Goal: Task Accomplishment & Management: Manage account settings

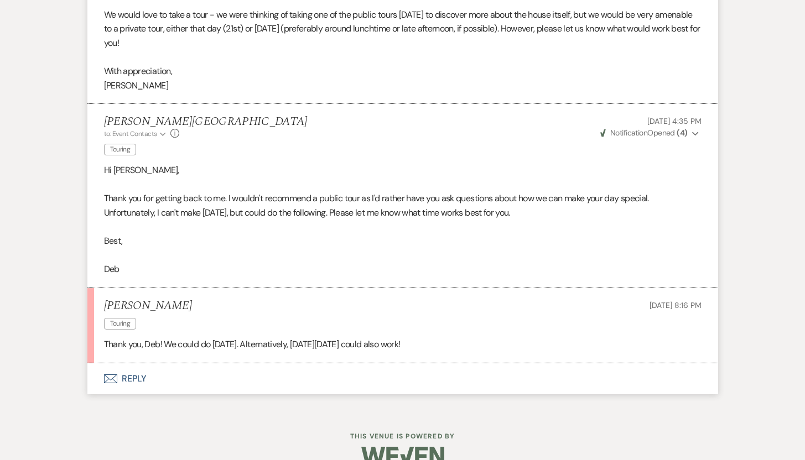
scroll to position [1273, 0]
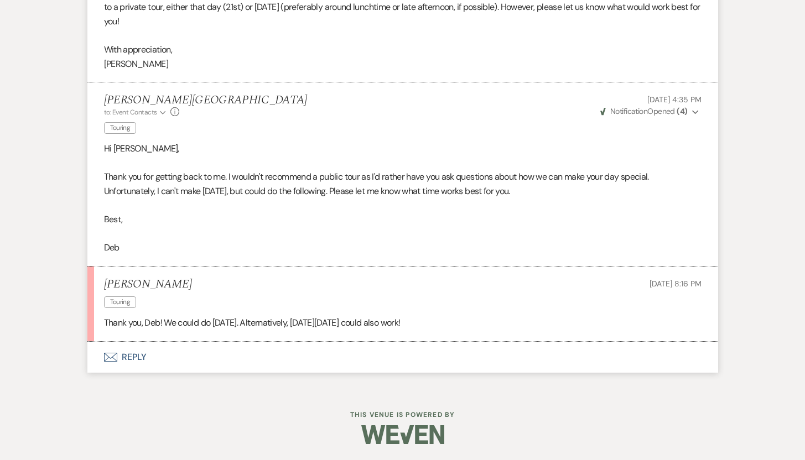
click at [131, 356] on button "Envelope Reply" at bounding box center [402, 357] width 631 height 31
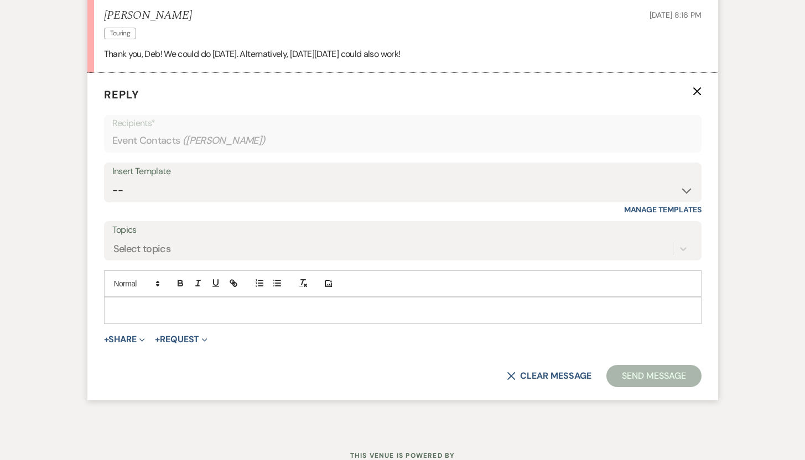
scroll to position [1582, 0]
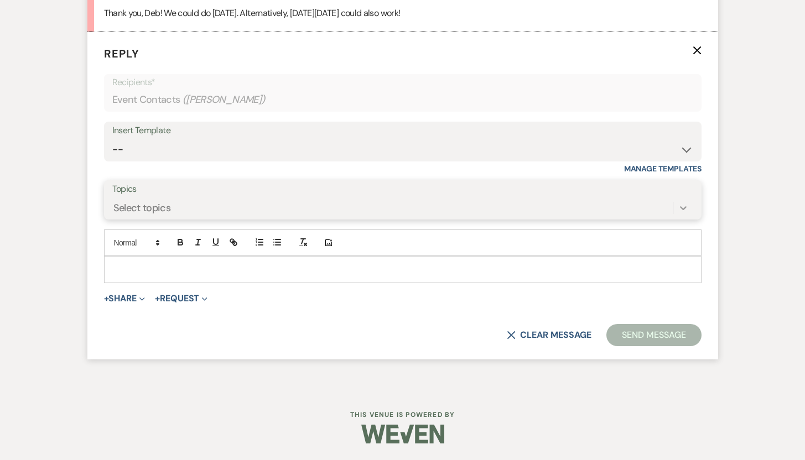
click at [679, 209] on icon at bounding box center [683, 207] width 11 height 11
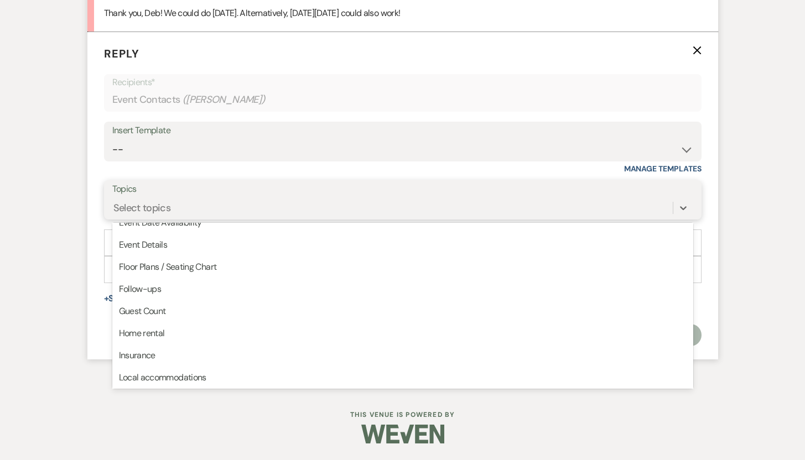
scroll to position [92, 0]
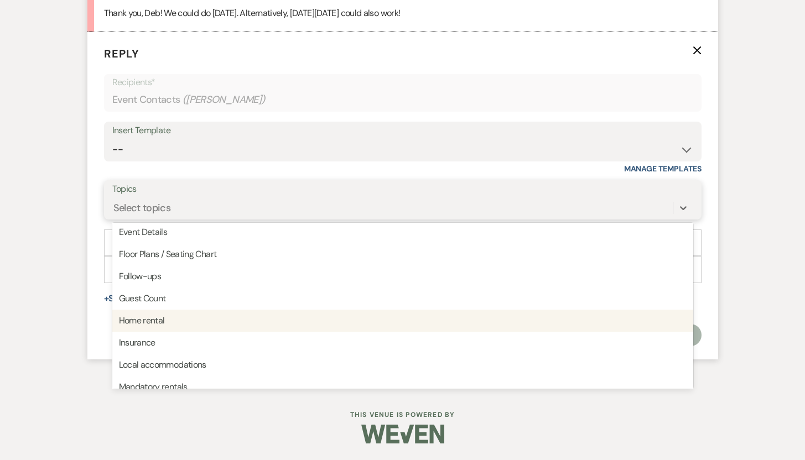
click at [296, 320] on div "Home rental" at bounding box center [402, 321] width 581 height 22
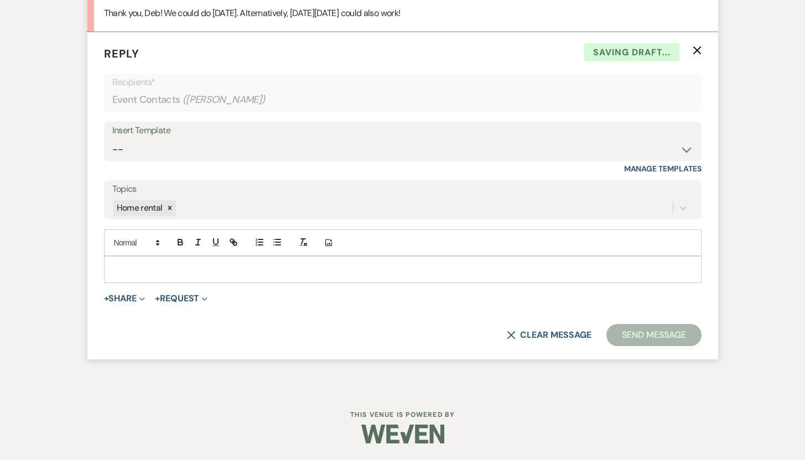
click at [202, 267] on p at bounding box center [403, 269] width 580 height 12
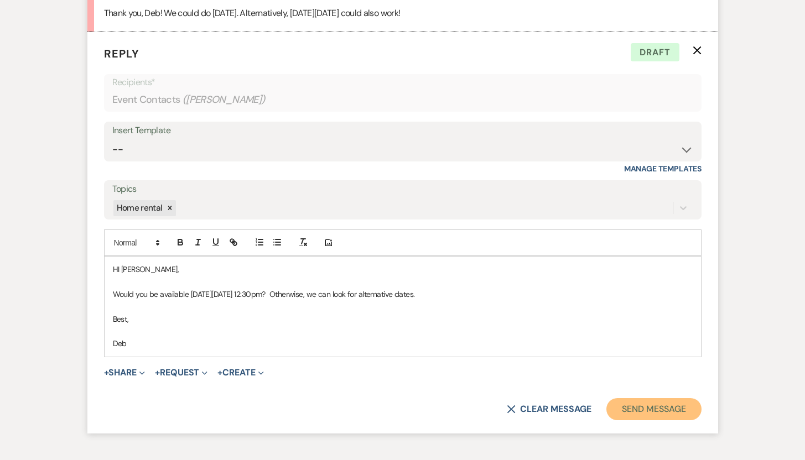
click at [636, 405] on button "Send Message" at bounding box center [653, 409] width 95 height 22
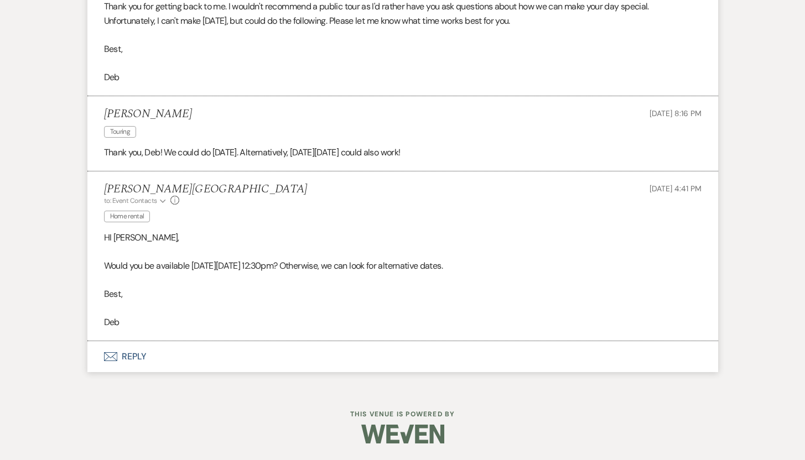
scroll to position [1443, 0]
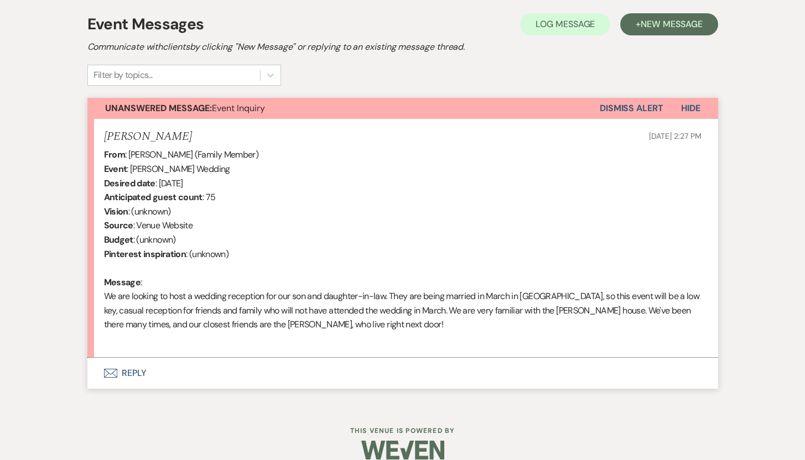
click at [132, 374] on button "Envelope Reply" at bounding box center [402, 373] width 631 height 31
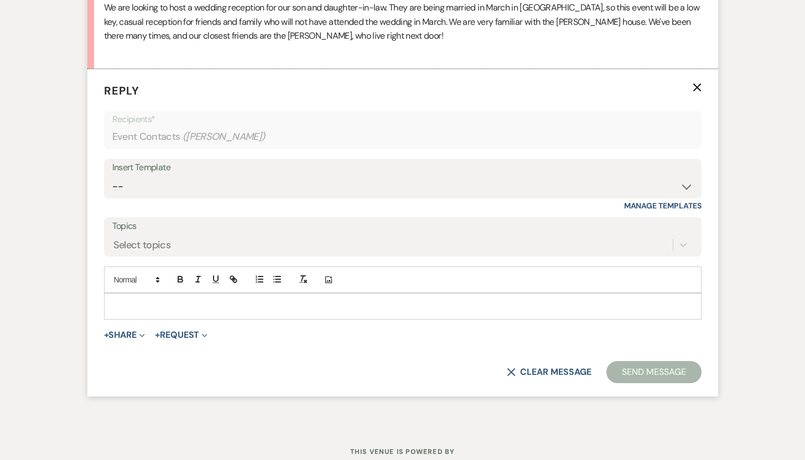
scroll to position [605, 0]
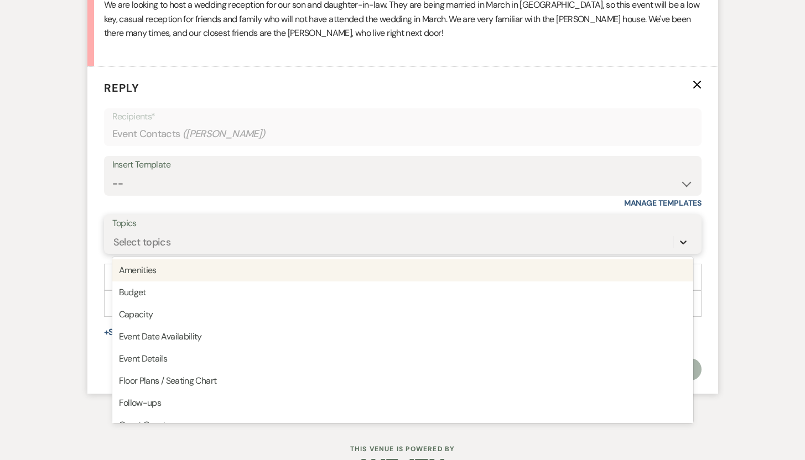
click at [684, 244] on icon at bounding box center [683, 242] width 11 height 11
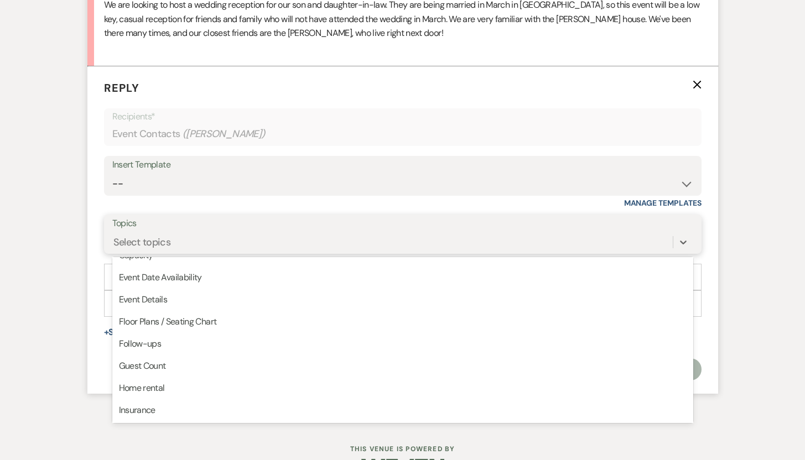
scroll to position [60, 0]
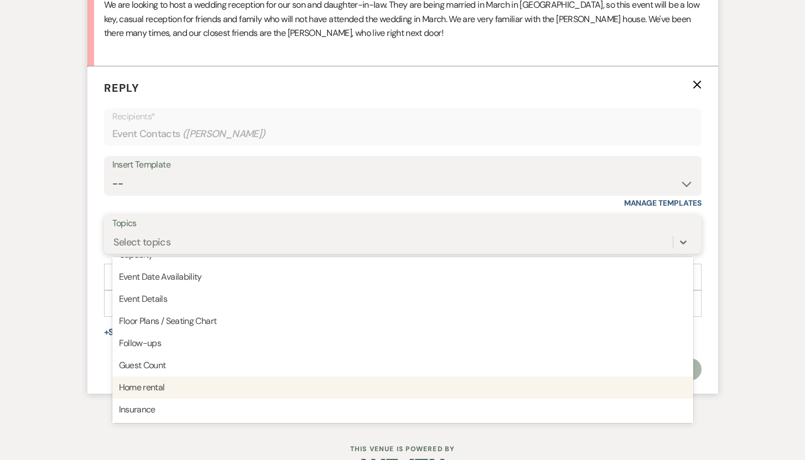
click at [151, 390] on div "Home rental" at bounding box center [402, 388] width 581 height 22
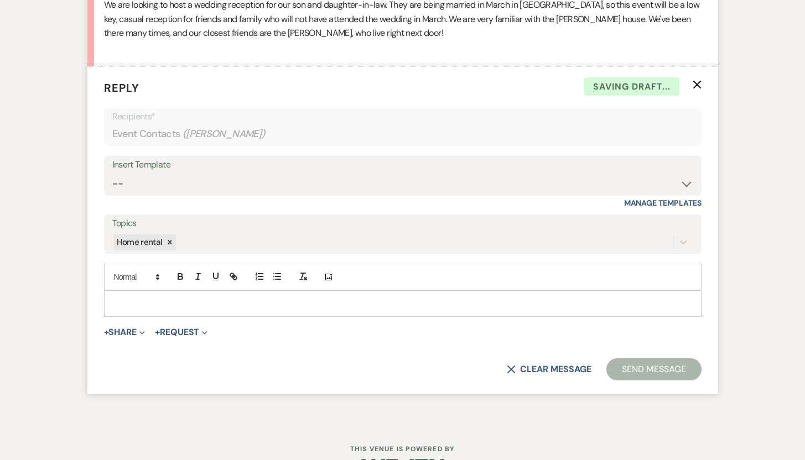
click at [160, 303] on p at bounding box center [403, 304] width 580 height 12
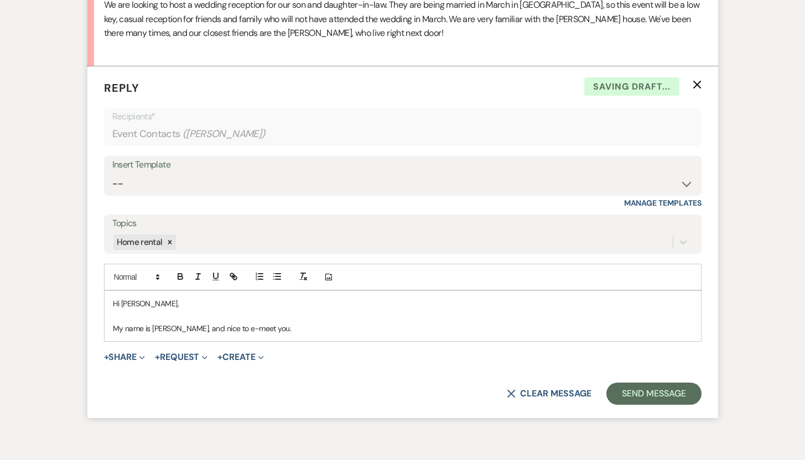
click at [217, 330] on p "My name is Deb Symons, and nice to e-meet you." at bounding box center [403, 328] width 580 height 12
click at [226, 331] on p "My name is Deb Symons, and nice to e-meet you." at bounding box center [403, 328] width 580 height 12
click at [220, 329] on p "My name is Deb Symons, and nice to e-meet you." at bounding box center [403, 328] width 580 height 12
click at [218, 330] on p "My name is Deb Symons, and nice to e-meet you." at bounding box center [403, 328] width 580 height 12
click at [212, 329] on p "My name is Deb Symons, and nice to e-meet you." at bounding box center [403, 328] width 580 height 12
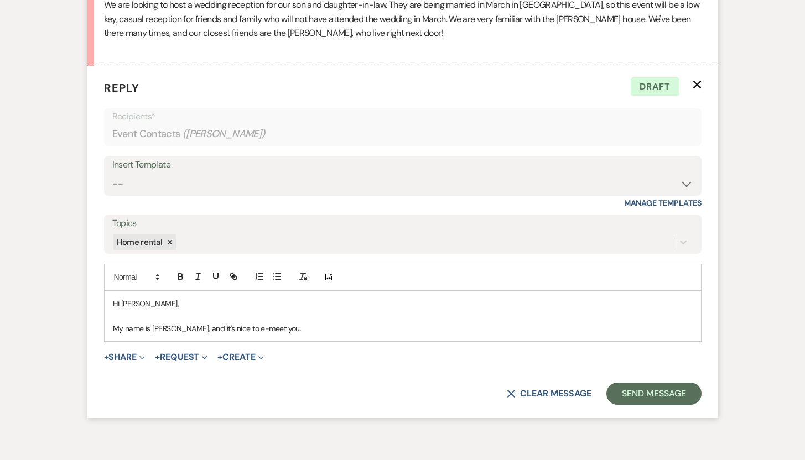
click at [300, 331] on p "My name is Deb Symons, and it's nice to e-meet you." at bounding box center [403, 328] width 580 height 12
drag, startPoint x: 291, startPoint y: 330, endPoint x: 244, endPoint y: 327, distance: 47.6
click at [244, 327] on p "My name is Deb Symons, and it's nice to e-meet you." at bounding box center [403, 328] width 580 height 12
click at [532, 330] on p "My name is Deb Symons, and it's nice to meet you! I know Michael very well and …" at bounding box center [403, 328] width 580 height 12
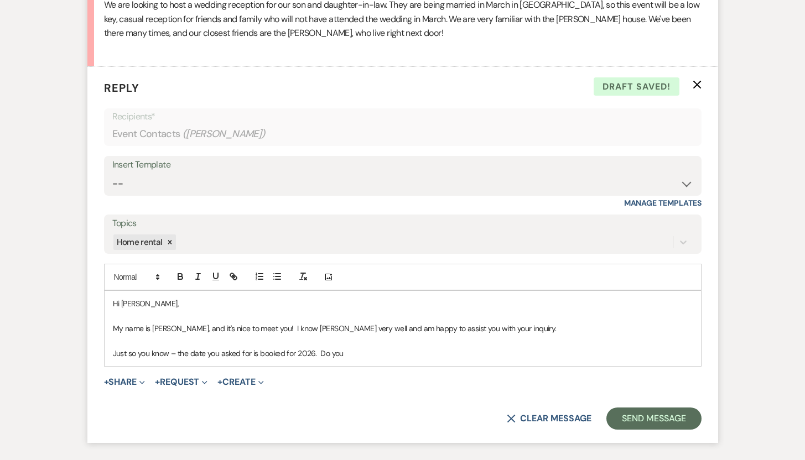
drag, startPoint x: 363, startPoint y: 354, endPoint x: 108, endPoint y: 349, distance: 255.0
click at [108, 349] on div "Hi Elaine, My name is Deb Symons, and it's nice to meet you! I know Michael ver…" at bounding box center [403, 328] width 596 height 75
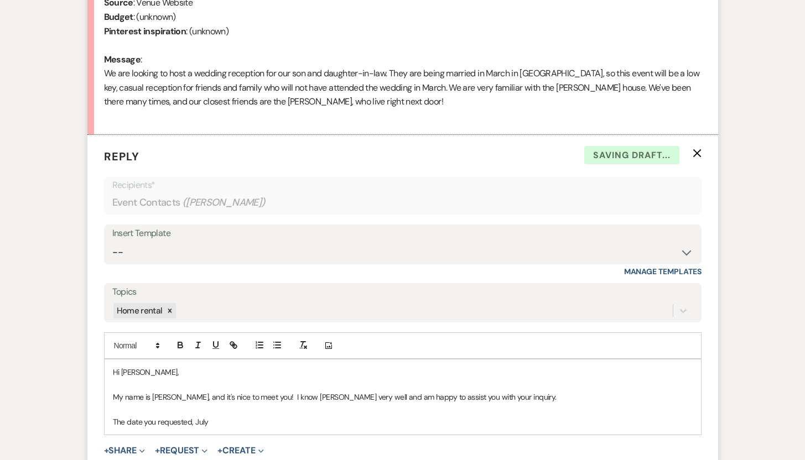
scroll to position [601, 0]
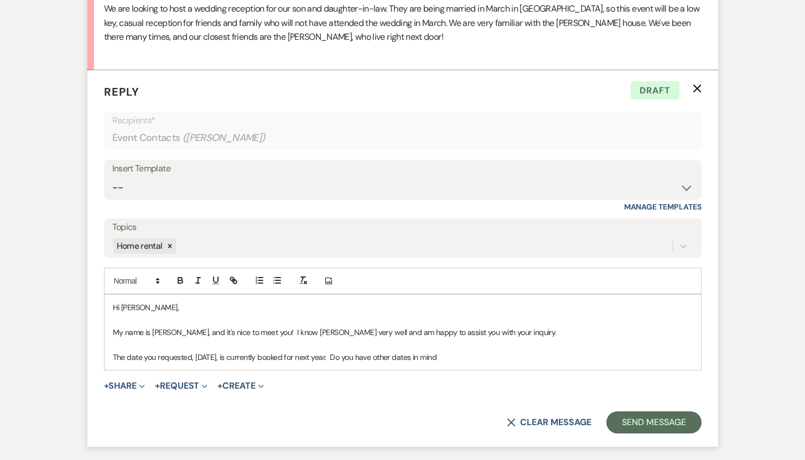
drag, startPoint x: 441, startPoint y: 352, endPoint x: 332, endPoint y: 353, distance: 109.0
click at [332, 353] on p "The date you requested, July 25, is currently booked for next year. Do you have…" at bounding box center [403, 357] width 580 height 12
click at [190, 355] on p "The date you requested, July 25, is currently booked for next year." at bounding box center [403, 357] width 580 height 12
drag, startPoint x: 190, startPoint y: 355, endPoint x: 158, endPoint y: 358, distance: 32.8
click at [158, 358] on p "The date you requested, July 25, is currently booked for next year." at bounding box center [403, 357] width 580 height 12
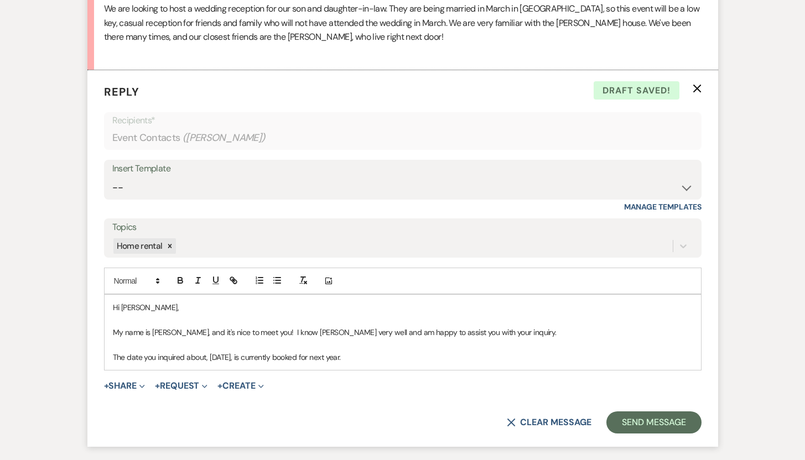
click at [363, 358] on p "The date you inquired about, July 25, is currently booked for next year." at bounding box center [403, 357] width 580 height 12
drag, startPoint x: 454, startPoint y: 358, endPoint x: 387, endPoint y: 355, distance: 67.0
click at [387, 355] on p "The date you inquired about, July 25, is currently booked for next year. As of …" at bounding box center [403, 357] width 580 height 12
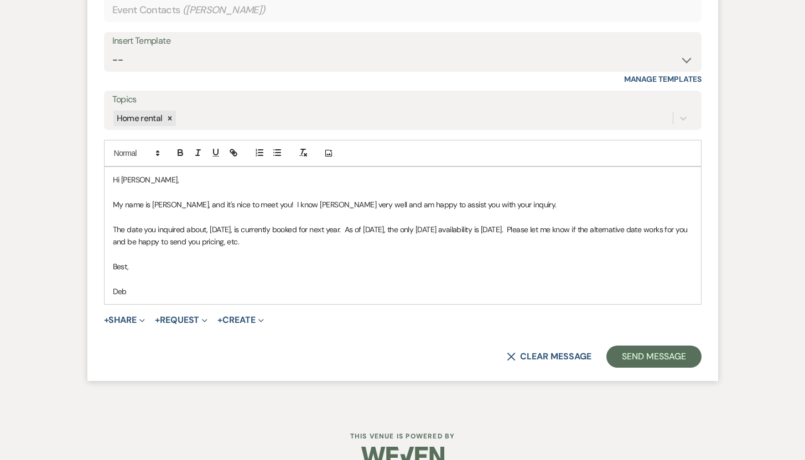
scroll to position [750, 0]
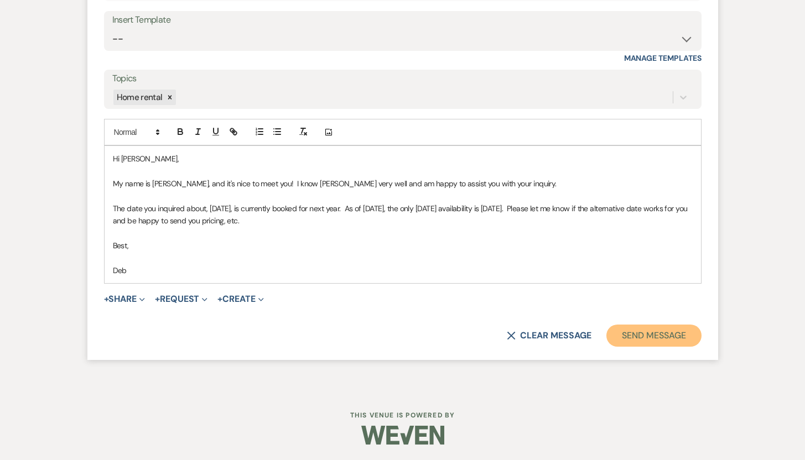
click at [655, 333] on button "Send Message" at bounding box center [653, 336] width 95 height 22
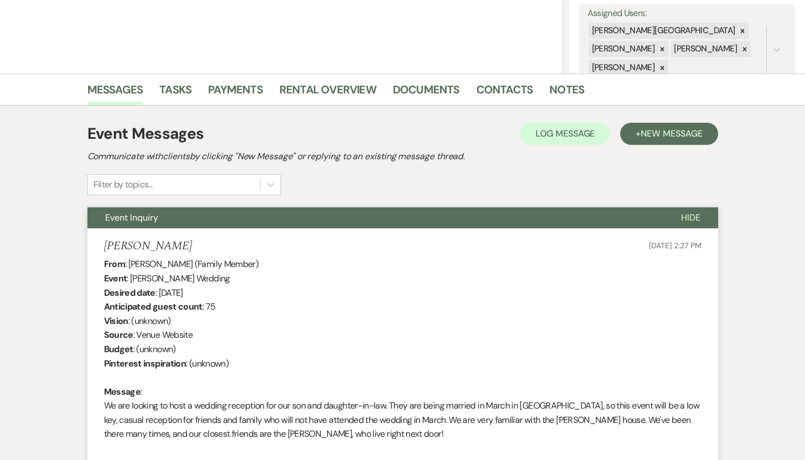
scroll to position [0, 0]
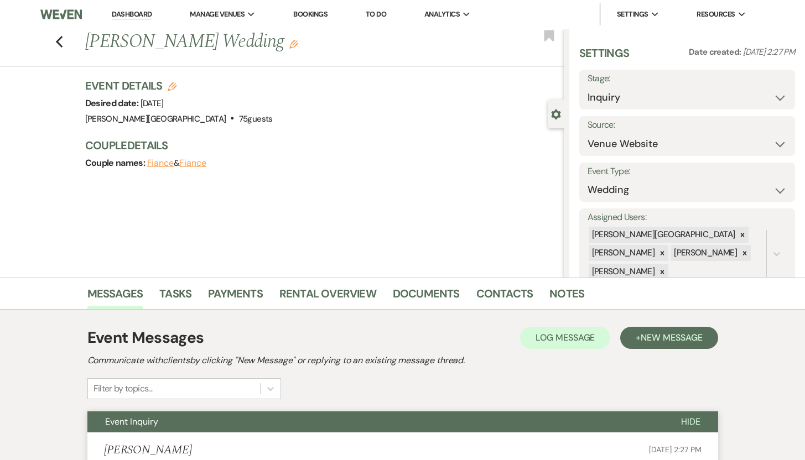
click at [138, 12] on link "Dashboard" at bounding box center [132, 14] width 40 height 11
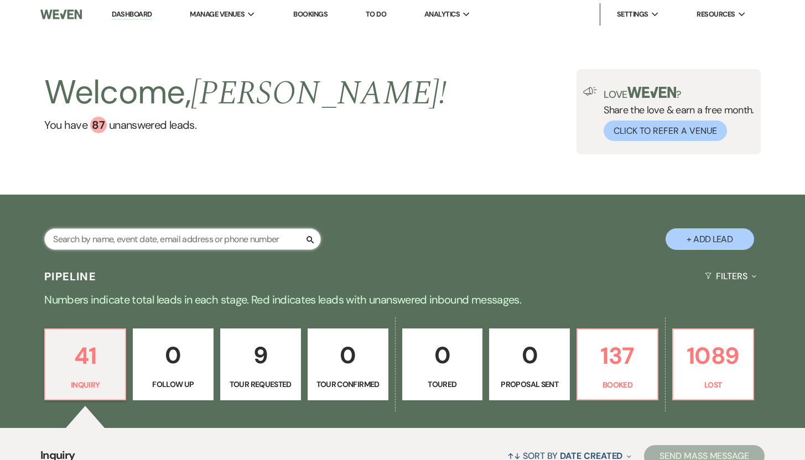
click at [114, 239] on input "text" at bounding box center [182, 239] width 277 height 22
type input "Mary"
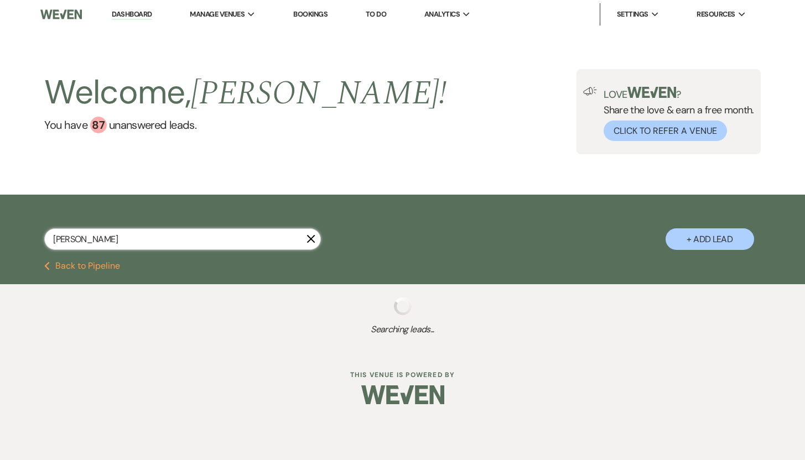
select select "8"
select select "5"
select select "8"
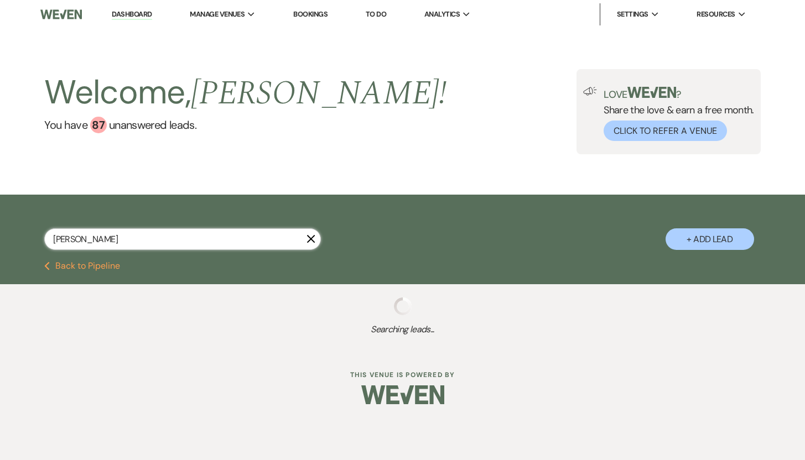
select select "8"
select select "5"
select select "8"
select select "5"
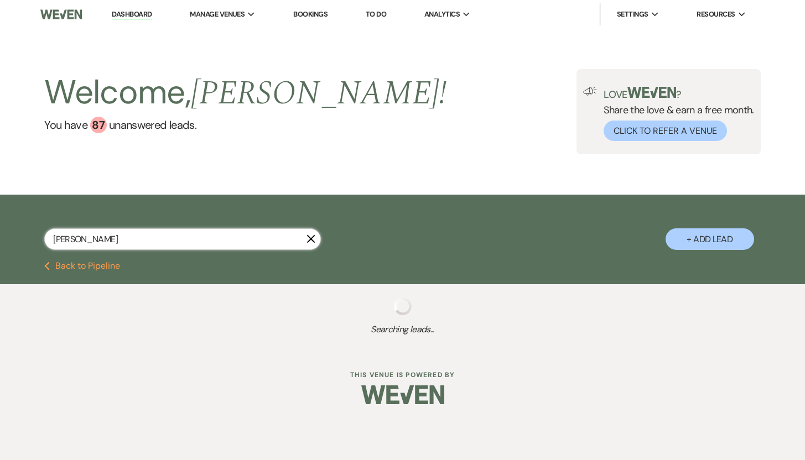
select select "8"
select select "5"
select select "8"
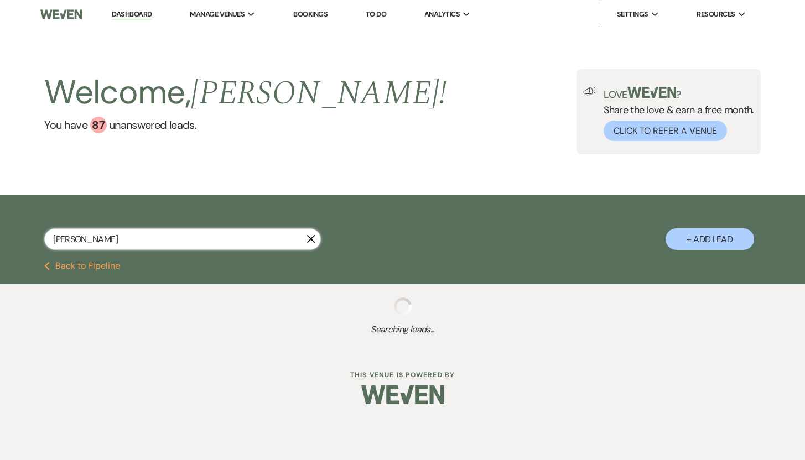
select select "8"
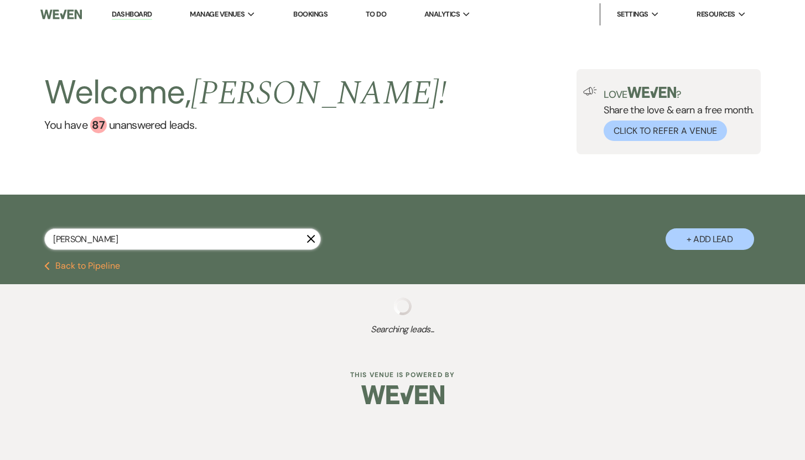
select select "8"
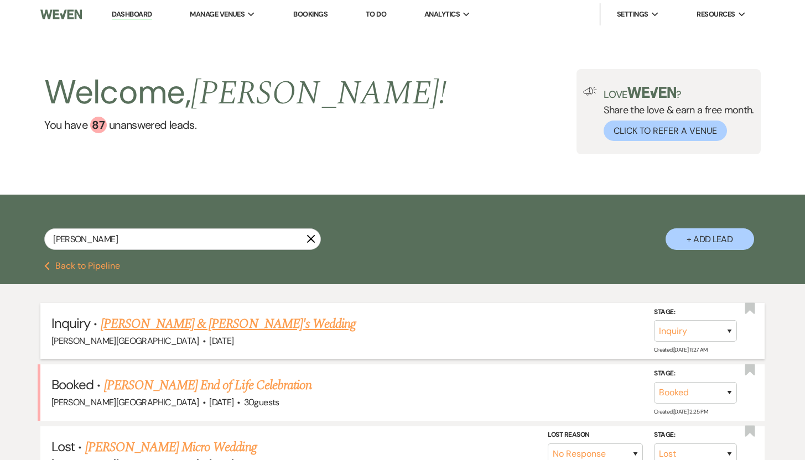
click at [168, 320] on link "[PERSON_NAME] & [PERSON_NAME]'s Wedding" at bounding box center [229, 324] width 256 height 20
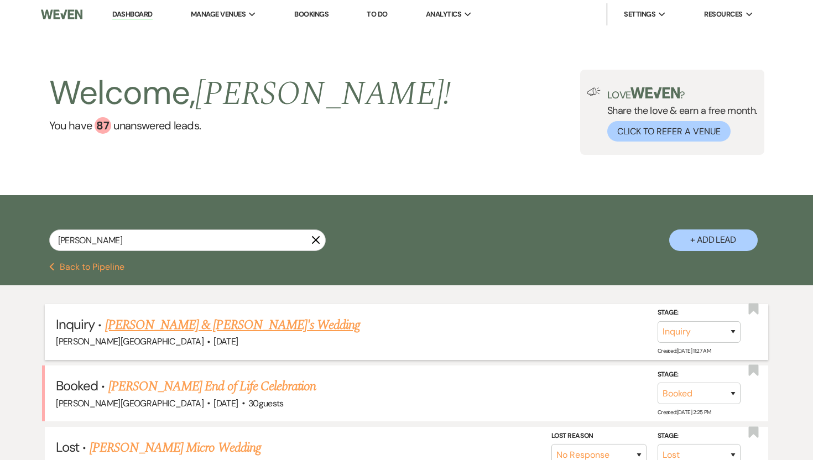
select select "5"
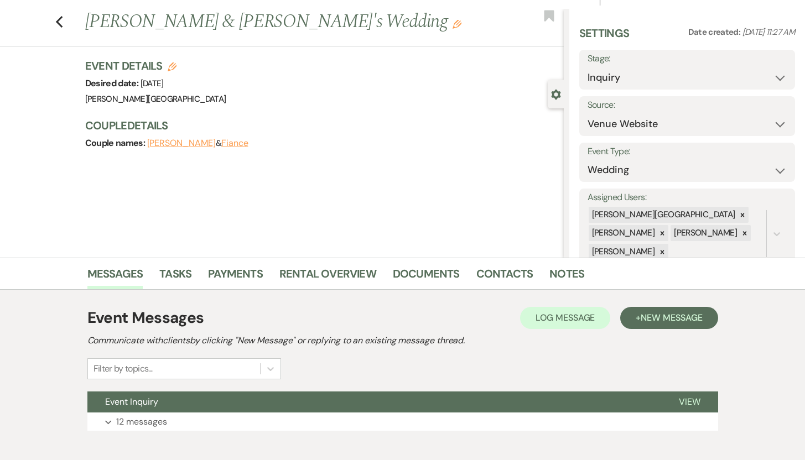
scroll to position [79, 0]
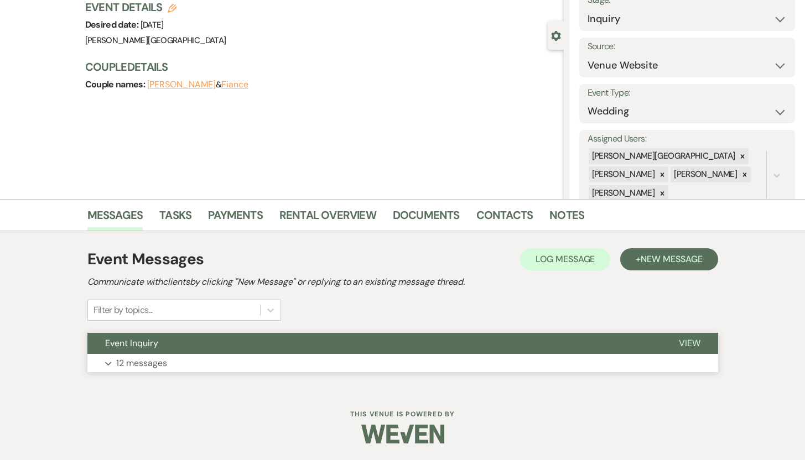
click at [139, 363] on p "12 messages" at bounding box center [141, 363] width 51 height 14
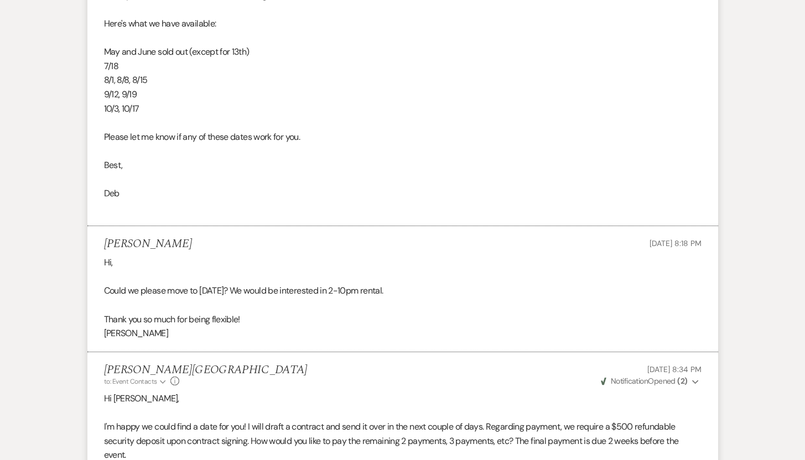
scroll to position [2529, 0]
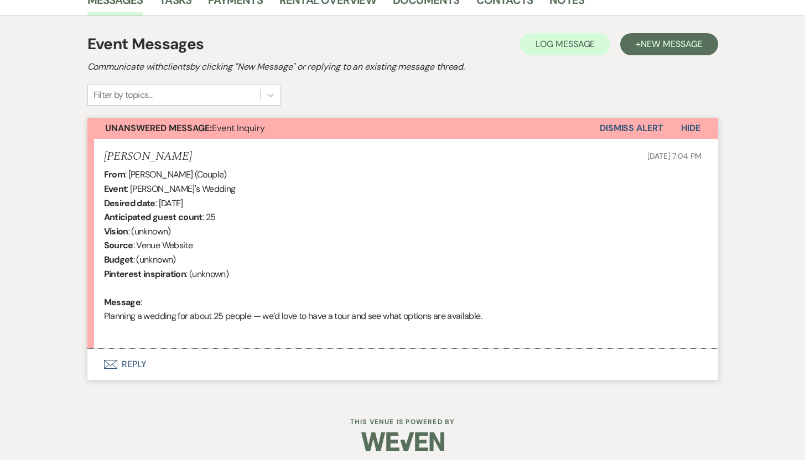
click at [133, 361] on button "Envelope Reply" at bounding box center [402, 364] width 631 height 31
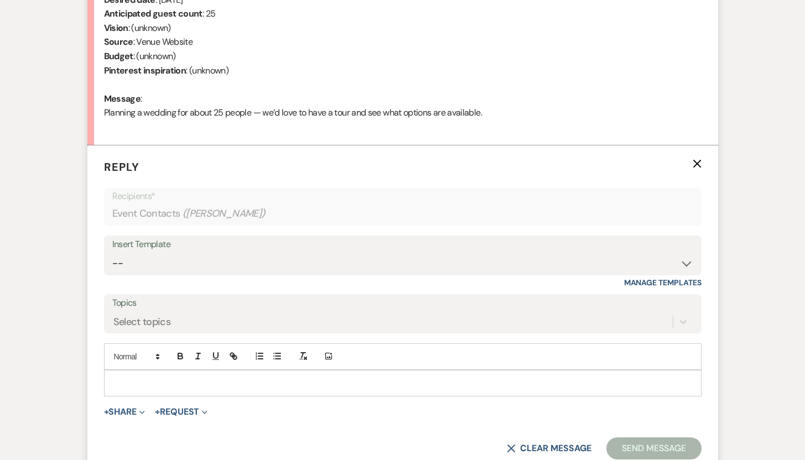
scroll to position [510, 0]
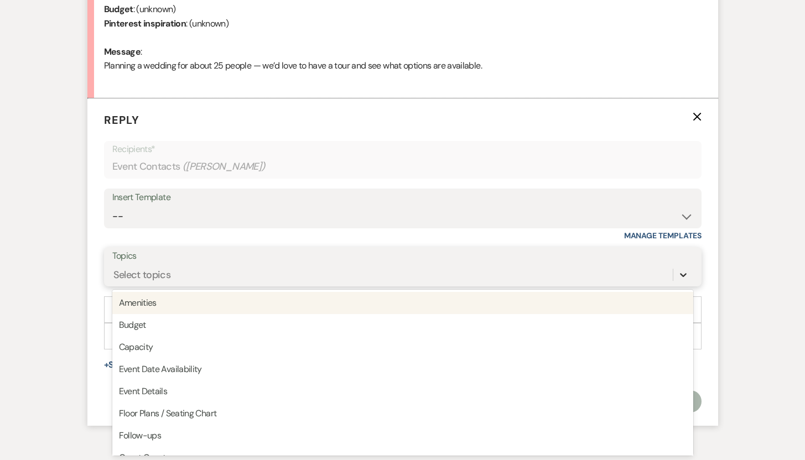
click at [682, 285] on div "option Amenities focused, 1 of 20. 20 results available. Use Up and Down to cho…" at bounding box center [402, 274] width 581 height 21
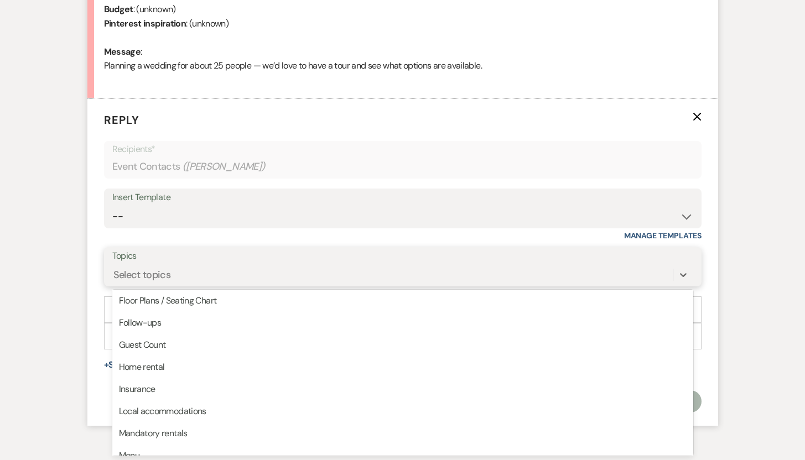
scroll to position [116, 0]
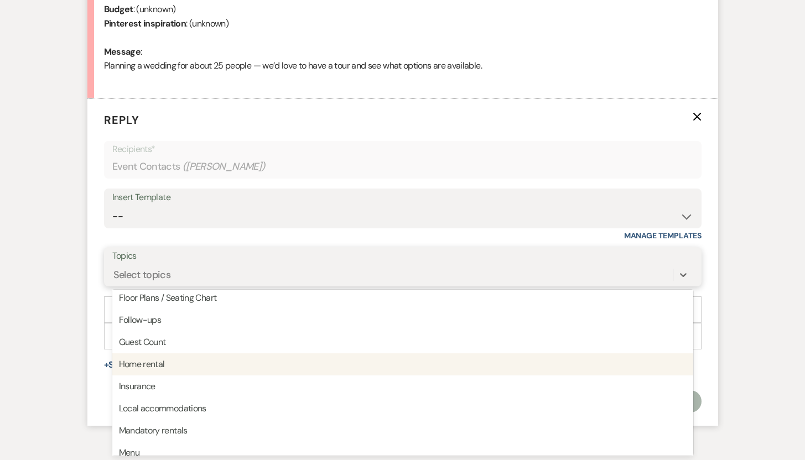
click at [191, 367] on div "Home rental" at bounding box center [402, 364] width 581 height 22
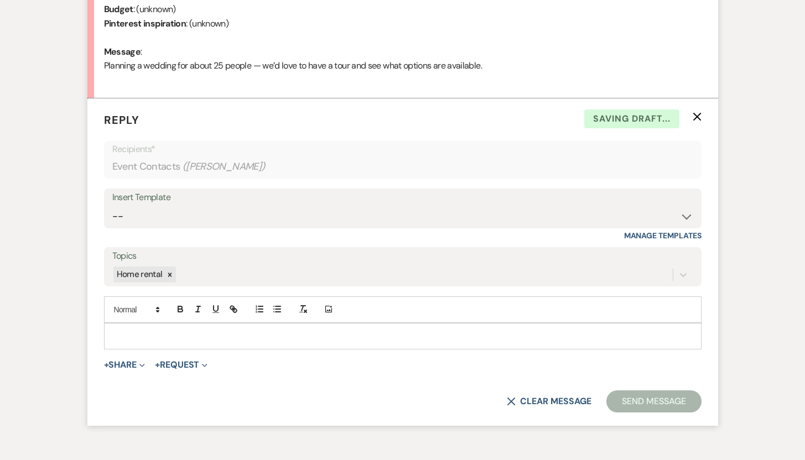
click at [161, 326] on div at bounding box center [403, 336] width 596 height 25
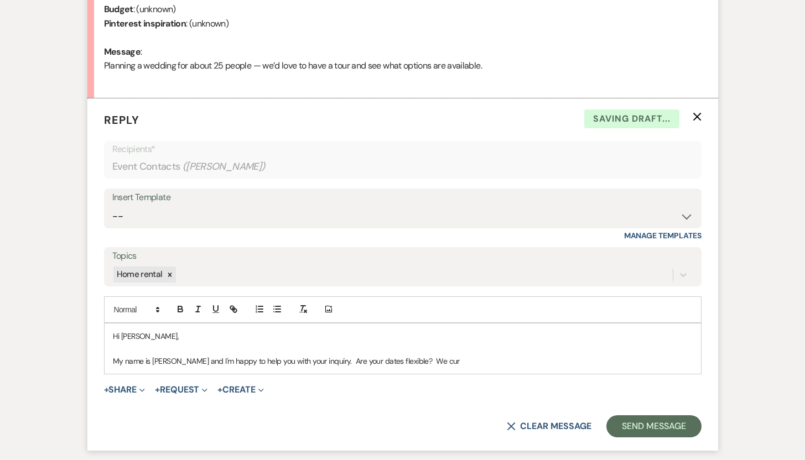
click at [447, 359] on p "My name is Deb Symons and I'm happy to help you with your inquiry. Are your dat…" at bounding box center [403, 361] width 580 height 12
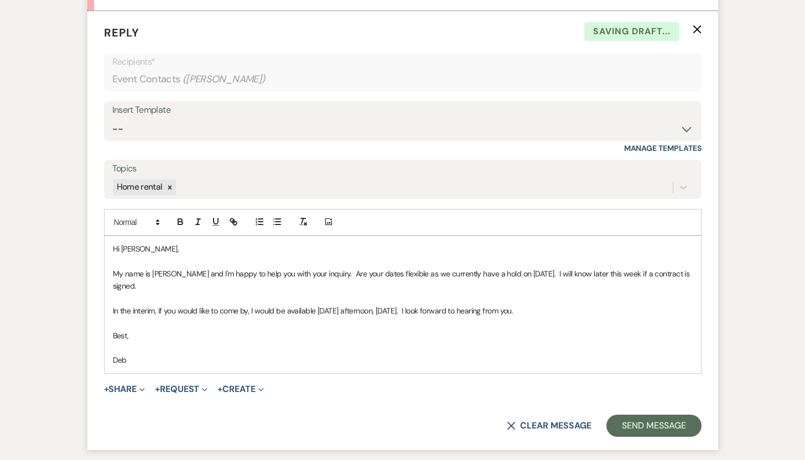
scroll to position [722, 0]
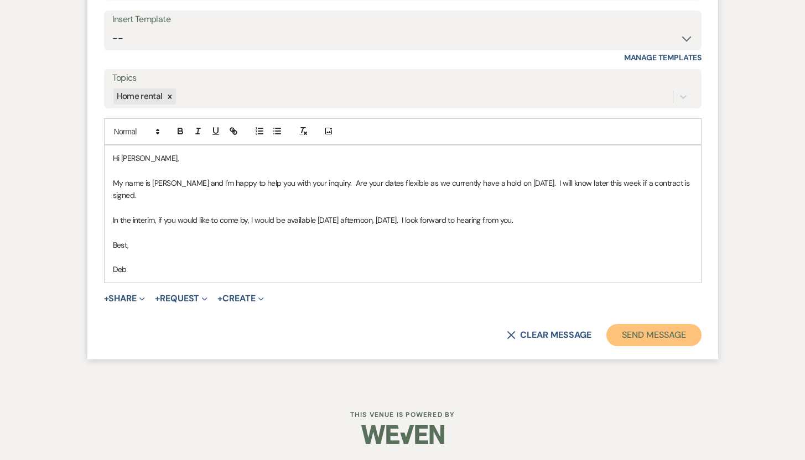
click at [660, 334] on button "Send Message" at bounding box center [653, 335] width 95 height 22
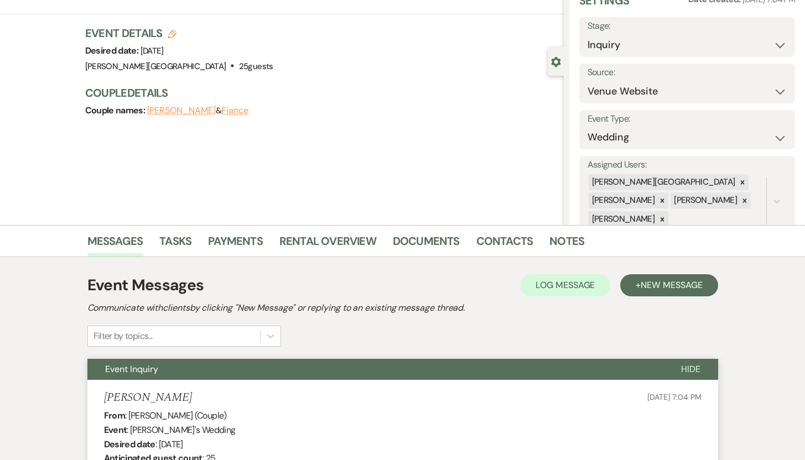
scroll to position [0, 0]
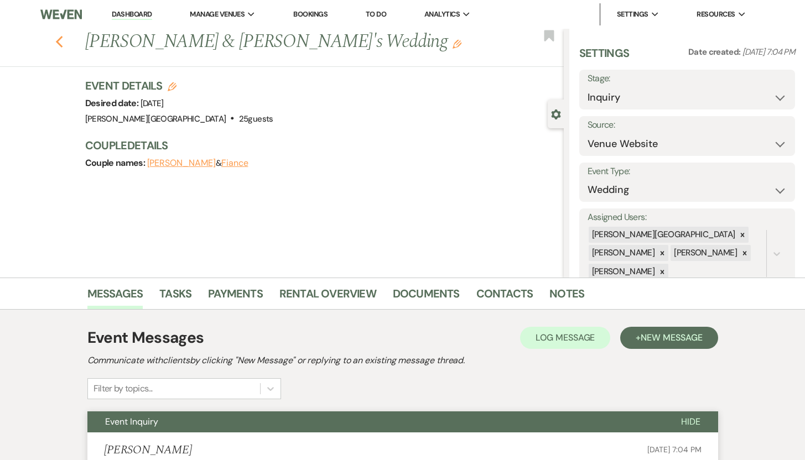
click at [64, 39] on icon "Previous" at bounding box center [59, 41] width 8 height 13
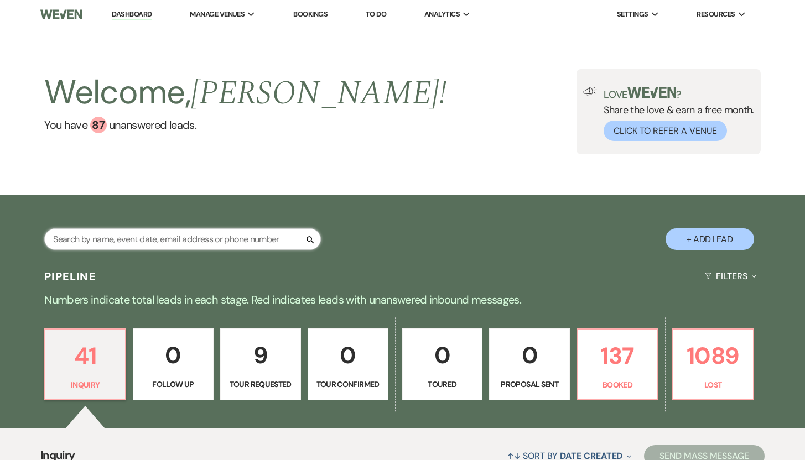
click at [98, 244] on input "text" at bounding box center [182, 239] width 277 height 22
type input "Kayla"
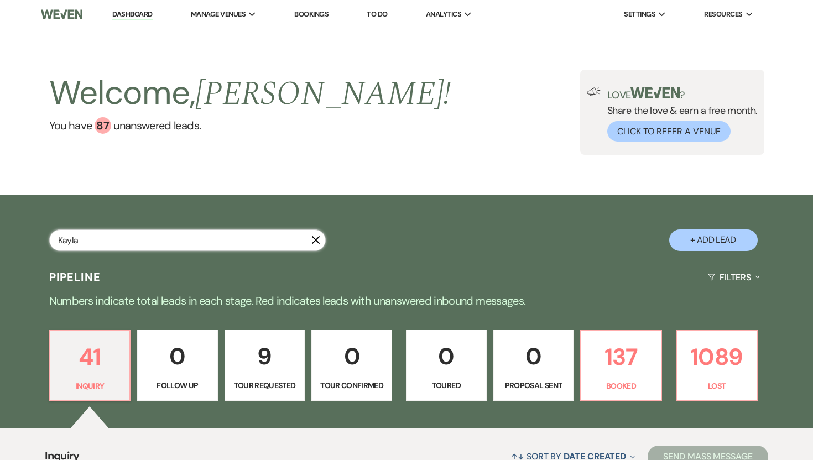
select select "8"
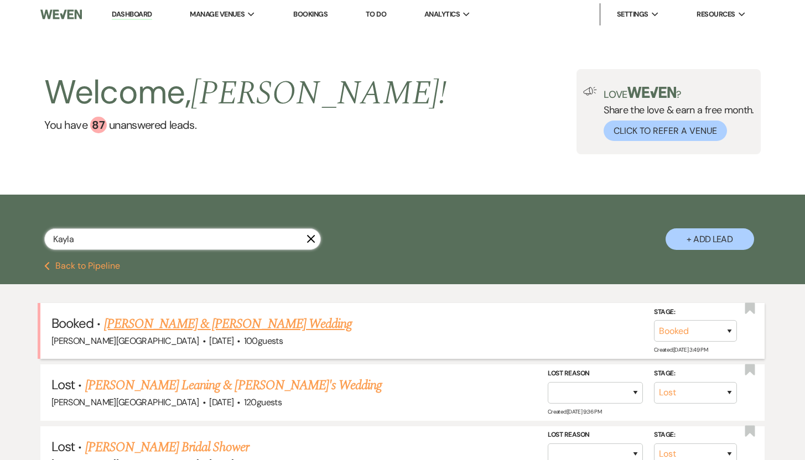
type input "Kayla"
click at [178, 324] on link "Kayla Myros & Daniel Friedman Wedding" at bounding box center [228, 324] width 248 height 20
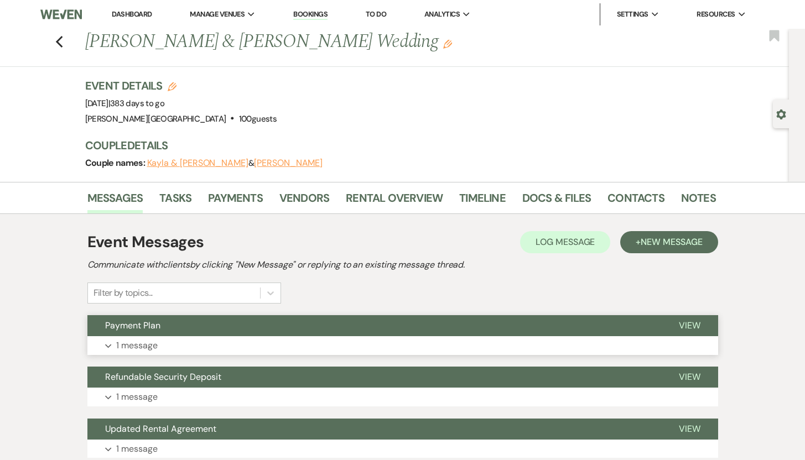
click at [134, 343] on p "1 message" at bounding box center [136, 345] width 41 height 14
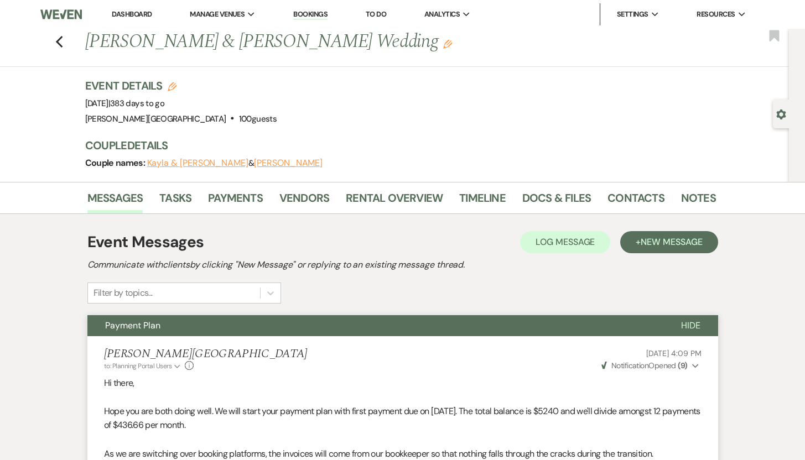
drag, startPoint x: 227, startPoint y: 426, endPoint x: 154, endPoint y: 423, distance: 72.5
click at [154, 423] on p "Hope you are both doing well. We will start your payment plan with first paymen…" at bounding box center [402, 418] width 597 height 28
copy p "$436.66 per month"
click at [631, 195] on link "Contacts" at bounding box center [635, 201] width 57 height 24
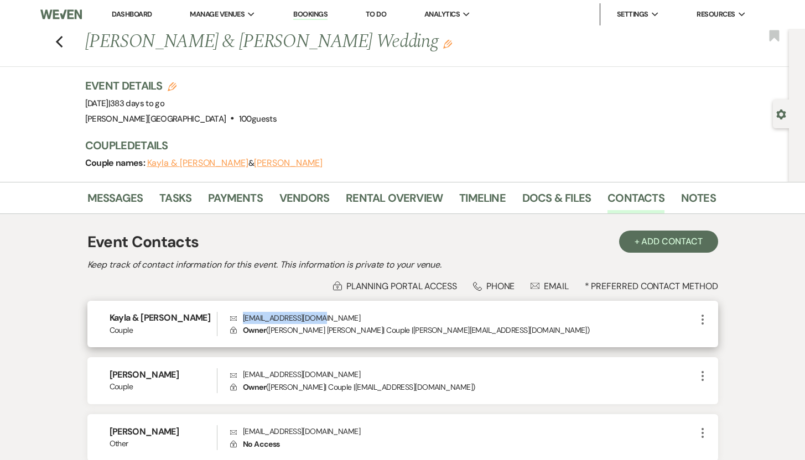
drag, startPoint x: 335, startPoint y: 321, endPoint x: 243, endPoint y: 320, distance: 91.8
click at [243, 320] on p "Envelope kaylamyros@gmail.com" at bounding box center [462, 318] width 465 height 12
copy p "kaylamyros@gmail.com"
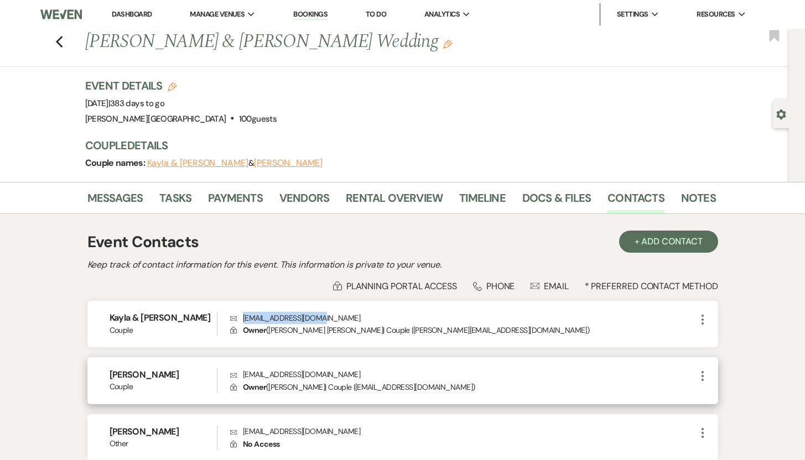
drag, startPoint x: 373, startPoint y: 374, endPoint x: 244, endPoint y: 374, distance: 128.3
click at [244, 374] on p "Envelope danielsolomonfriedman@gmail.com" at bounding box center [462, 374] width 465 height 12
copy p "danielsolomonfriedman@gmail.com"
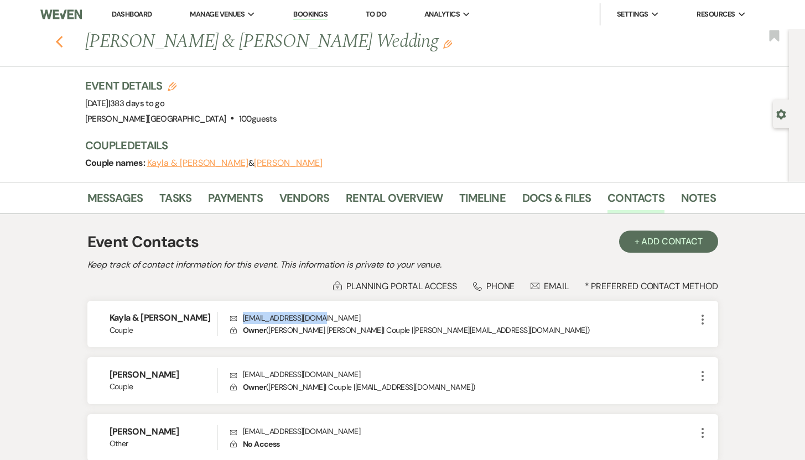
click at [62, 39] on use "button" at bounding box center [58, 42] width 7 height 12
select select "8"
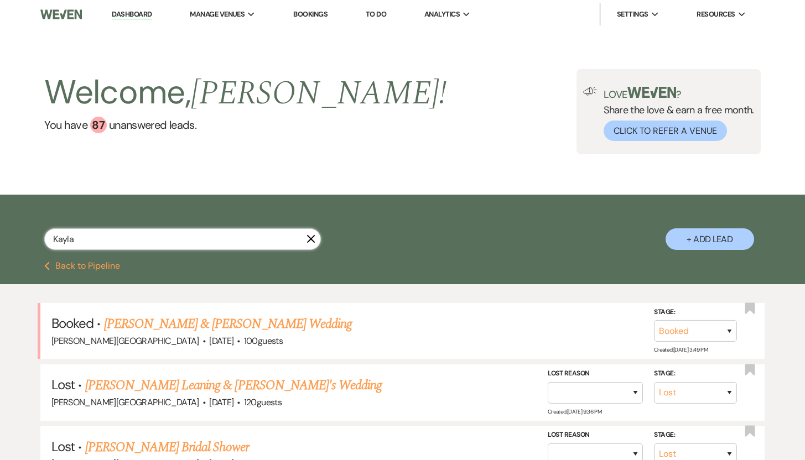
click at [97, 236] on input "Kayla" at bounding box center [182, 239] width 277 height 22
drag, startPoint x: 97, startPoint y: 236, endPoint x: 30, endPoint y: 236, distance: 66.4
click at [30, 236] on div "Kayla X + Add Lead" at bounding box center [402, 229] width 796 height 59
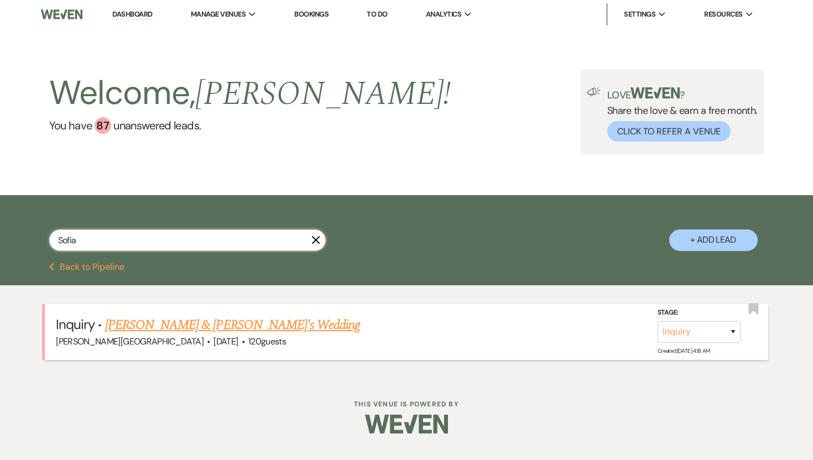
type input "Sofia"
click at [144, 324] on link "Sofia Nikas & Fiance's Wedding" at bounding box center [233, 325] width 256 height 20
select select "5"
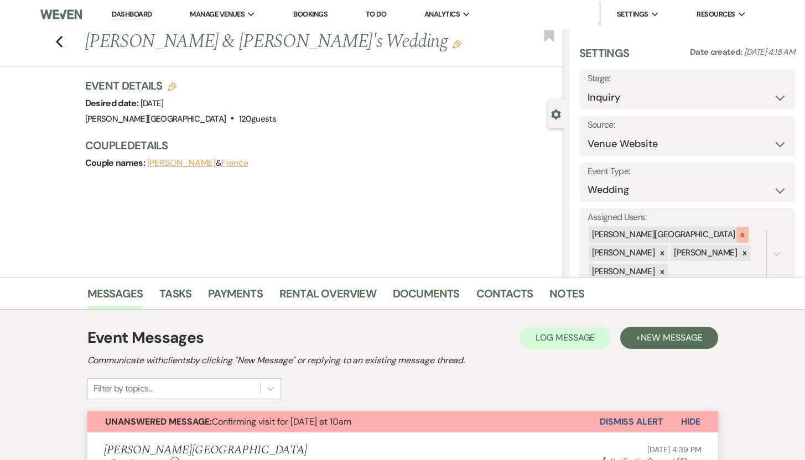
click at [741, 236] on icon at bounding box center [743, 235] width 4 height 4
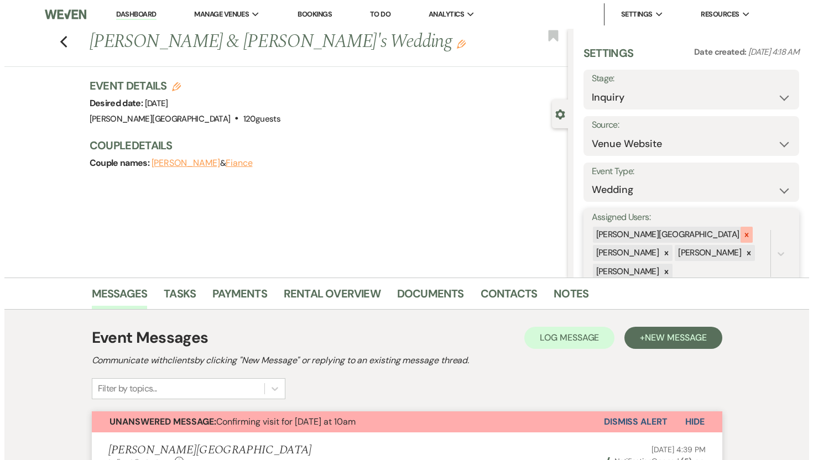
scroll to position [2, 0]
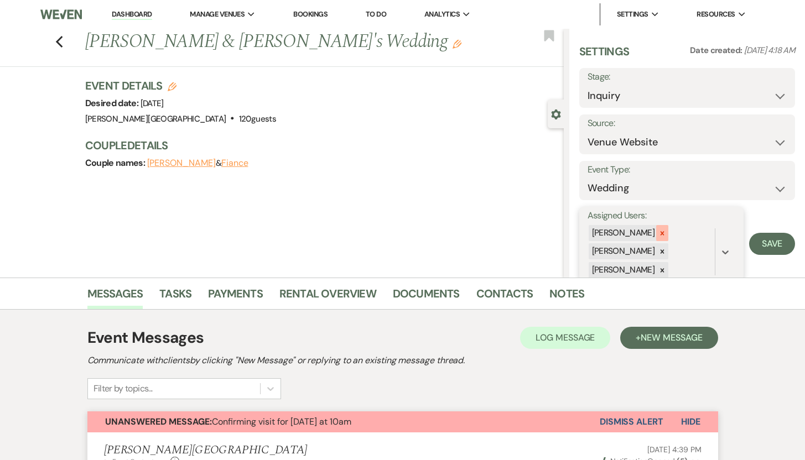
click at [660, 233] on icon at bounding box center [662, 233] width 4 height 4
click at [176, 86] on icon "Edit" at bounding box center [172, 86] width 9 height 9
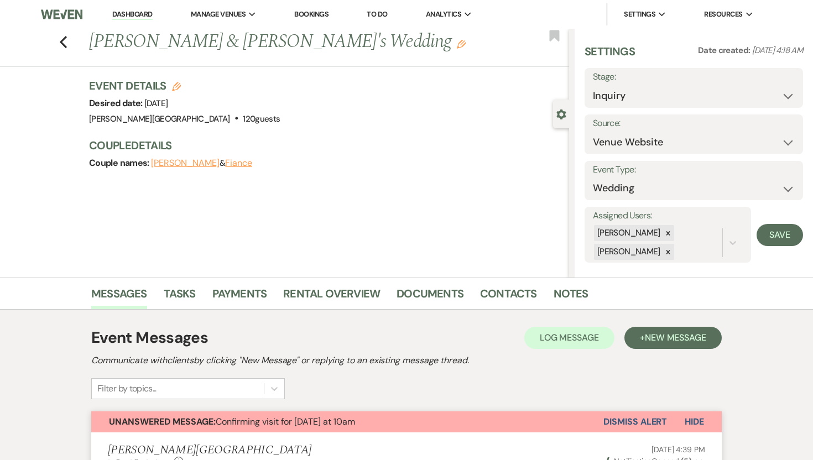
select select "476"
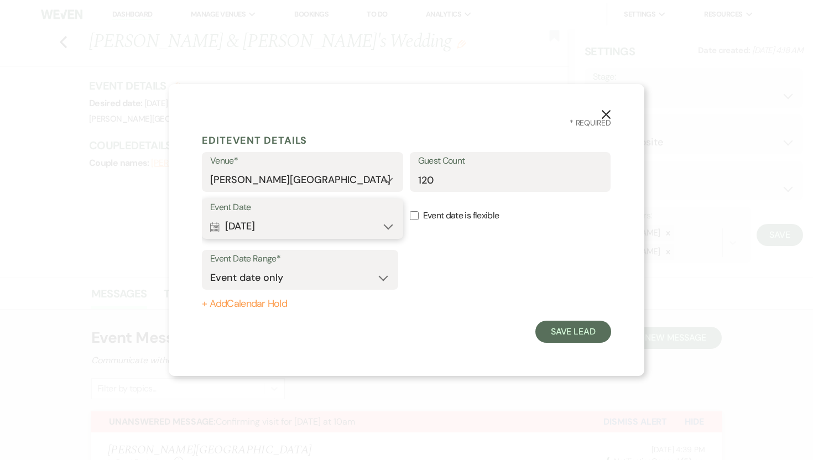
click at [387, 229] on button "Calendar Aug 15, 2026 Expand" at bounding box center [302, 227] width 185 height 22
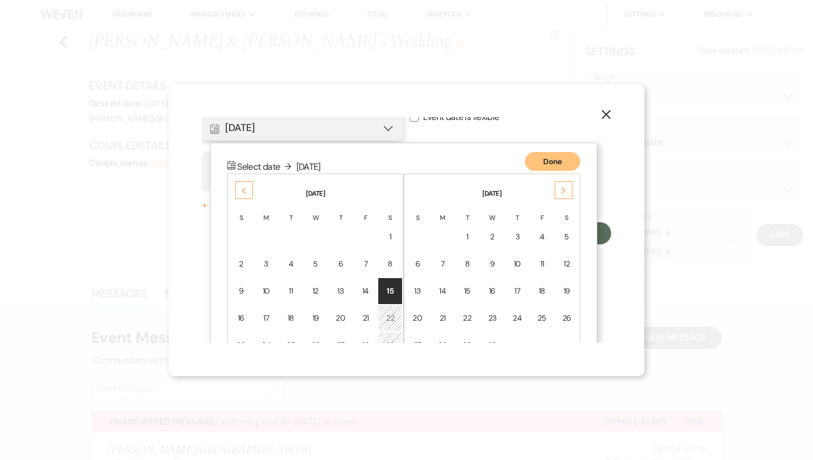
scroll to position [142, 0]
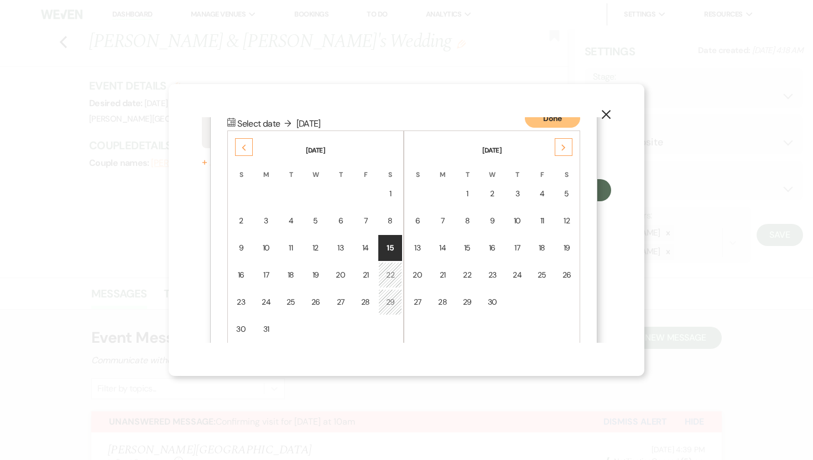
click at [239, 148] on div "Previous" at bounding box center [244, 147] width 18 height 18
click at [387, 272] on div "25" at bounding box center [389, 275] width 9 height 12
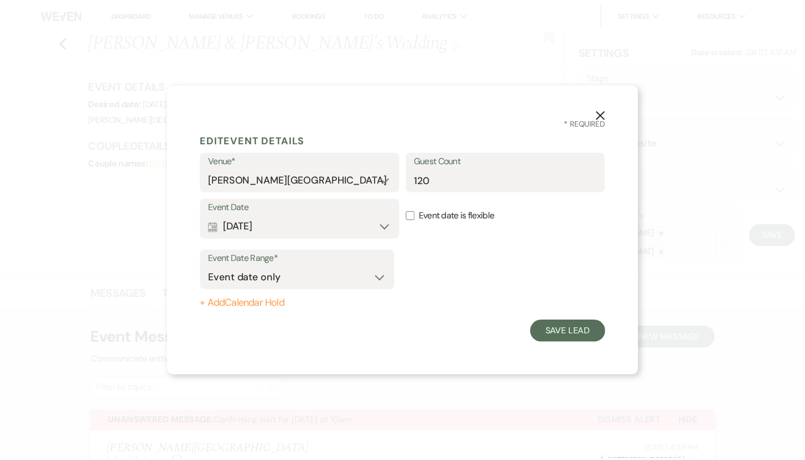
scroll to position [0, 0]
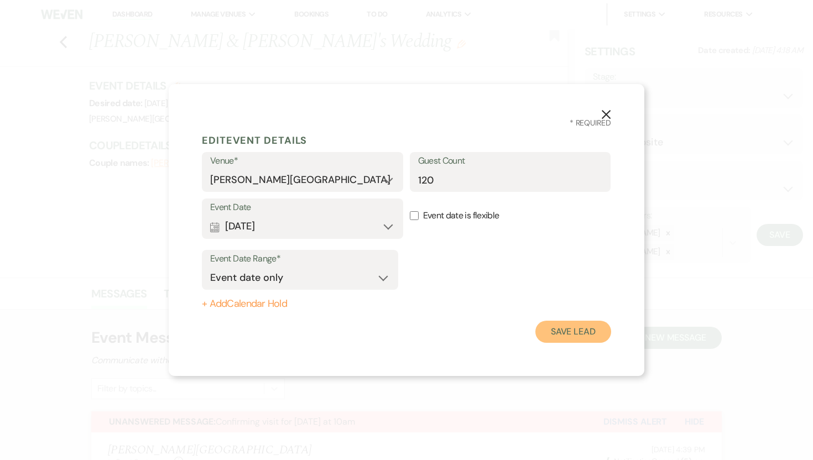
click at [583, 331] on button "Save Lead" at bounding box center [573, 332] width 76 height 22
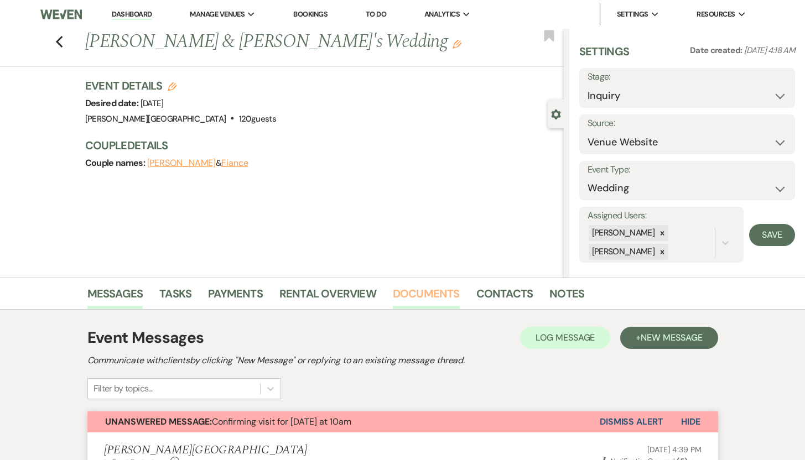
click at [428, 293] on link "Documents" at bounding box center [426, 297] width 67 height 24
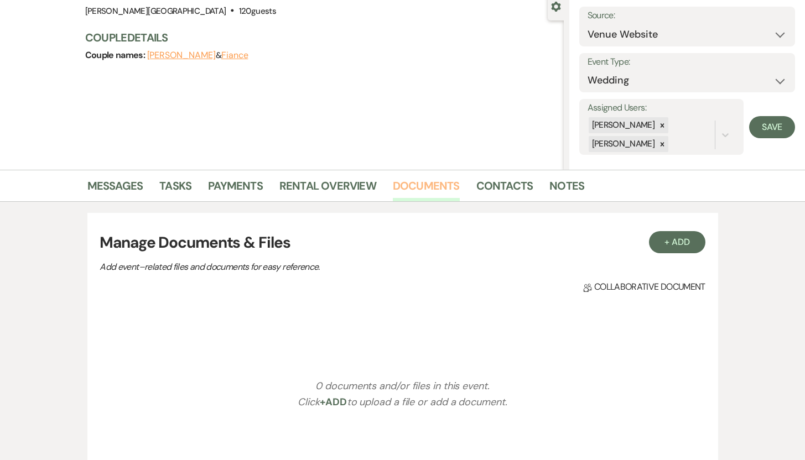
scroll to position [108, 0]
click at [675, 239] on button "+ Add" at bounding box center [677, 242] width 56 height 22
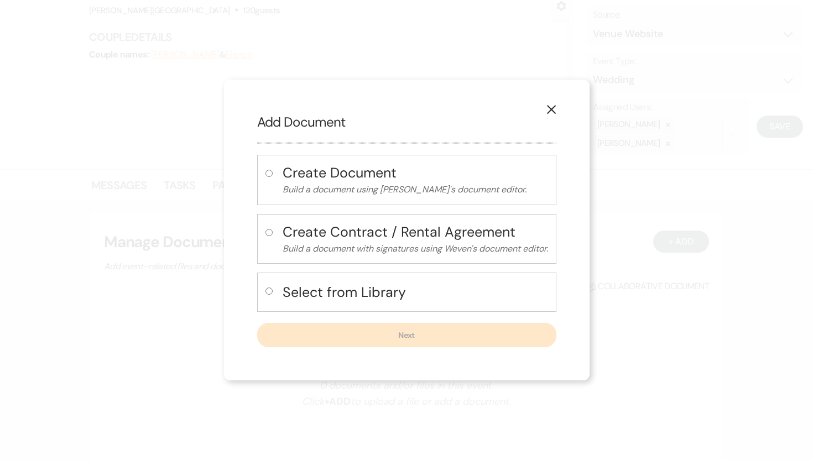
click at [267, 291] on input "radio" at bounding box center [268, 291] width 7 height 7
radio input "true"
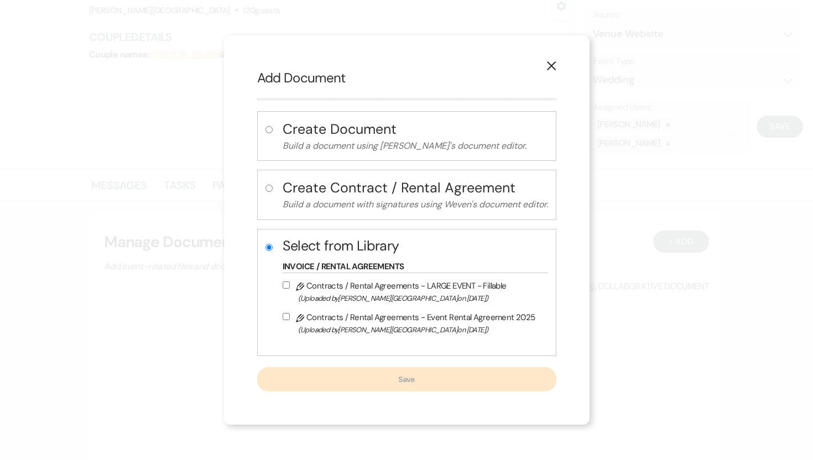
click at [283, 316] on input "Pencil Contracts / Rental Agreements - Event Rental Agreement 2025 (Uploaded by…" at bounding box center [286, 316] width 7 height 7
checkbox input "true"
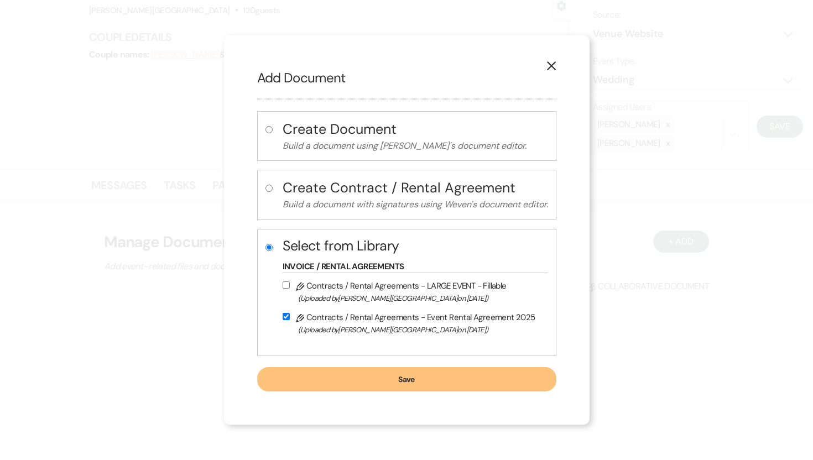
click at [374, 383] on button "Save" at bounding box center [406, 379] width 299 height 24
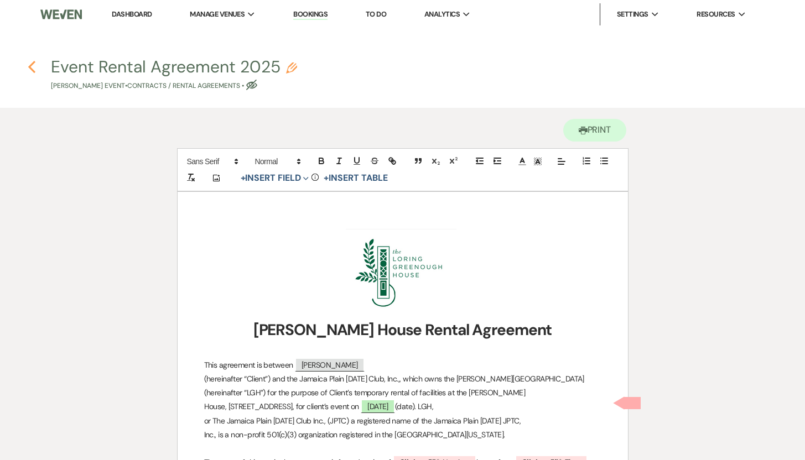
click at [33, 67] on icon "Previous" at bounding box center [32, 66] width 8 height 13
select select "5"
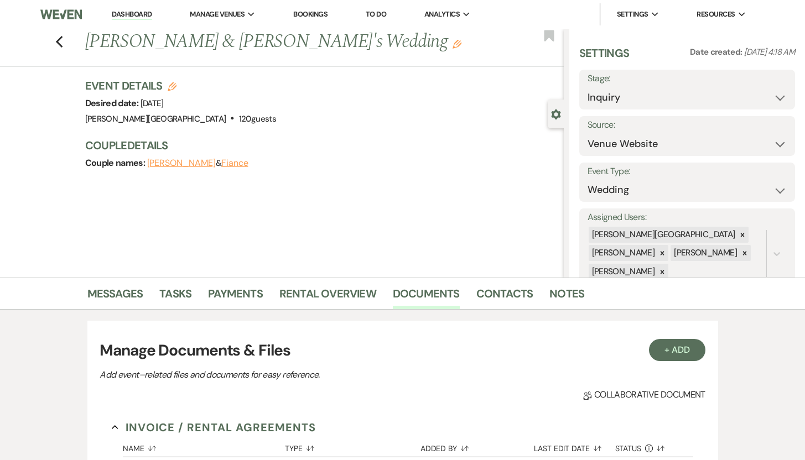
scroll to position [108, 0]
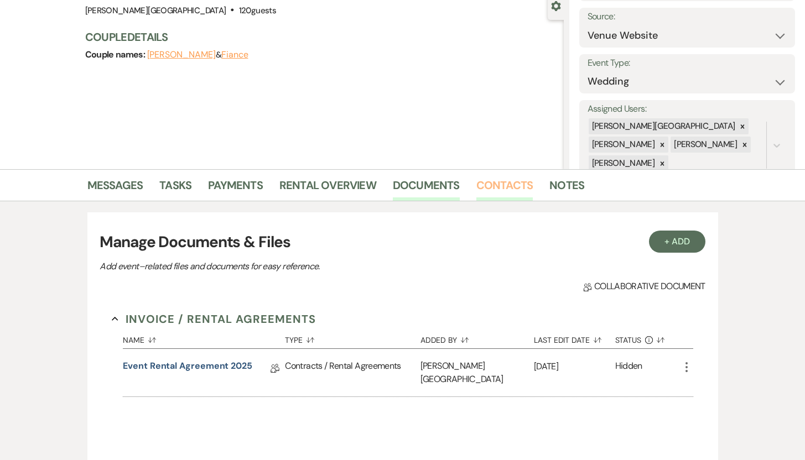
click at [493, 181] on link "Contacts" at bounding box center [504, 188] width 57 height 24
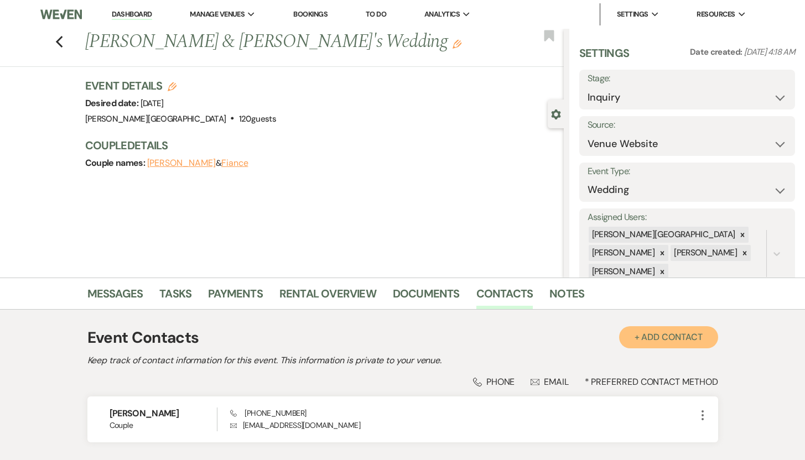
click at [648, 338] on button "+ Add Contact" at bounding box center [668, 337] width 99 height 22
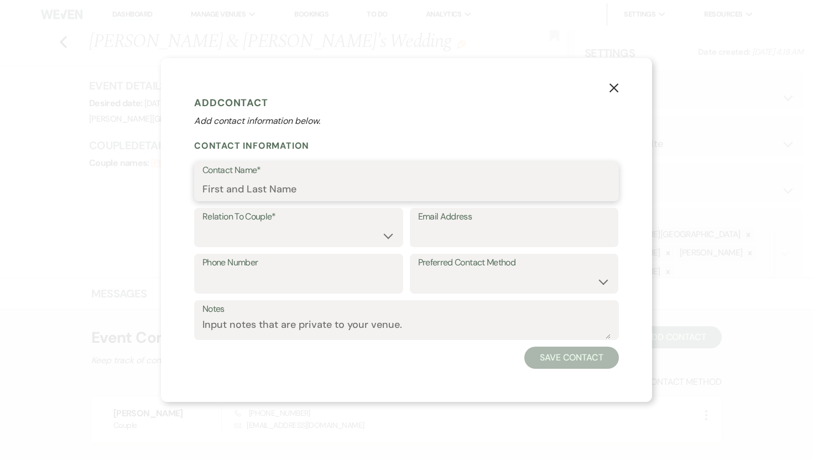
click at [293, 187] on input "Contact Name*" at bounding box center [406, 190] width 408 height 22
paste input "Aleksis Martin"
type input "Aleksis Martin"
click at [386, 233] on select "Couple Planner Parent of Couple Family Member Friend Other" at bounding box center [298, 236] width 192 height 22
select select "1"
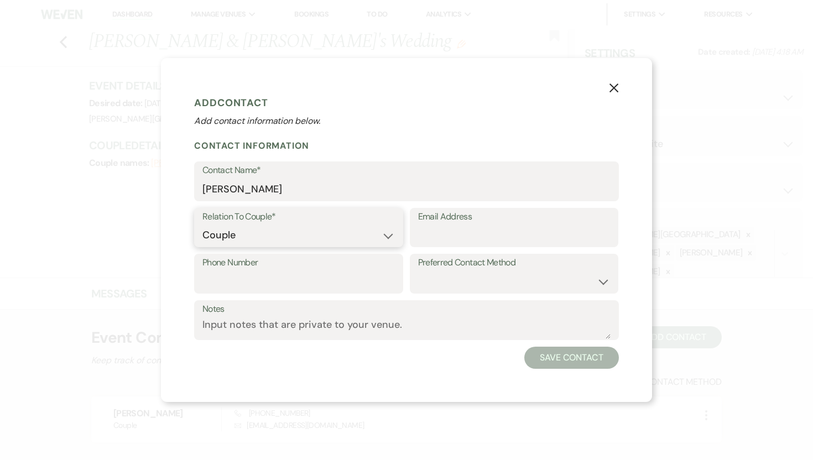
click at [202, 225] on select "Couple Planner Parent of Couple Family Member Friend Other" at bounding box center [298, 236] width 192 height 22
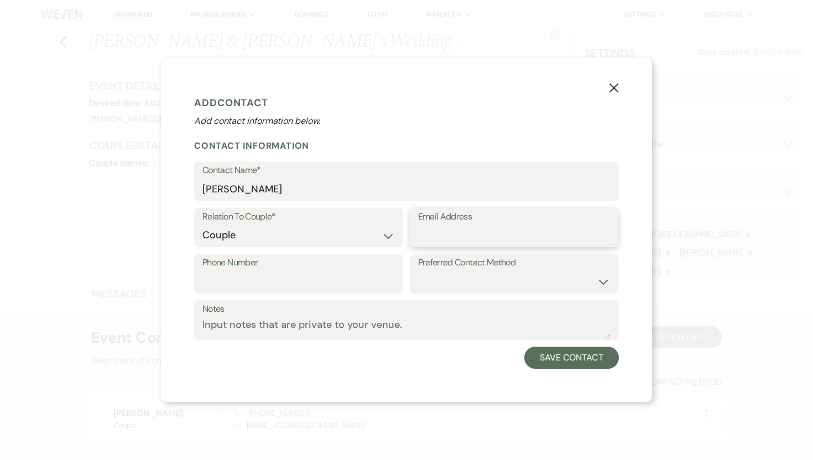
click at [462, 233] on input "Email Address" at bounding box center [514, 236] width 192 height 22
paste input "aleksis.martin@icloud.com"
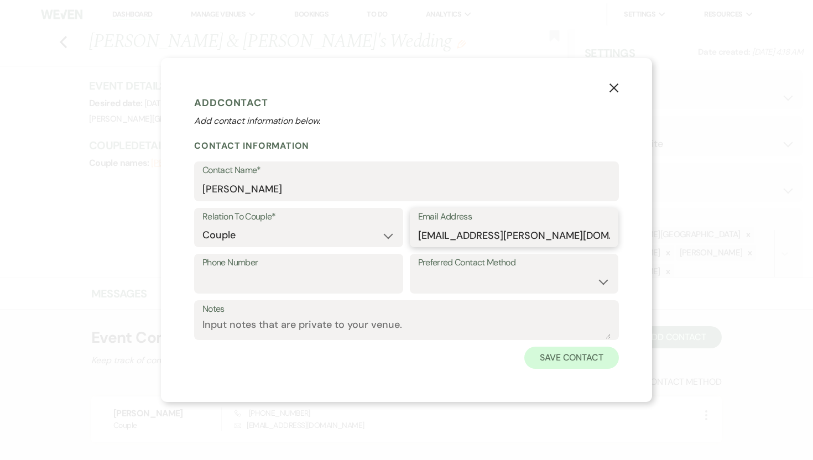
type input "aleksis.martin@icloud.com"
click at [586, 363] on button "Save Contact" at bounding box center [571, 358] width 95 height 22
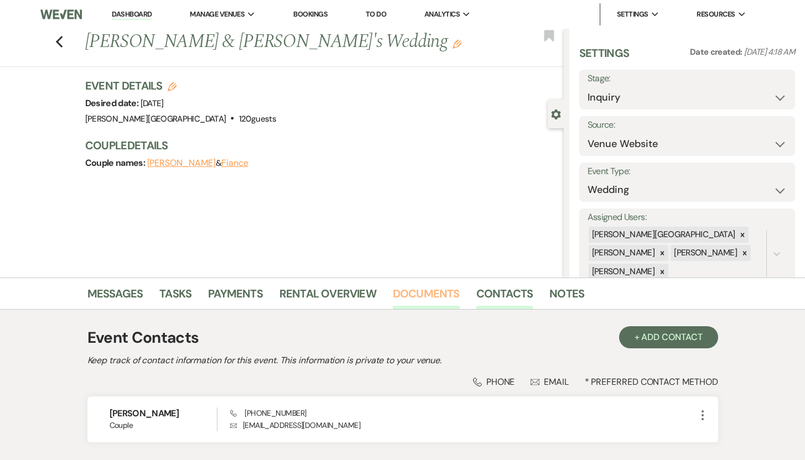
click at [435, 293] on link "Documents" at bounding box center [426, 297] width 67 height 24
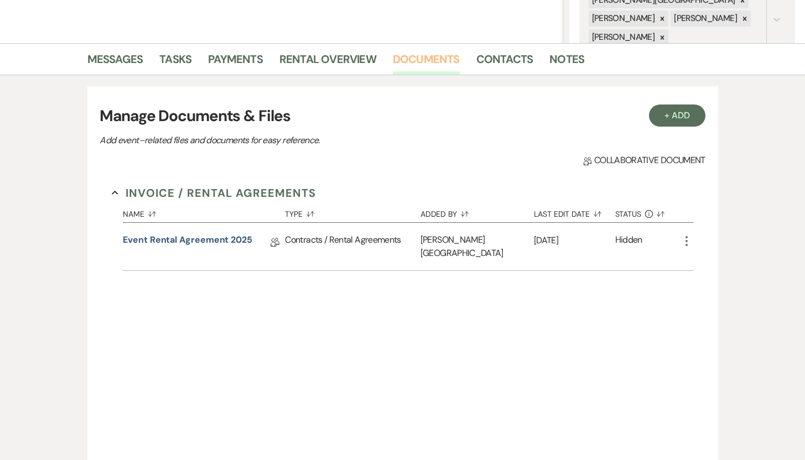
scroll to position [238, 0]
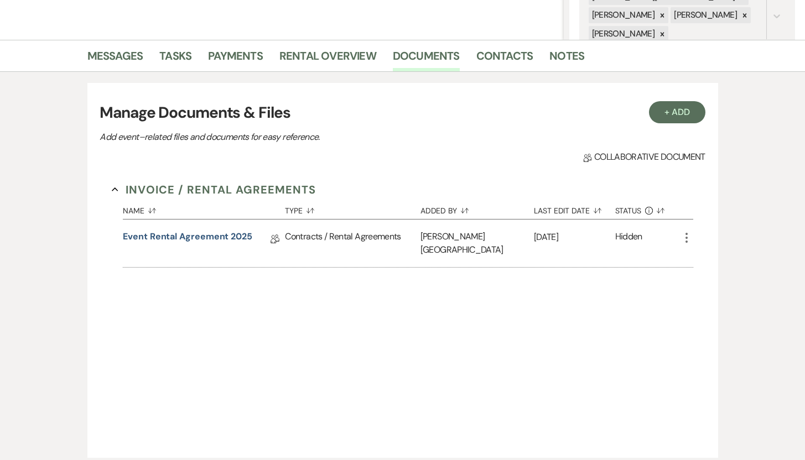
click at [687, 239] on icon "More" at bounding box center [686, 237] width 13 height 13
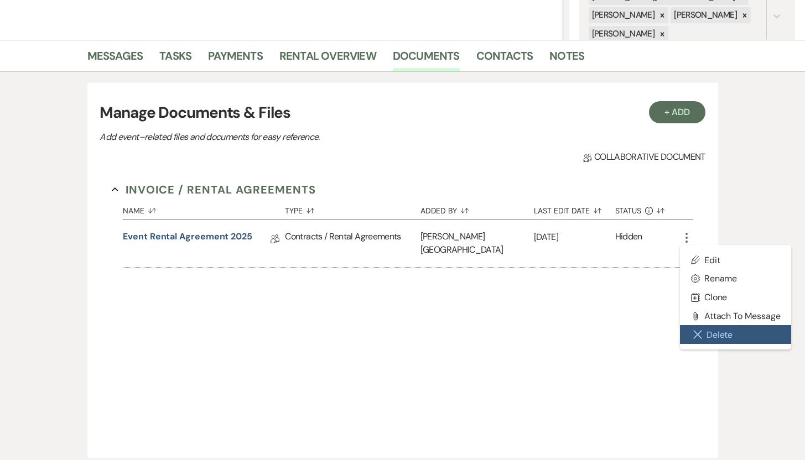
click at [705, 334] on button "Close Delete X Delete" at bounding box center [736, 334] width 112 height 19
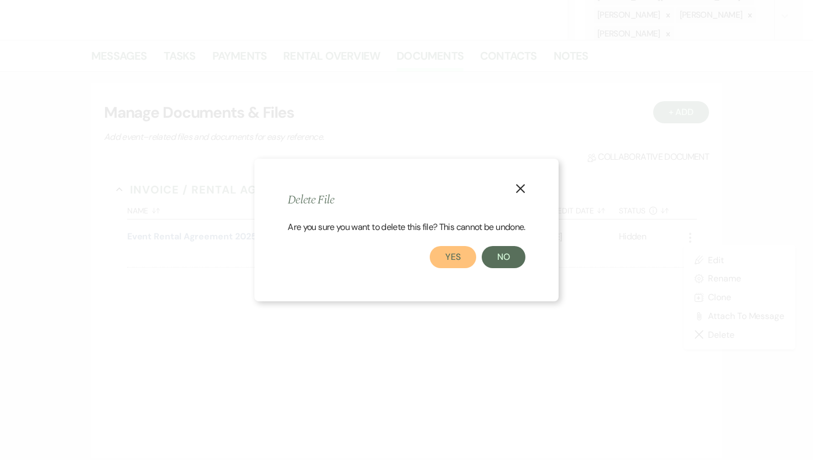
click at [453, 257] on button "Yes" at bounding box center [453, 257] width 46 height 22
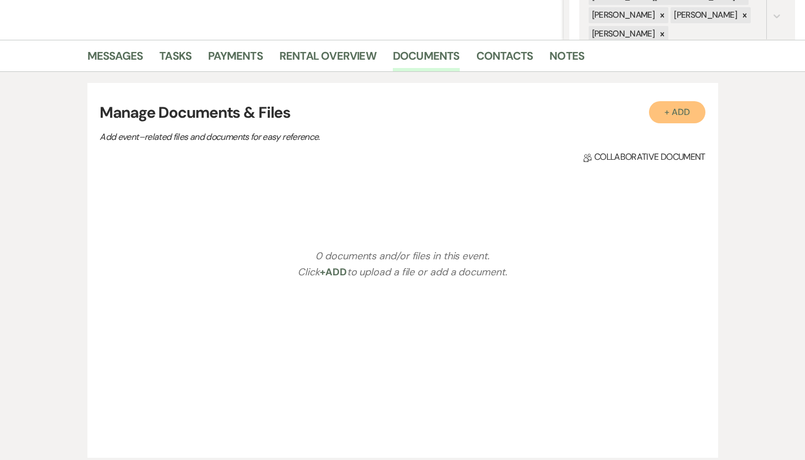
click at [674, 114] on button "+ Add" at bounding box center [677, 112] width 56 height 22
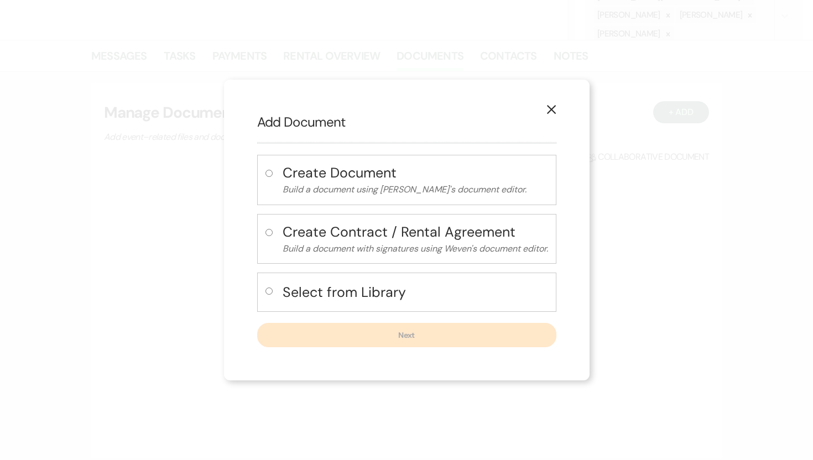
click at [267, 290] on input "radio" at bounding box center [268, 291] width 7 height 7
radio input "true"
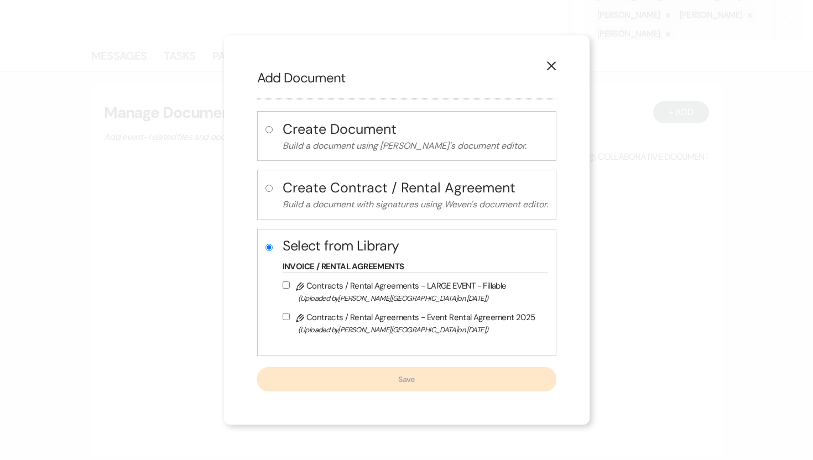
click at [283, 318] on input "Pencil Contracts / Rental Agreements - Event Rental Agreement 2025 (Uploaded by…" at bounding box center [286, 316] width 7 height 7
checkbox input "true"
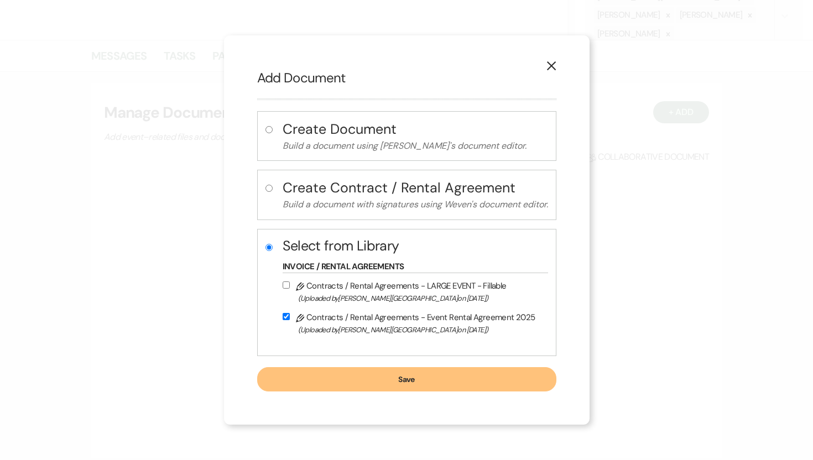
click at [357, 382] on button "Save" at bounding box center [406, 379] width 299 height 24
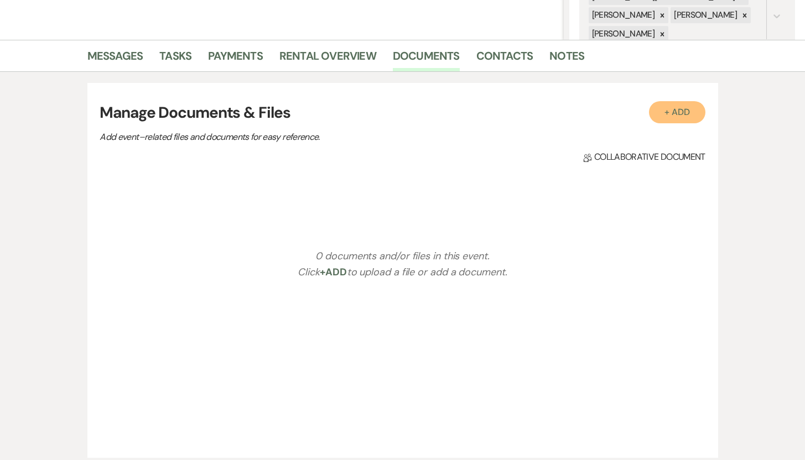
click at [680, 112] on button "+ Add" at bounding box center [677, 112] width 56 height 22
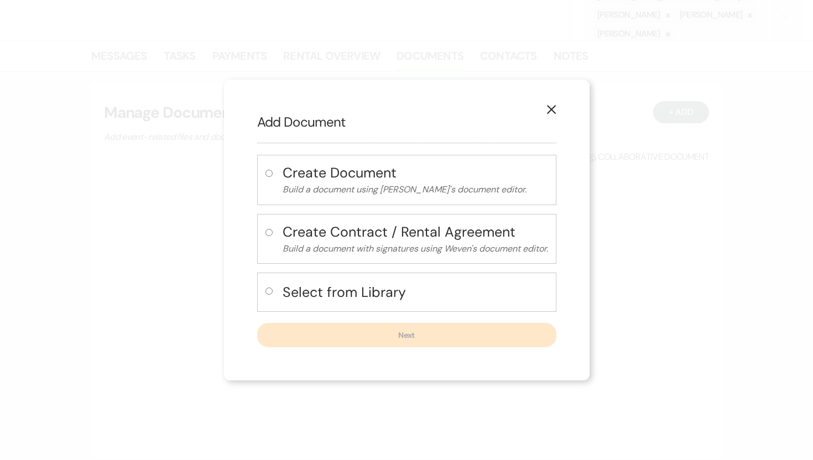
click at [267, 291] on input "radio" at bounding box center [268, 291] width 7 height 7
radio input "true"
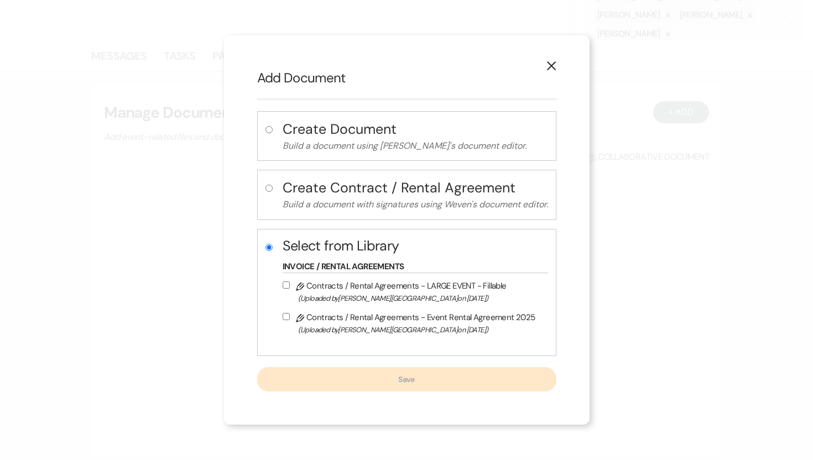
click at [285, 317] on input "Pencil Contracts / Rental Agreements - Event Rental Agreement 2025 (Uploaded by…" at bounding box center [286, 316] width 7 height 7
checkbox input "true"
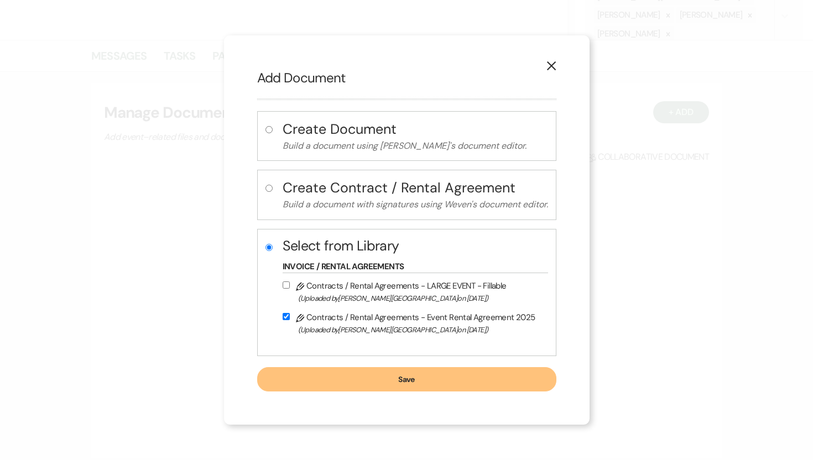
click at [364, 378] on button "Save" at bounding box center [406, 379] width 299 height 24
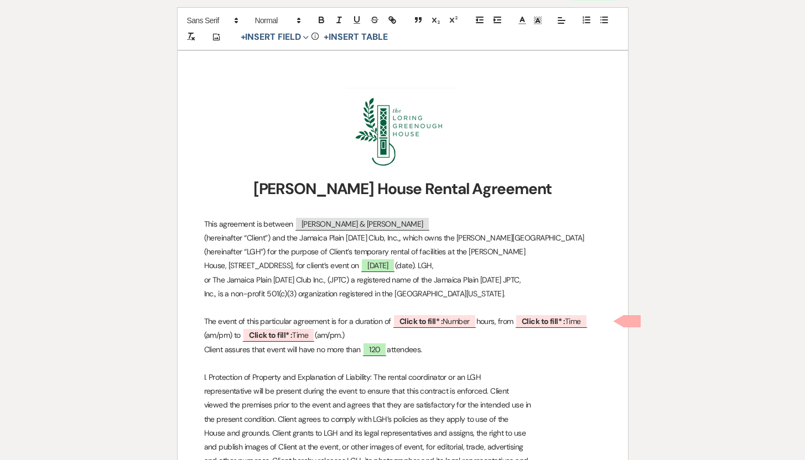
scroll to position [203, 0]
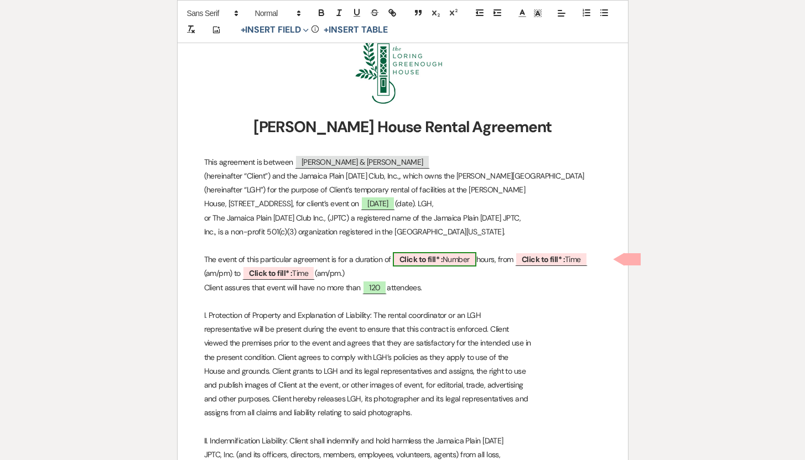
click at [468, 256] on span "Click to fill* : Number" at bounding box center [435, 259] width 84 height 14
select select "owner"
select select "Number"
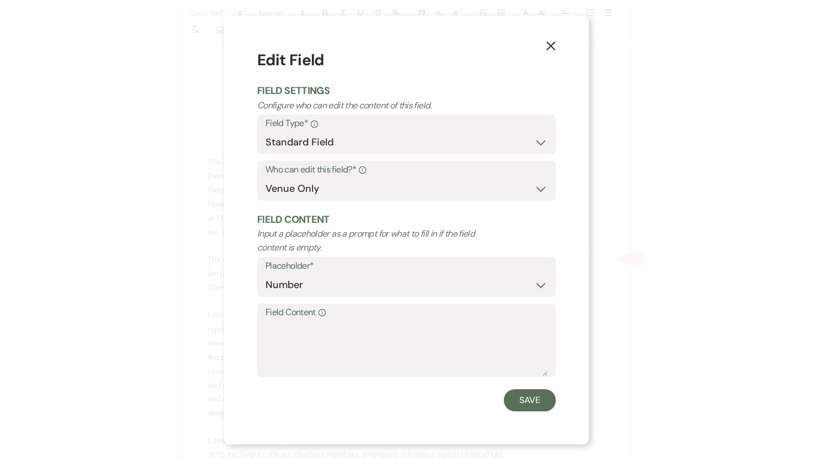
click at [273, 317] on label "Field Content Info" at bounding box center [406, 313] width 282 height 16
click at [273, 321] on textarea "Field Content Info" at bounding box center [406, 348] width 282 height 55
type textarea "4"
click at [518, 401] on button "Save" at bounding box center [530, 400] width 52 height 22
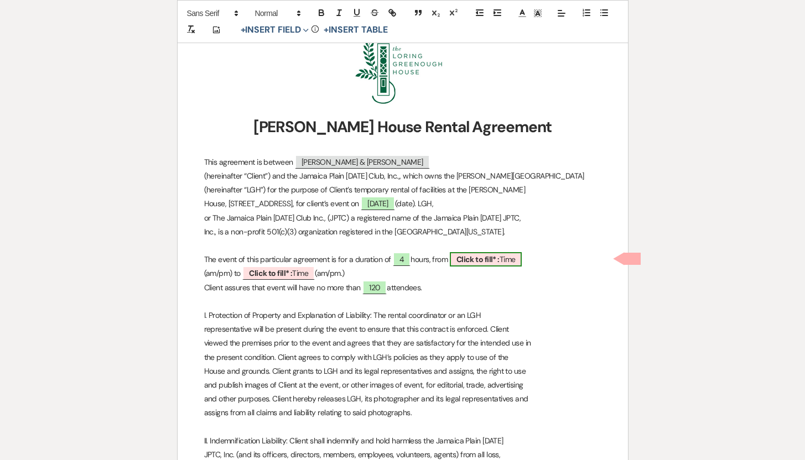
click at [505, 259] on span "Click to fill* : Time" at bounding box center [486, 259] width 72 height 14
select select "owner"
select select "Time"
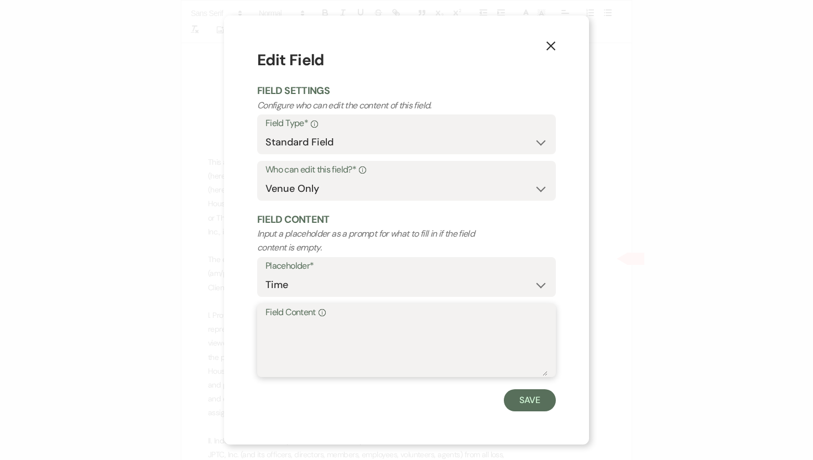
click at [278, 328] on textarea "Field Content Info" at bounding box center [406, 348] width 282 height 55
type textarea "6:00 pm"
click at [530, 398] on button "Save" at bounding box center [530, 400] width 52 height 22
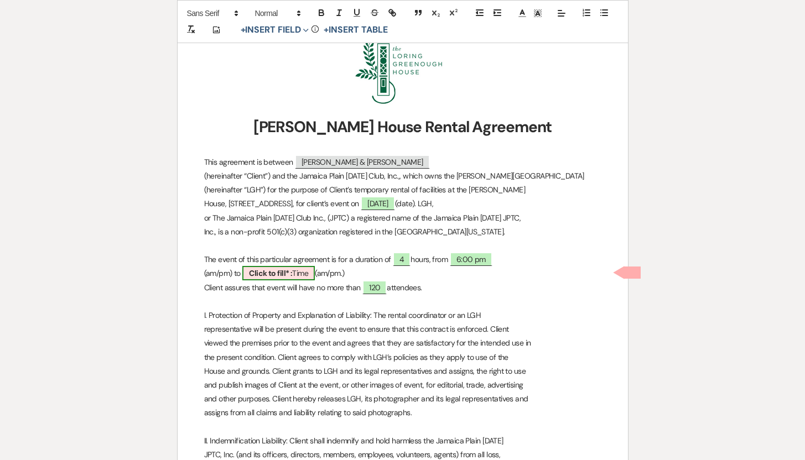
click at [303, 274] on span "Click to fill* : Time" at bounding box center [278, 273] width 72 height 14
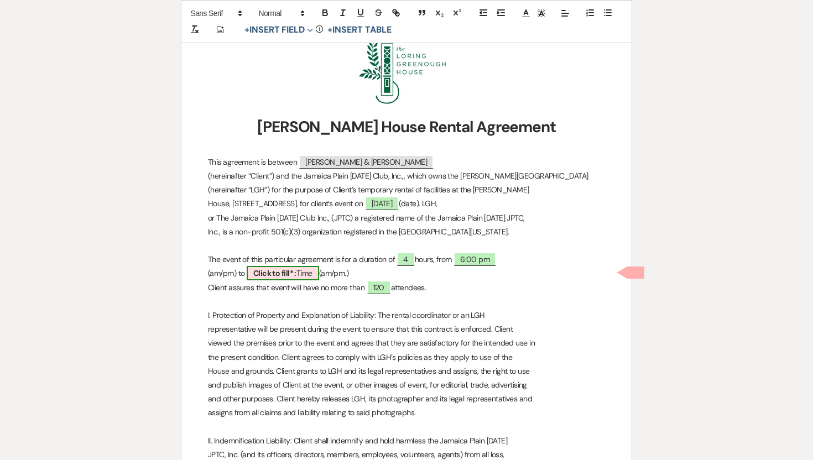
select select "owner"
select select "Time"
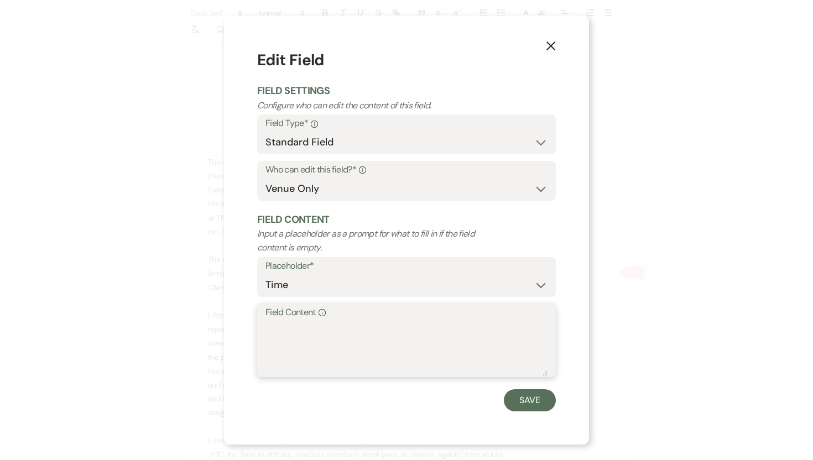
click at [270, 325] on textarea "Field Content Info" at bounding box center [406, 348] width 282 height 55
type textarea "0"
type textarea "10:00 pm"
click at [535, 398] on button "Save" at bounding box center [530, 400] width 52 height 22
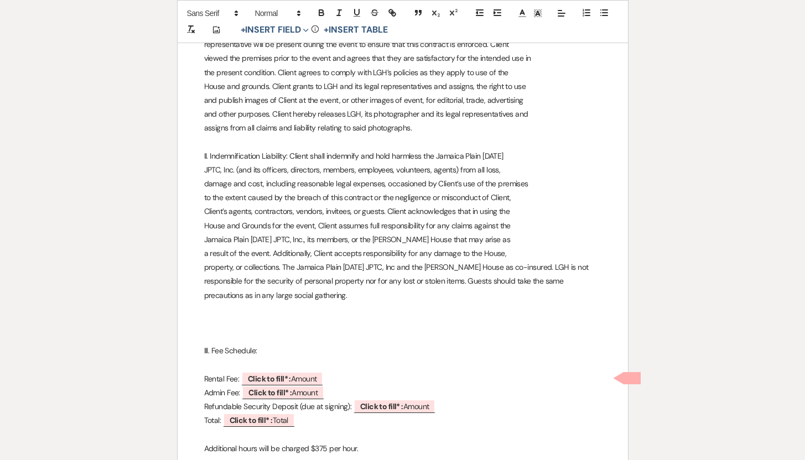
scroll to position [490, 0]
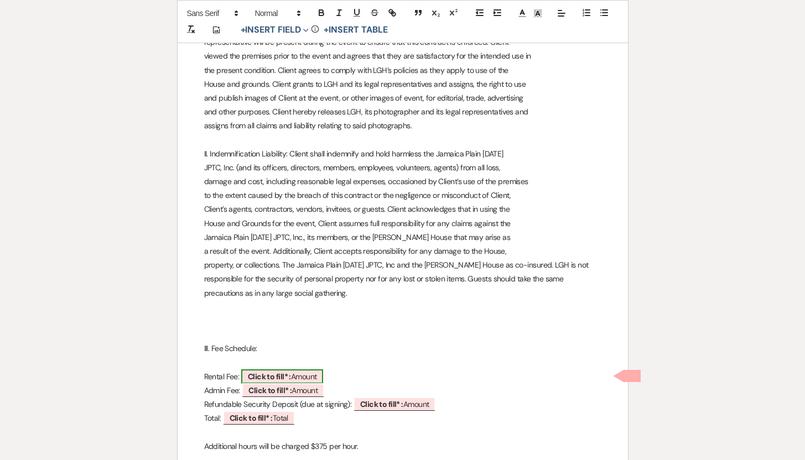
click at [305, 378] on span "Click to fill* : Amount" at bounding box center [282, 376] width 82 height 14
select select "owner"
select select "Amount"
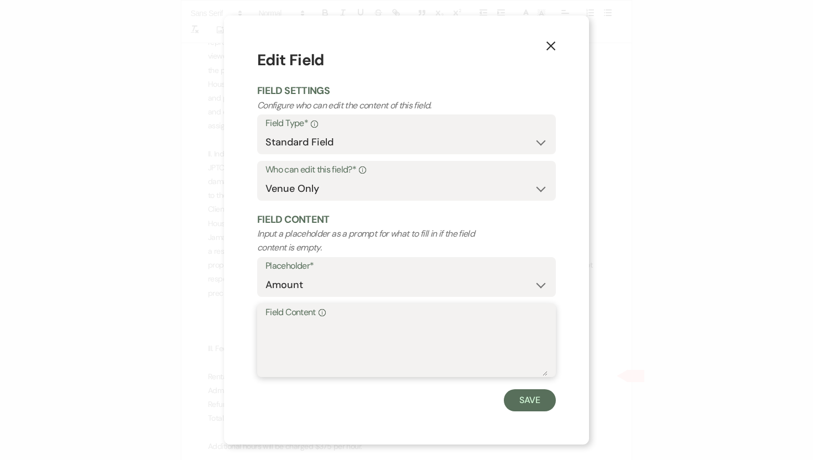
click at [284, 331] on textarea "Field Content Info" at bounding box center [406, 348] width 282 height 55
type textarea "$4,000.00"
click at [527, 402] on button "Save" at bounding box center [530, 400] width 52 height 22
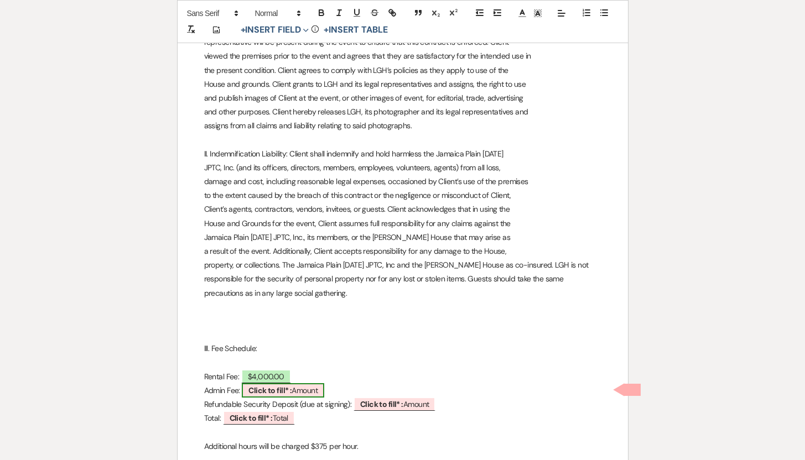
click at [311, 389] on span "Click to fill* : Amount" at bounding box center [283, 390] width 82 height 14
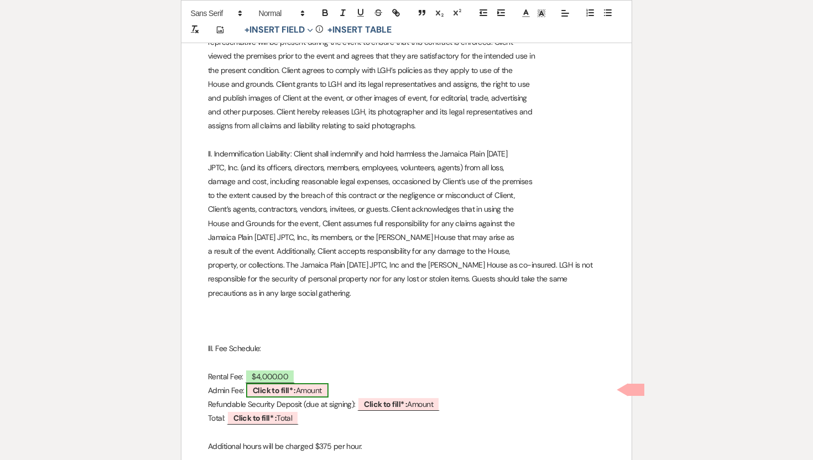
select select "owner"
select select "Amount"
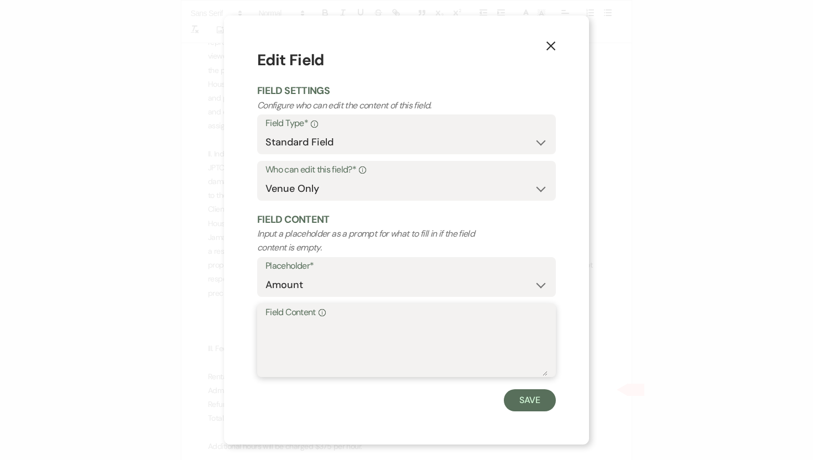
click at [286, 332] on textarea "Field Content Info" at bounding box center [406, 348] width 282 height 55
type textarea "$160.00"
click at [526, 400] on button "Save" at bounding box center [530, 400] width 52 height 22
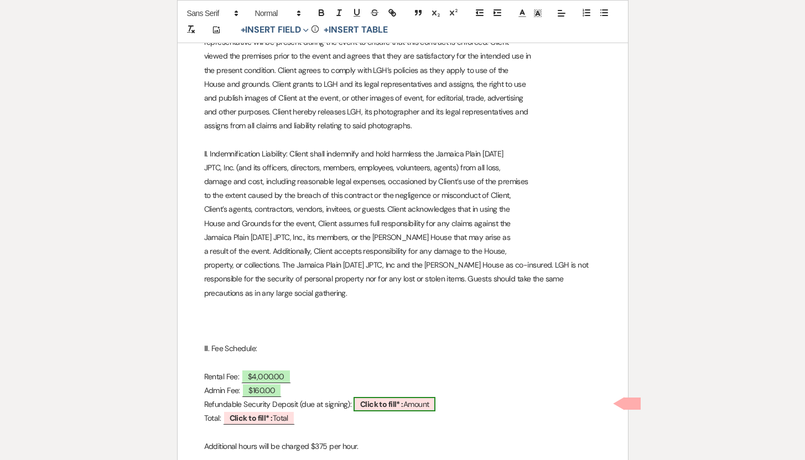
click at [405, 405] on span "Click to fill* : Amount" at bounding box center [394, 404] width 82 height 14
select select "owner"
select select "Amount"
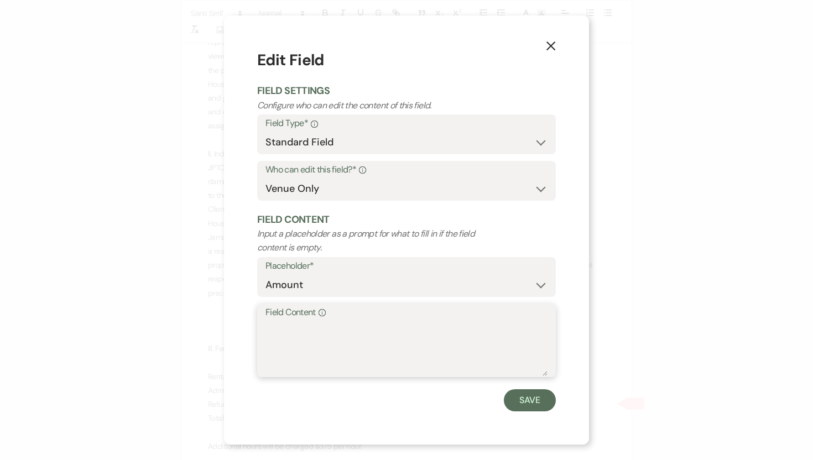
click at [298, 327] on textarea "Field Content Info" at bounding box center [406, 348] width 282 height 55
type textarea "$500.00"
click at [533, 401] on button "Save" at bounding box center [530, 400] width 52 height 22
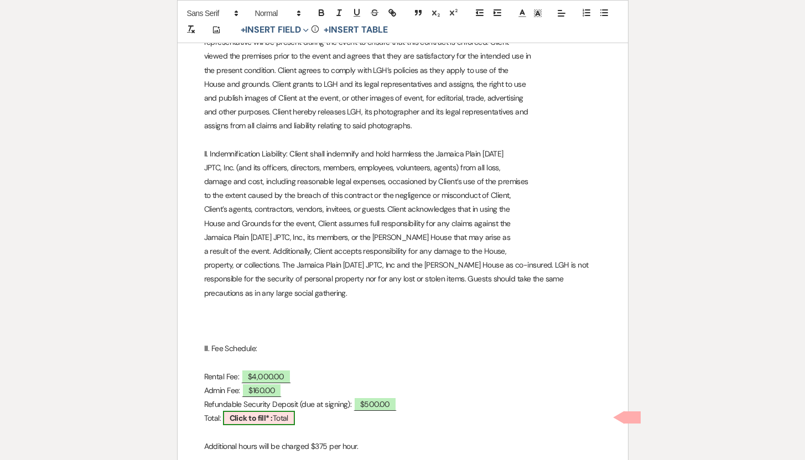
click at [279, 418] on span "Click to fill* : Total" at bounding box center [259, 418] width 72 height 14
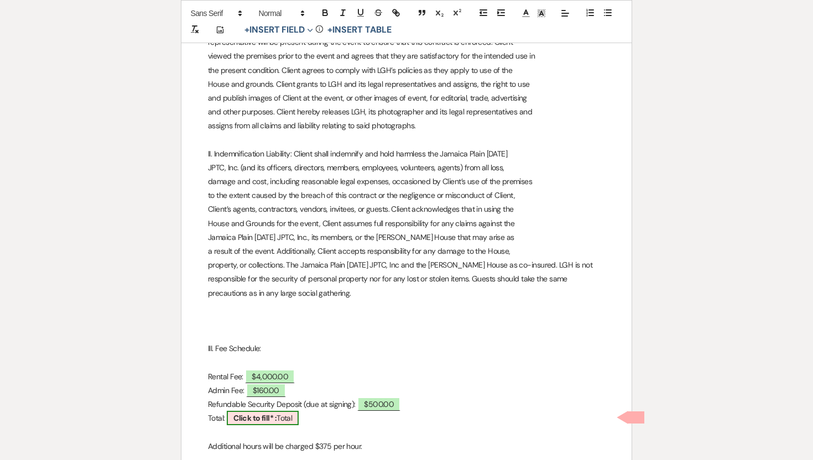
select select "owner"
select select "Total"
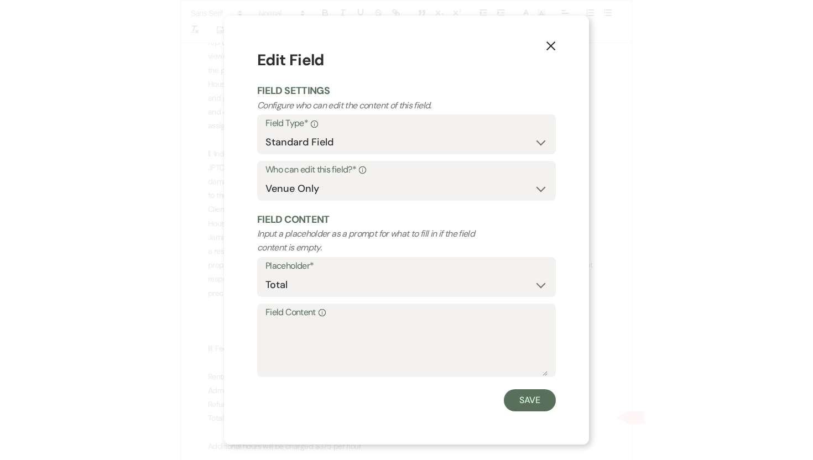
click at [264, 326] on div "Field Content Info" at bounding box center [406, 341] width 299 height 74
click at [272, 325] on textarea "Field Content Info" at bounding box center [406, 348] width 282 height 55
type textarea "$4,660.00"
click at [526, 400] on button "Save" at bounding box center [530, 400] width 52 height 22
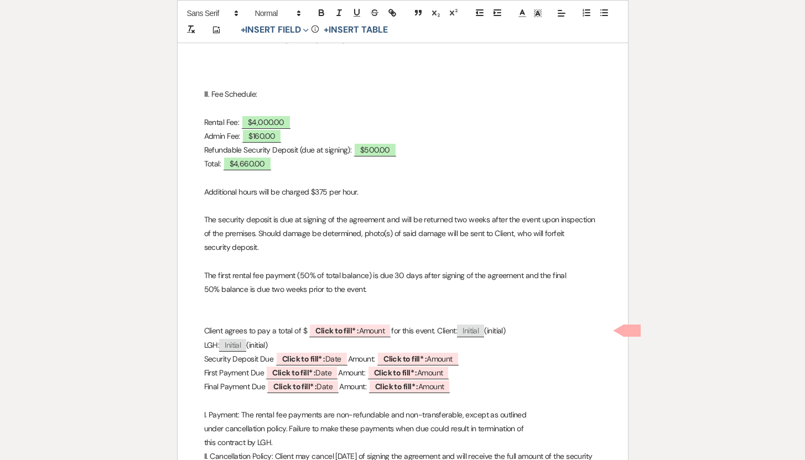
scroll to position [747, 0]
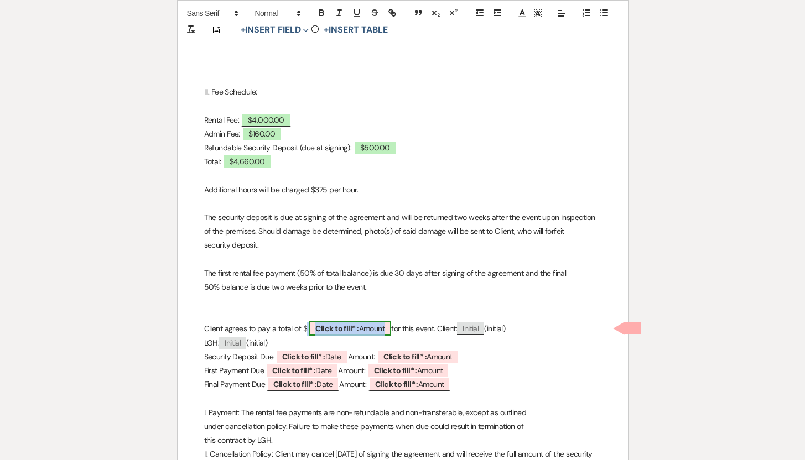
click at [354, 325] on b "Click to fill* :" at bounding box center [336, 329] width 43 height 10
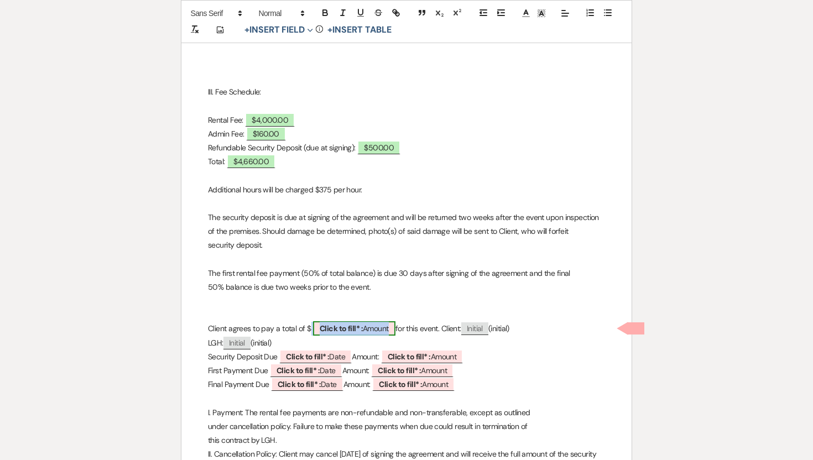
select select "owner"
select select "Amount"
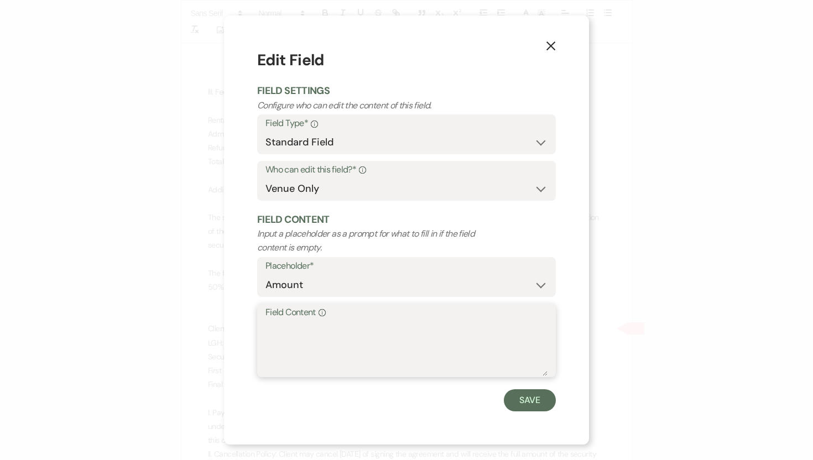
click at [286, 324] on textarea "Field Content Info" at bounding box center [406, 348] width 282 height 55
type textarea "$4,660.00"
click at [532, 398] on button "Save" at bounding box center [530, 400] width 52 height 22
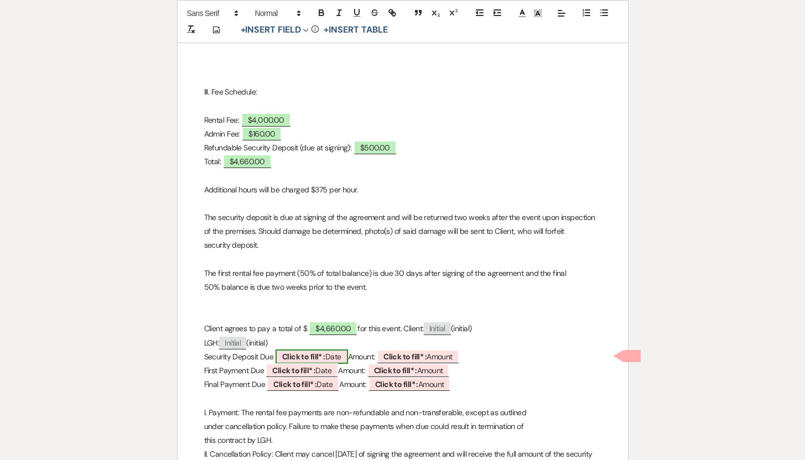
click at [313, 355] on b "Click to fill* :" at bounding box center [303, 357] width 43 height 10
select select "owner"
select select "Date"
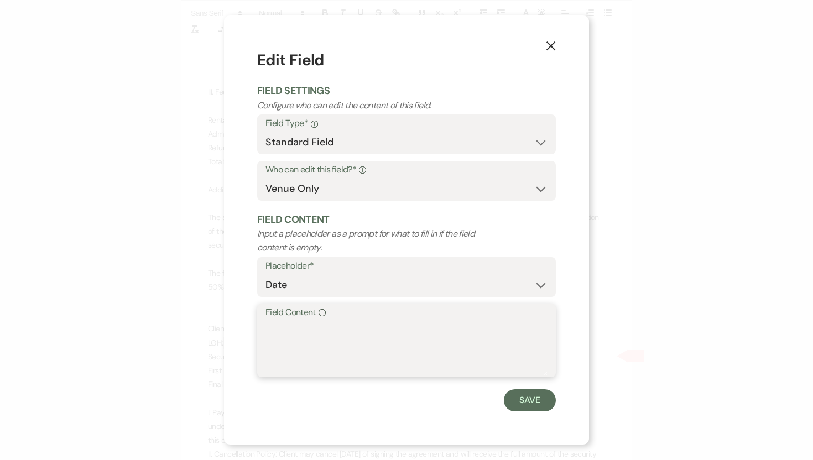
click at [294, 325] on textarea "Field Content Info" at bounding box center [406, 348] width 282 height 55
type textarea "9/26/2025"
click at [517, 402] on button "Save" at bounding box center [530, 400] width 52 height 22
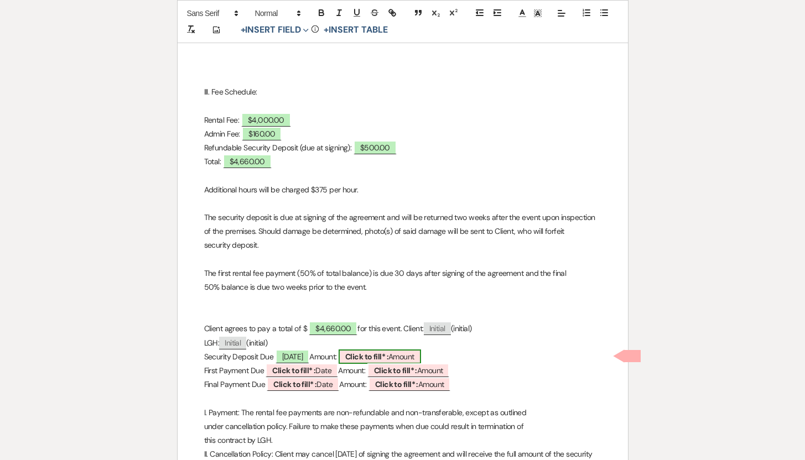
click at [421, 352] on span "Click to fill* : Amount" at bounding box center [379, 357] width 82 height 14
select select "owner"
select select "Amount"
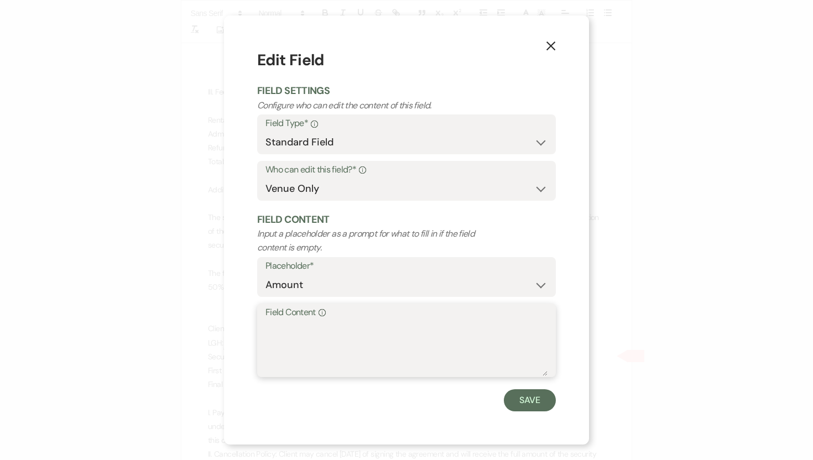
click at [317, 325] on textarea "Field Content Info" at bounding box center [406, 348] width 282 height 55
type textarea "$500.00"
click at [539, 400] on button "Save" at bounding box center [530, 400] width 52 height 22
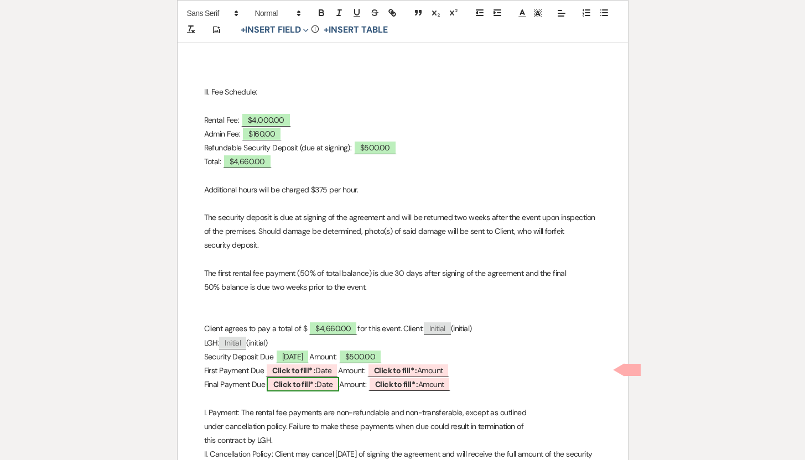
click at [295, 383] on b "Click to fill* :" at bounding box center [294, 384] width 43 height 10
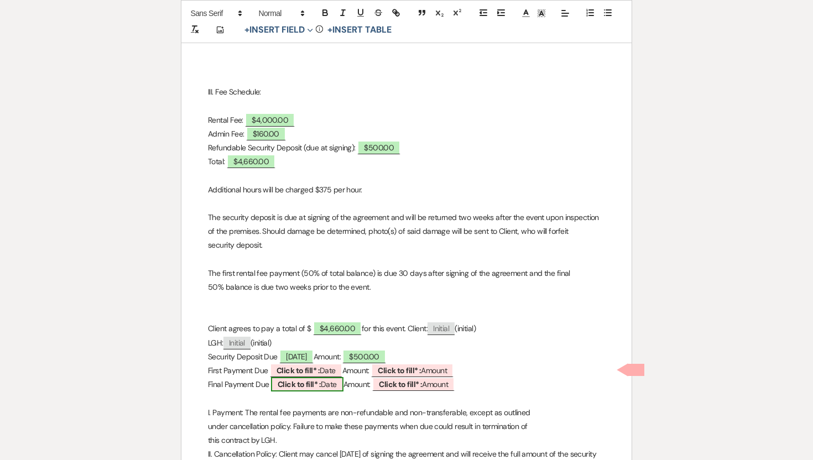
select select "owner"
select select "Date"
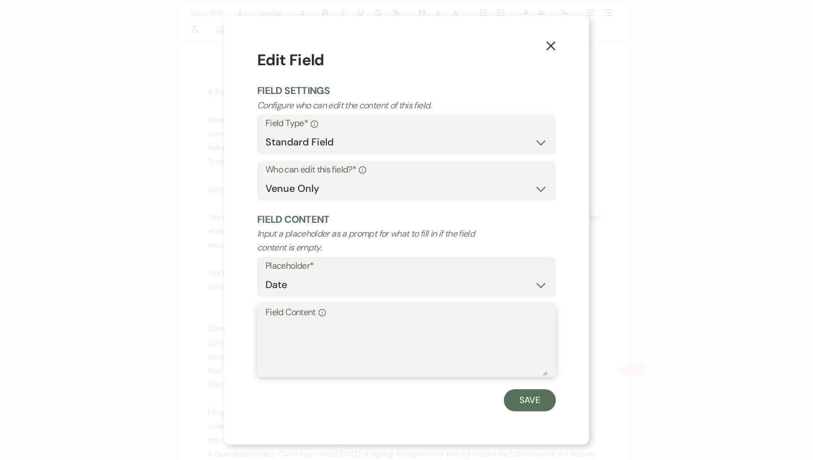
click at [273, 335] on textarea "Field Content Info" at bounding box center [406, 348] width 282 height 55
type textarea "$4,160.00"
click at [521, 403] on button "Save" at bounding box center [530, 400] width 52 height 22
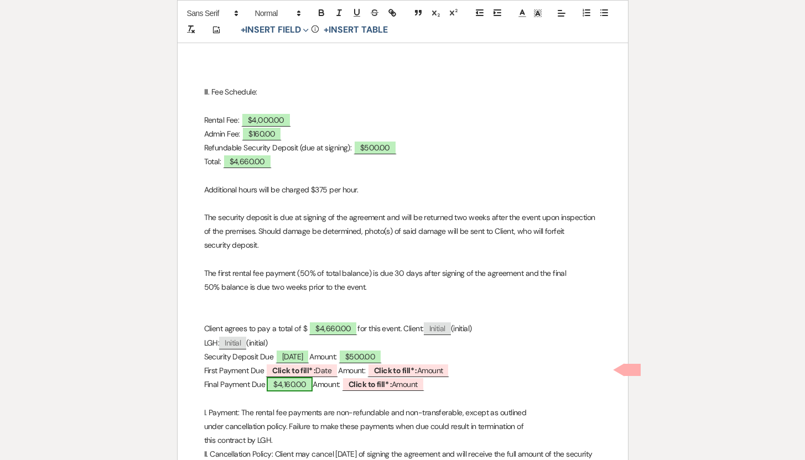
click at [310, 383] on span "$4,160.00" at bounding box center [290, 384] width 46 height 14
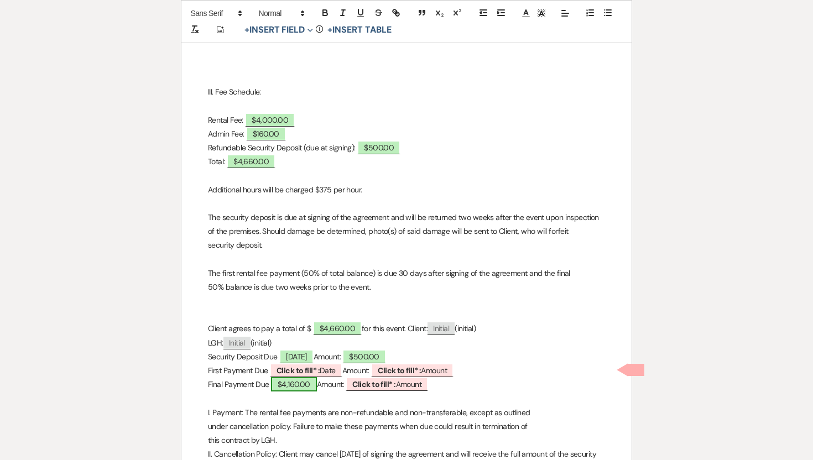
select select "owner"
select select "Date"
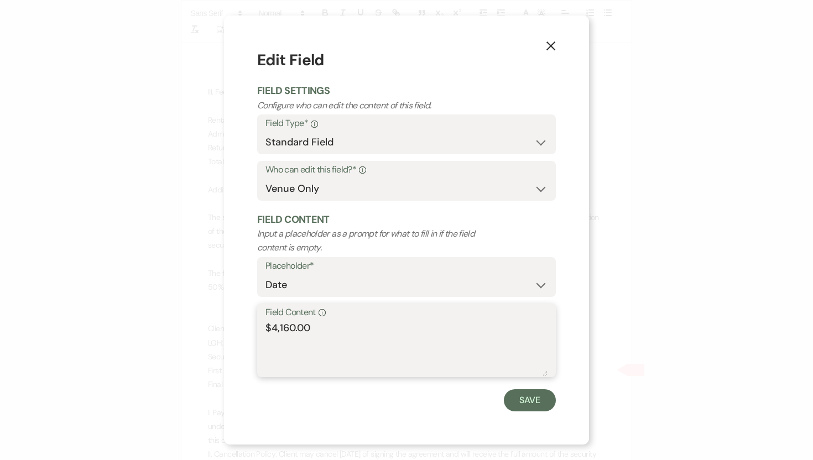
drag, startPoint x: 314, startPoint y: 329, endPoint x: 269, endPoint y: 329, distance: 44.8
click at [269, 329] on textarea "$4,160.00" at bounding box center [406, 348] width 282 height 55
click at [327, 332] on textarea "$4,160.00" at bounding box center [406, 348] width 282 height 55
drag, startPoint x: 309, startPoint y: 332, endPoint x: 260, endPoint y: 329, distance: 48.2
click at [260, 329] on div "Field Content Info $4,160.00" at bounding box center [406, 341] width 299 height 74
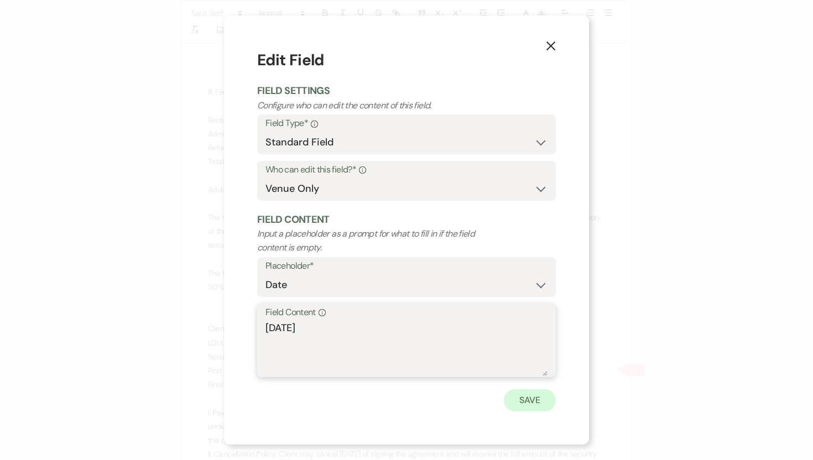
type textarea "7/11/2026"
click at [534, 404] on button "Save" at bounding box center [530, 400] width 52 height 22
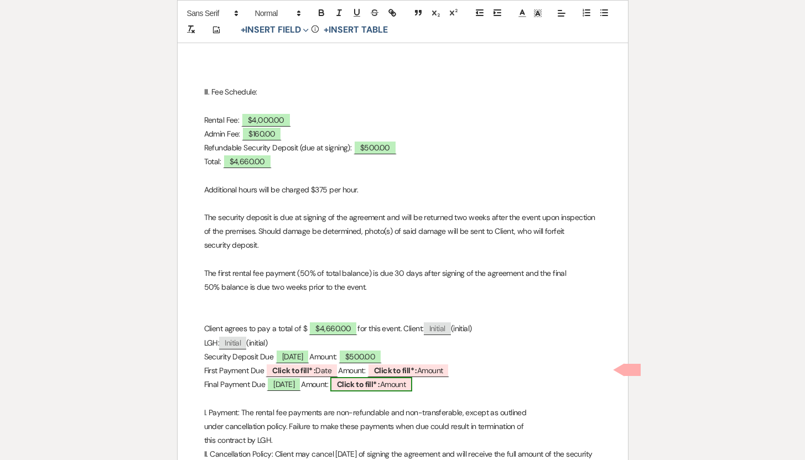
click at [398, 382] on span "Click to fill* : Amount" at bounding box center [371, 384] width 82 height 14
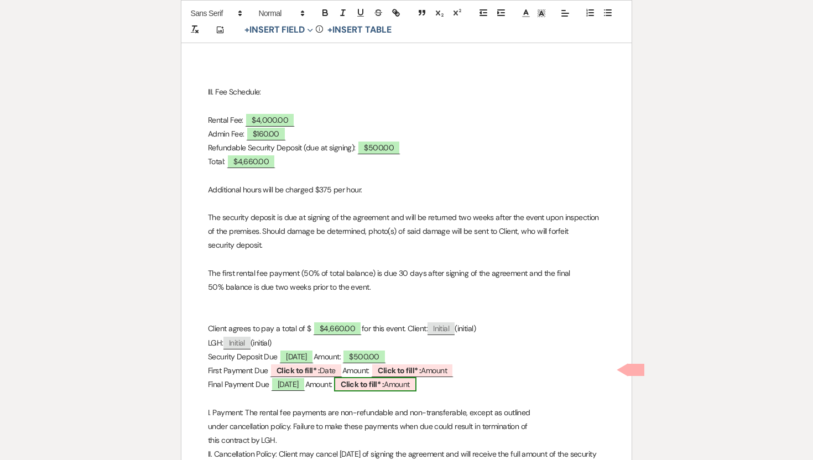
select select "owner"
select select "Amount"
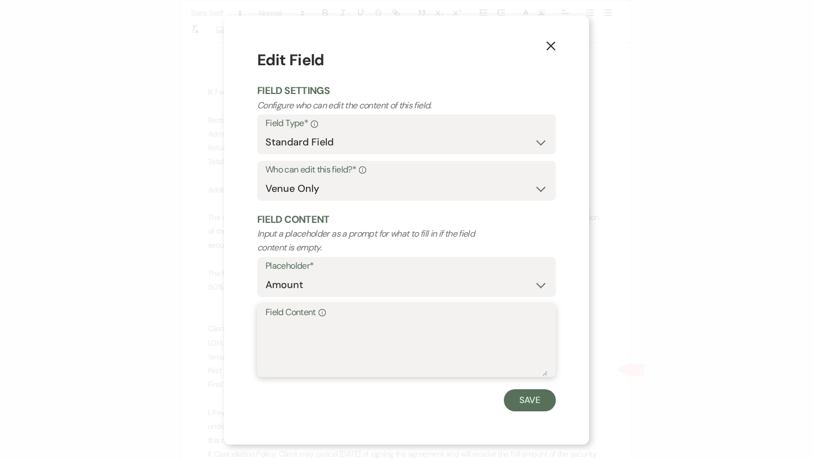
click at [309, 327] on textarea "Field Content Info" at bounding box center [406, 348] width 282 height 55
type textarea "$4,160.00"
click at [529, 401] on button "Save" at bounding box center [530, 400] width 52 height 22
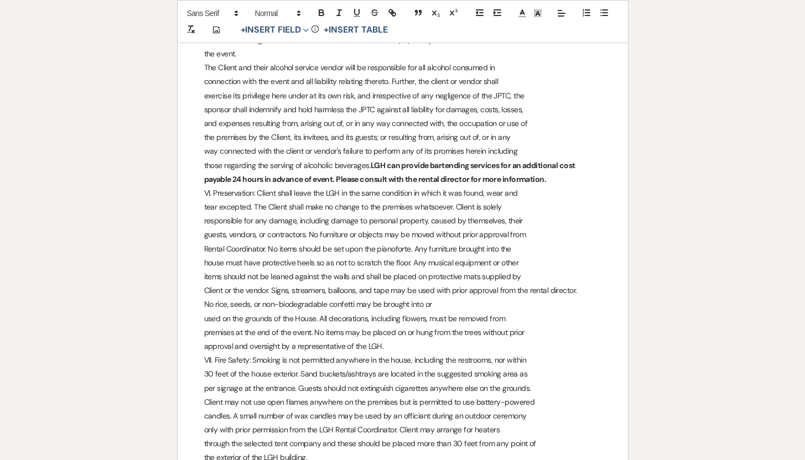
scroll to position [1959, 0]
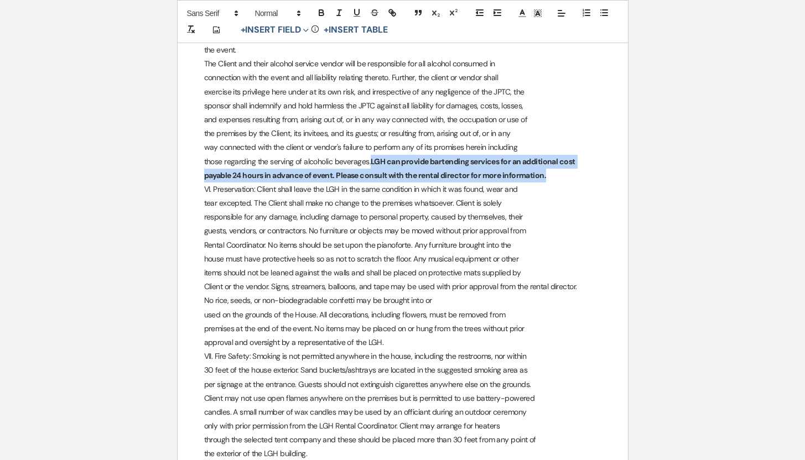
drag, startPoint x: 371, startPoint y: 148, endPoint x: 554, endPoint y: 157, distance: 183.3
click at [554, 157] on p "those regarding the serving of alcoholic beverages. LGH can provide bartending …" at bounding box center [402, 169] width 397 height 28
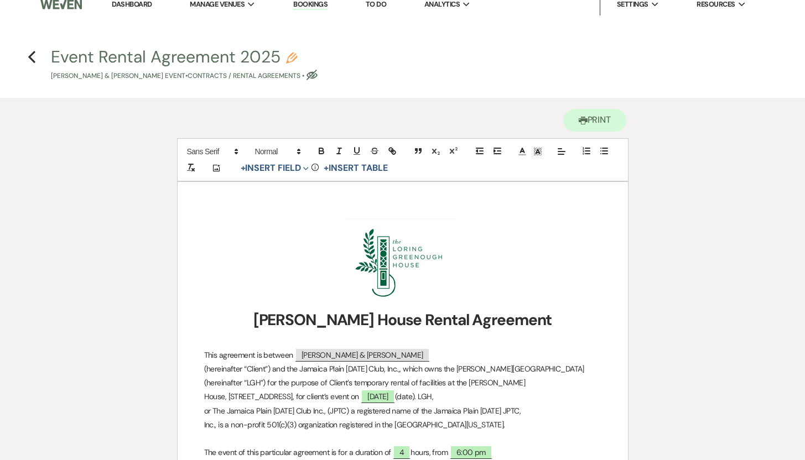
scroll to position [0, 0]
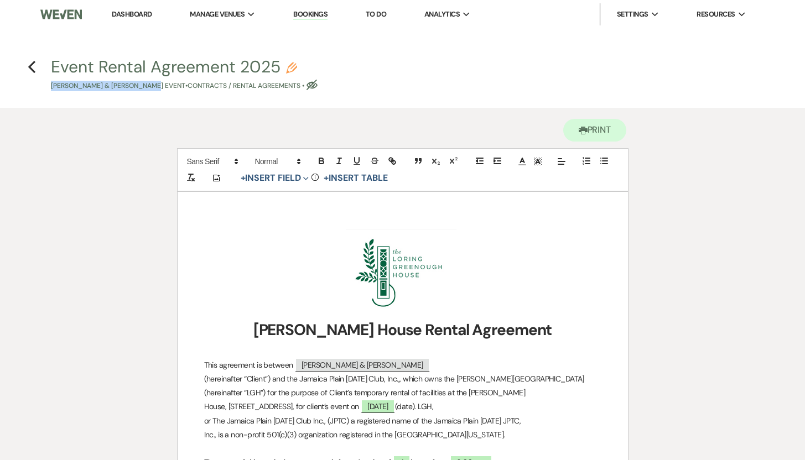
drag, startPoint x: 38, startPoint y: 88, endPoint x: 149, endPoint y: 85, distance: 111.2
click at [149, 85] on h4 "Previous Event Rental Agreement 2025 Pencil Sofia Nikas & Aleksis Martin's Even…" at bounding box center [402, 73] width 796 height 36
copy p "Sofia Nikas & Aleksis Martin"
click at [293, 67] on icon "Pencil" at bounding box center [291, 67] width 11 height 11
select select "10"
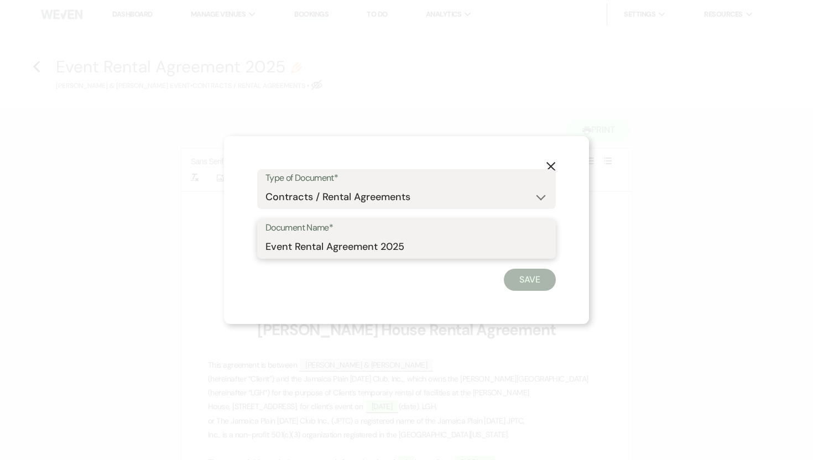
drag, startPoint x: 295, startPoint y: 247, endPoint x: 253, endPoint y: 246, distance: 42.6
click at [253, 246] on div "X Type of Document* Special Event Insurance Vendor Certificate of Insurance Con…" at bounding box center [406, 230] width 365 height 188
paste input "Sofia Nikas & Aleksis Martin"
drag, startPoint x: 517, startPoint y: 244, endPoint x: 484, endPoint y: 245, distance: 33.2
click at [484, 245] on input "Sofia Nikas & Aleksis Martin Rental Agreement 2025" at bounding box center [406, 247] width 282 height 22
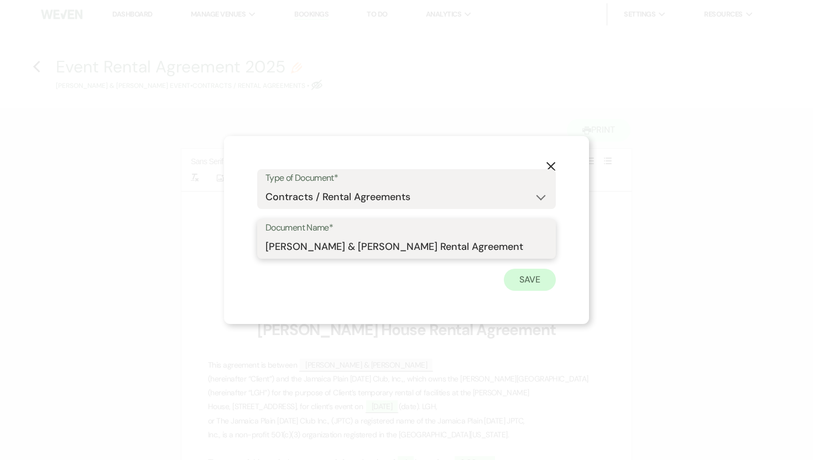
type input "Sofia Nikas & Aleksis Martin Rental Agreement"
click at [530, 279] on button "Save" at bounding box center [530, 280] width 52 height 22
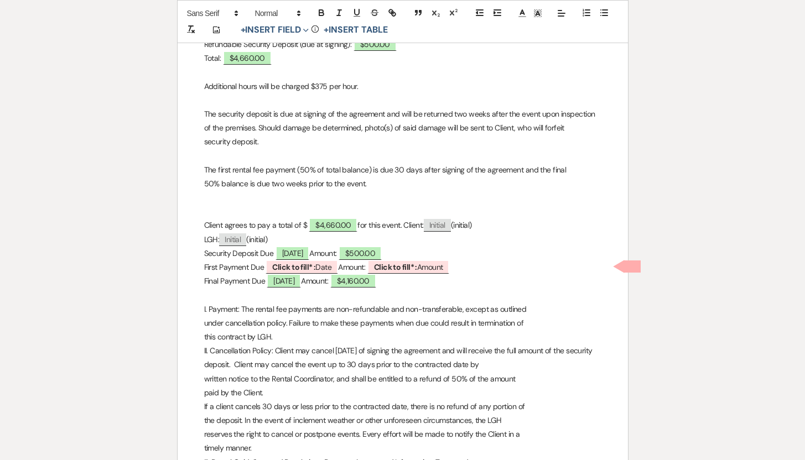
scroll to position [852, 0]
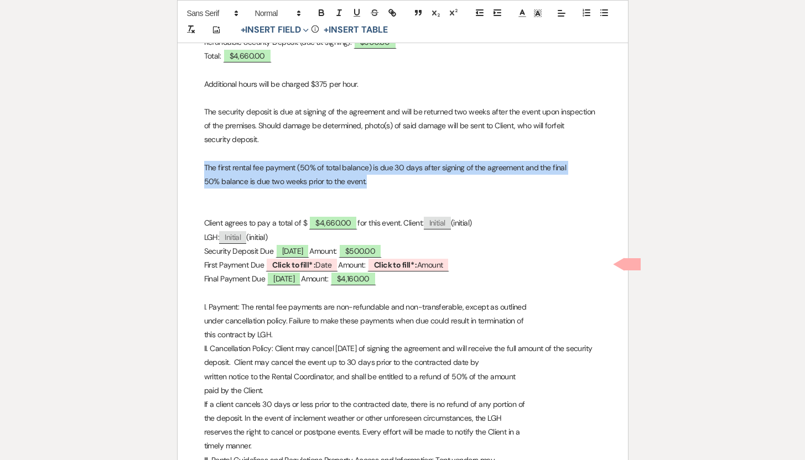
drag, startPoint x: 370, startPoint y: 186, endPoint x: 204, endPoint y: 165, distance: 167.2
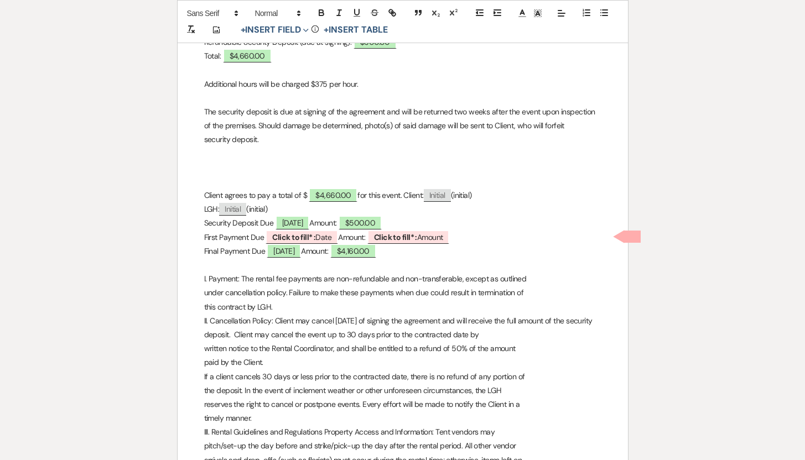
click at [209, 165] on p at bounding box center [402, 168] width 397 height 14
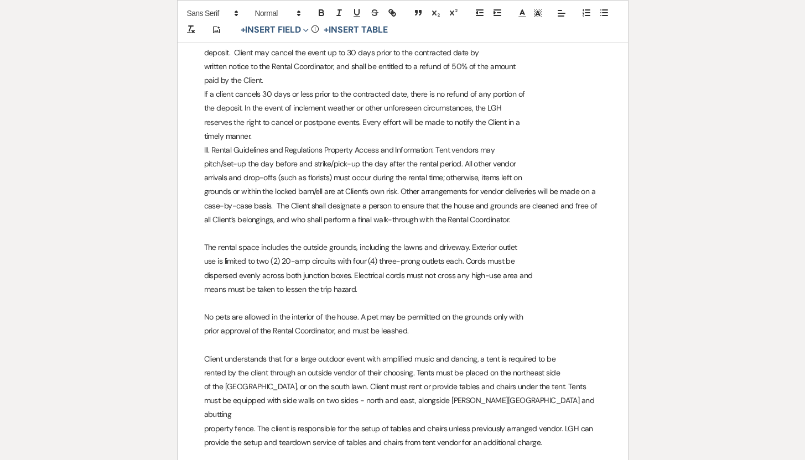
scroll to position [807, 0]
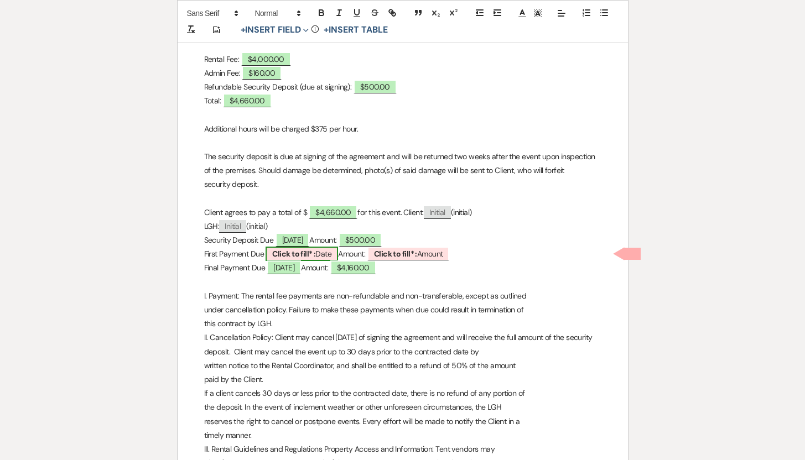
click at [329, 253] on span "Click to fill* : Date" at bounding box center [301, 254] width 72 height 14
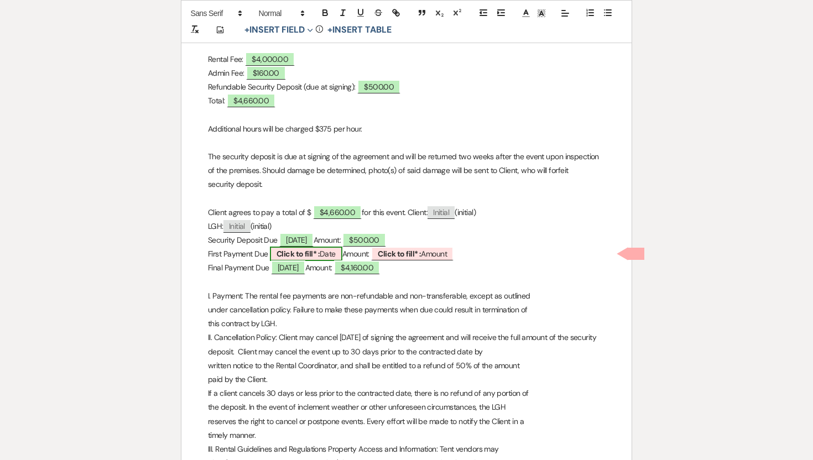
select select "owner"
select select "Date"
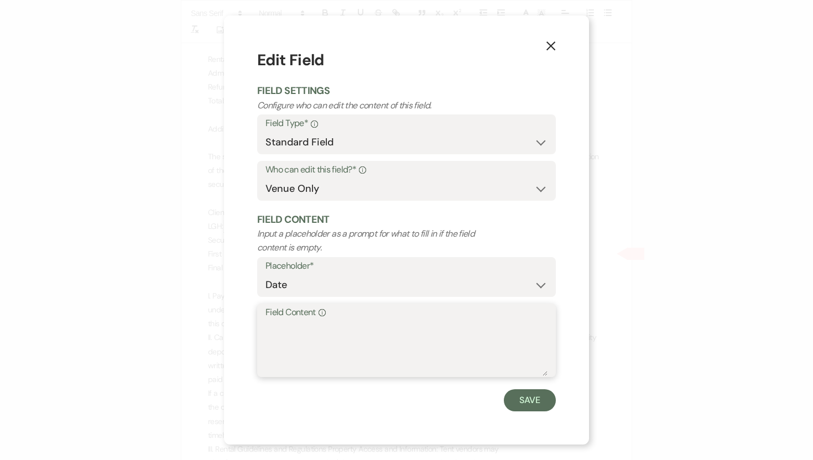
click at [272, 322] on textarea "Field Content Info" at bounding box center [406, 348] width 282 height 55
type textarea "0"
click at [519, 398] on button "Save" at bounding box center [530, 400] width 52 height 22
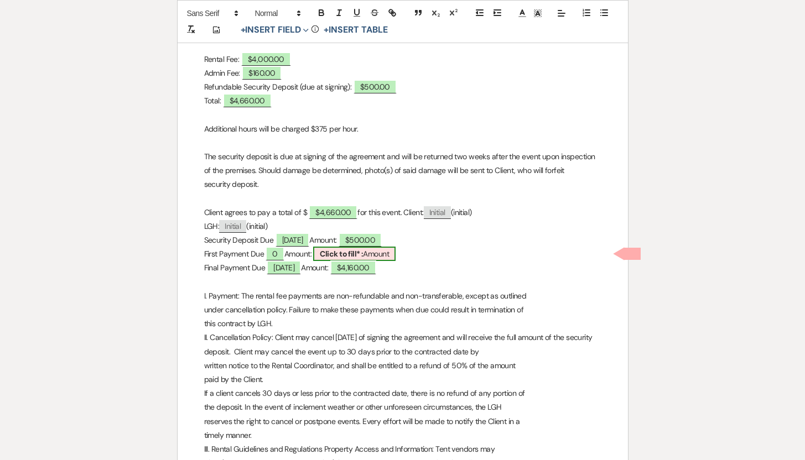
click at [395, 258] on span "Click to fill* : Amount" at bounding box center [354, 254] width 82 height 14
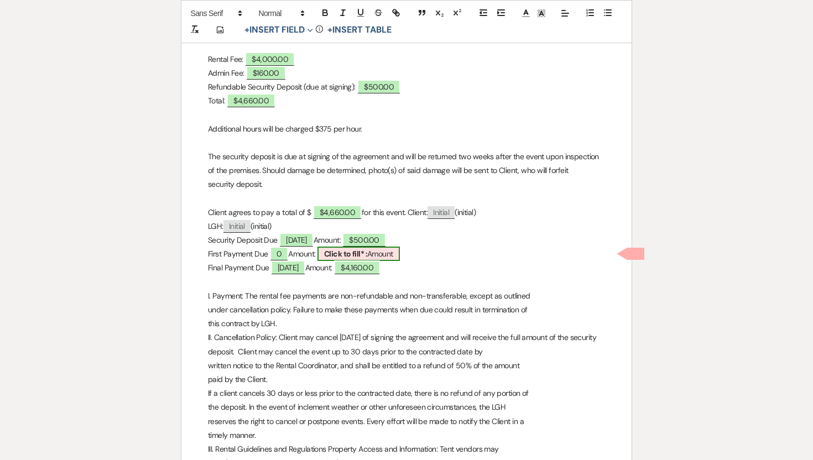
select select "owner"
select select "Amount"
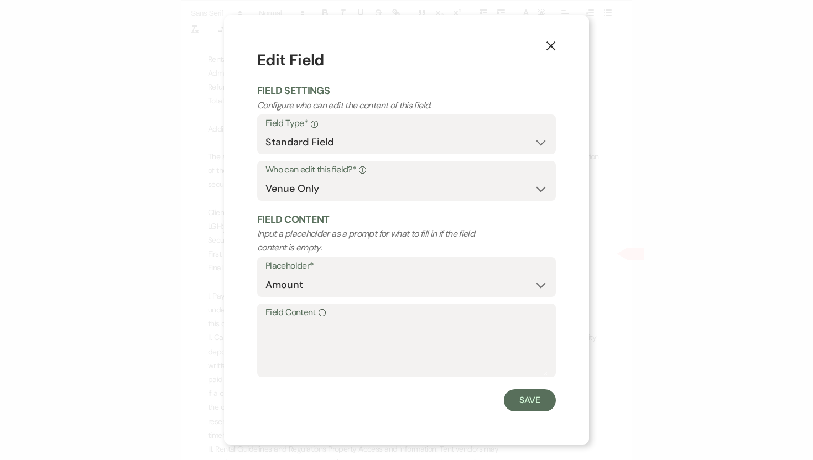
click at [279, 315] on label "Field Content Info" at bounding box center [406, 313] width 282 height 16
click at [279, 321] on textarea "Field Content Info" at bounding box center [406, 348] width 282 height 55
type textarea "0"
click at [522, 403] on button "Save" at bounding box center [530, 400] width 52 height 22
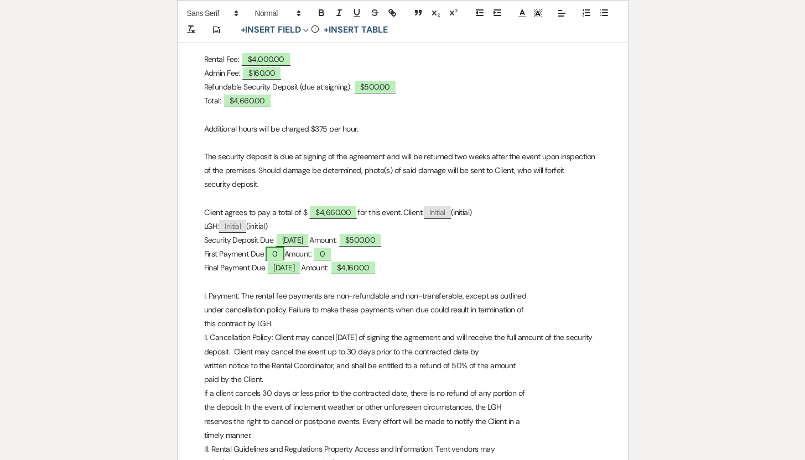
click at [277, 251] on span "0" at bounding box center [274, 254] width 18 height 14
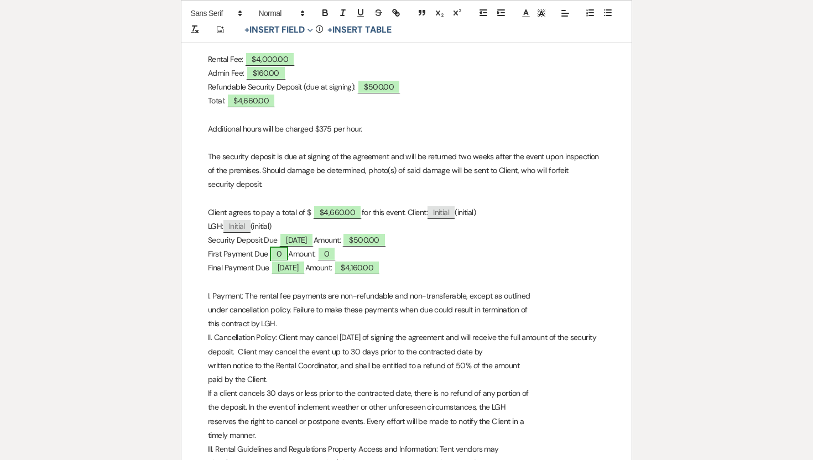
select select "owner"
select select "Date"
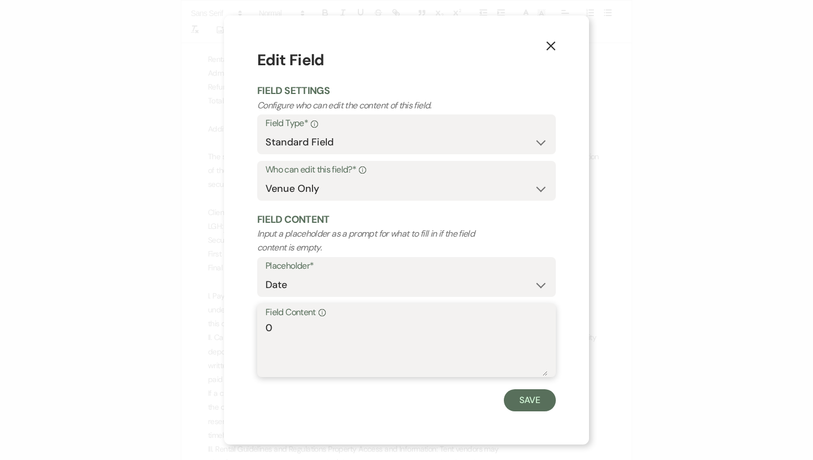
drag, startPoint x: 280, startPoint y: 324, endPoint x: 252, endPoint y: 327, distance: 29.0
click at [252, 327] on div "X Edit Field Field Settings Configure who can edit the content of this field. F…" at bounding box center [406, 229] width 365 height 429
type textarea "7/11/2026"
click at [527, 398] on button "Save" at bounding box center [530, 400] width 52 height 22
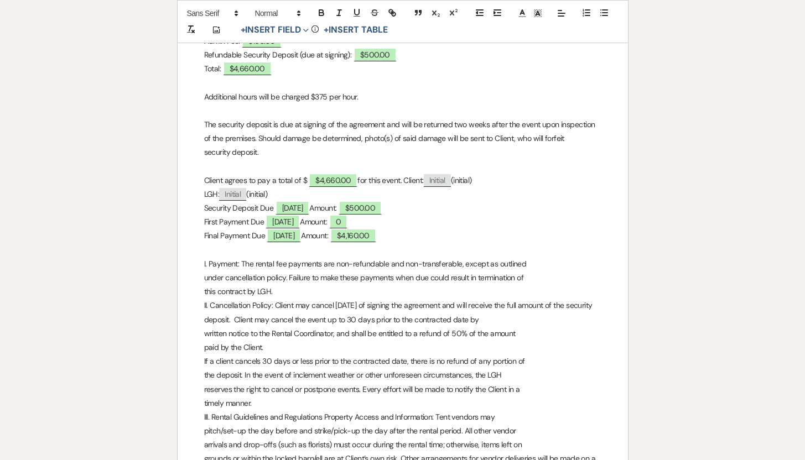
scroll to position [846, 0]
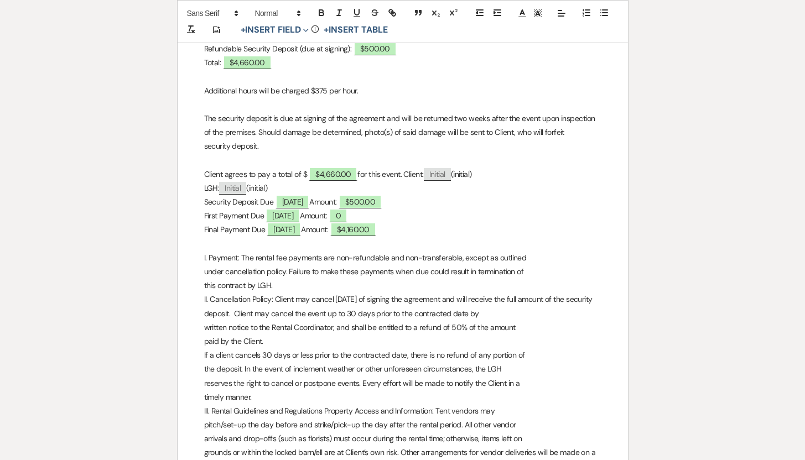
click at [376, 212] on p "First Payment Due 7/11/2026 Amount: 0" at bounding box center [402, 216] width 397 height 14
drag, startPoint x: 376, startPoint y: 212, endPoint x: 210, endPoint y: 219, distance: 166.1
click at [210, 219] on p "First Payment Due 7/11/2026 Amount: 0" at bounding box center [402, 216] width 397 height 14
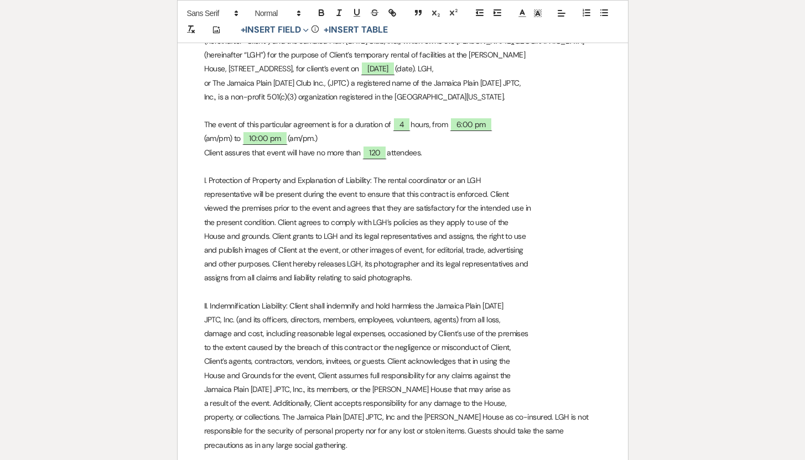
scroll to position [0, 0]
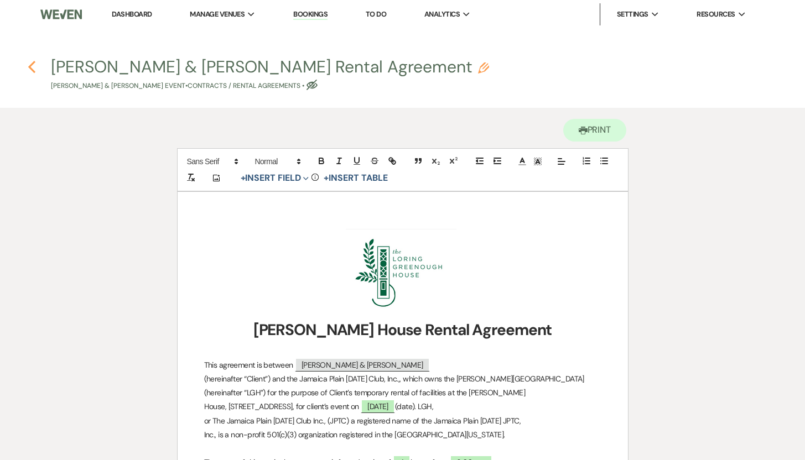
click at [32, 65] on icon "Previous" at bounding box center [32, 66] width 8 height 13
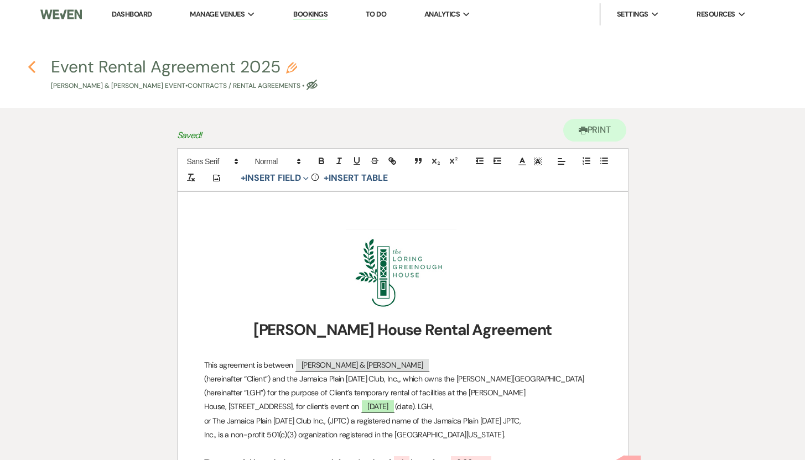
click at [32, 65] on icon "Previous" at bounding box center [32, 66] width 8 height 13
select select "5"
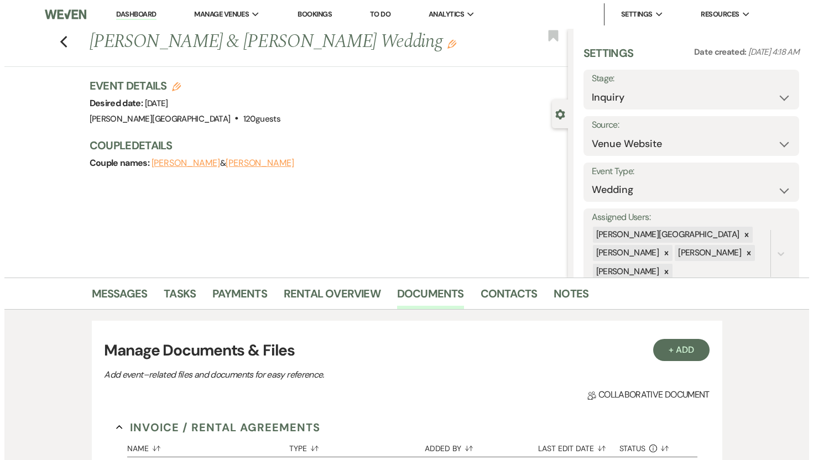
scroll to position [238, 0]
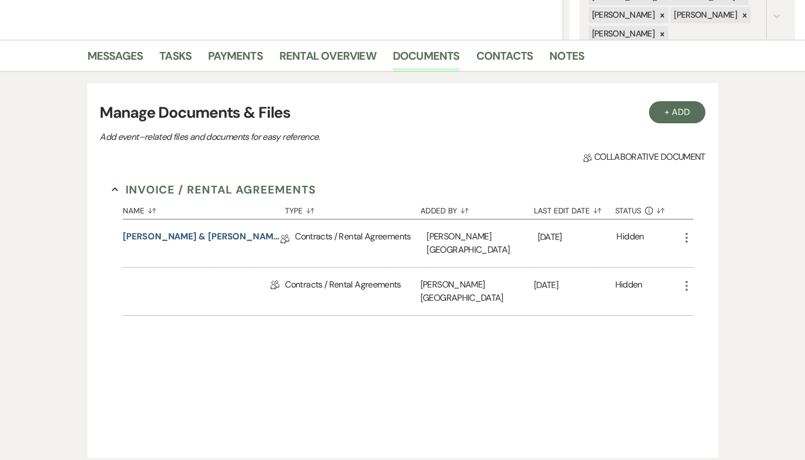
click at [688, 279] on icon "More" at bounding box center [686, 285] width 13 height 13
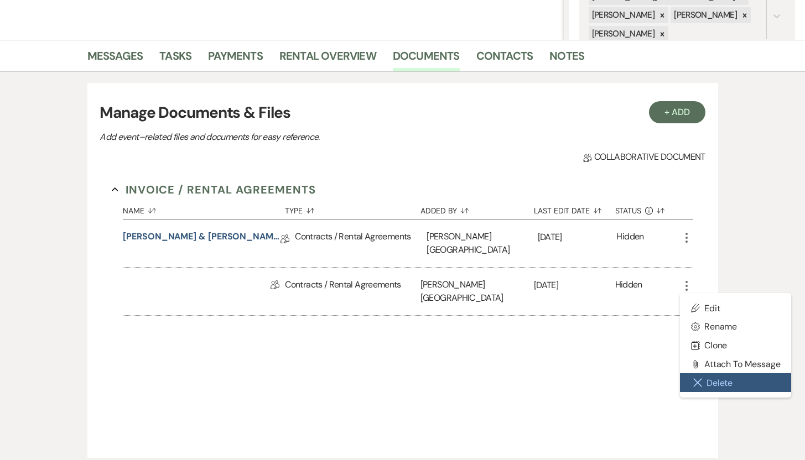
click at [714, 374] on button "Close Delete X Delete" at bounding box center [736, 382] width 112 height 19
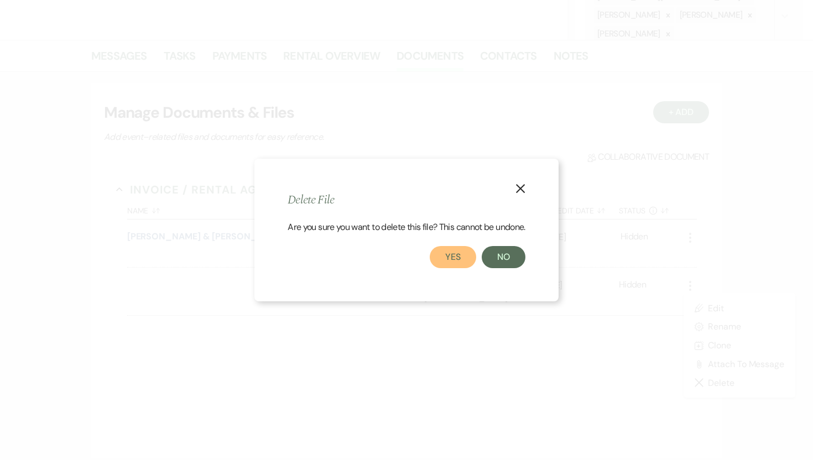
click at [454, 259] on button "Yes" at bounding box center [453, 257] width 46 height 22
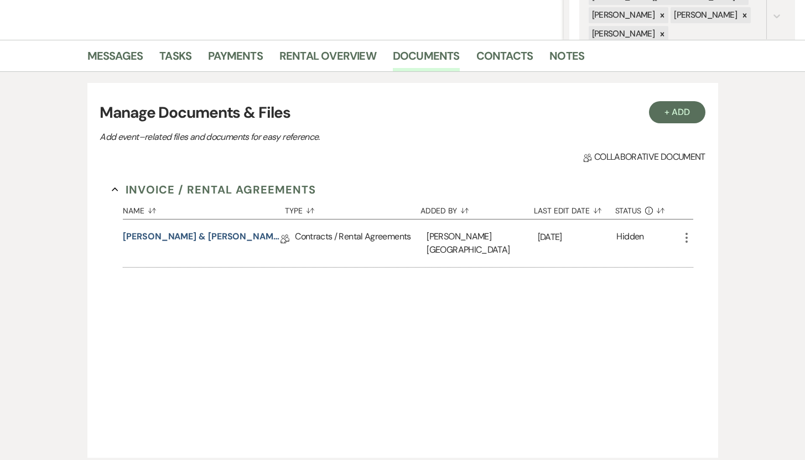
click at [686, 238] on use "button" at bounding box center [686, 238] width 2 height 10
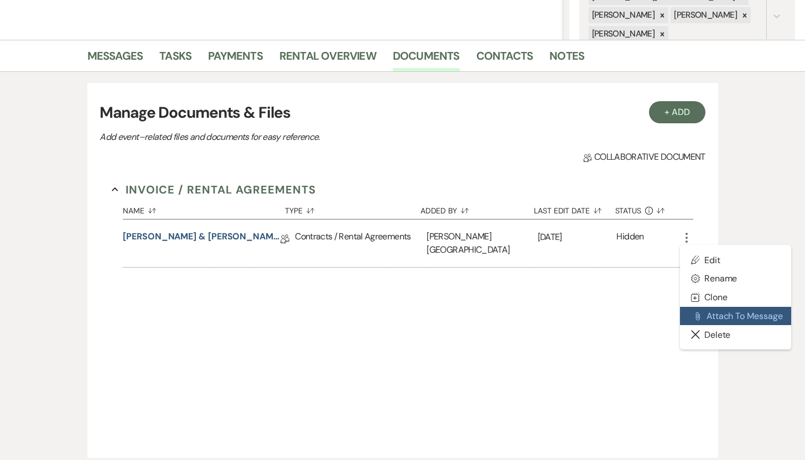
click at [710, 314] on button "Attach File Attach to Message" at bounding box center [736, 316] width 112 height 19
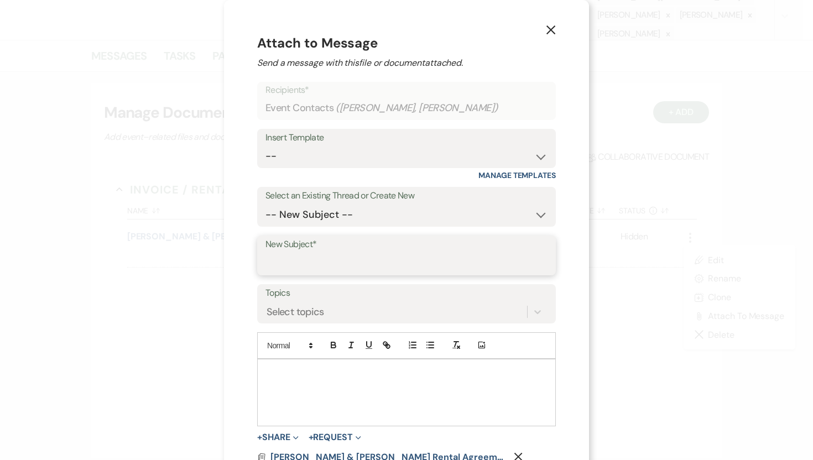
click at [357, 263] on input "New Subject*" at bounding box center [406, 264] width 282 height 22
type input "Rental Agreement"
click at [290, 380] on div at bounding box center [407, 392] width 298 height 66
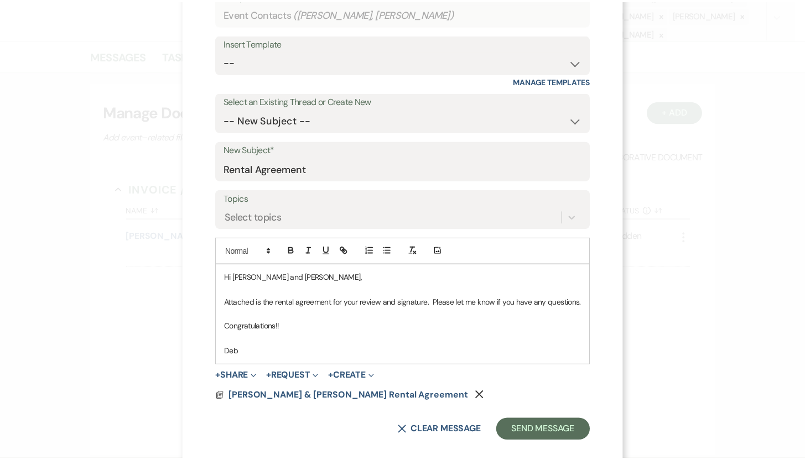
scroll to position [109, 0]
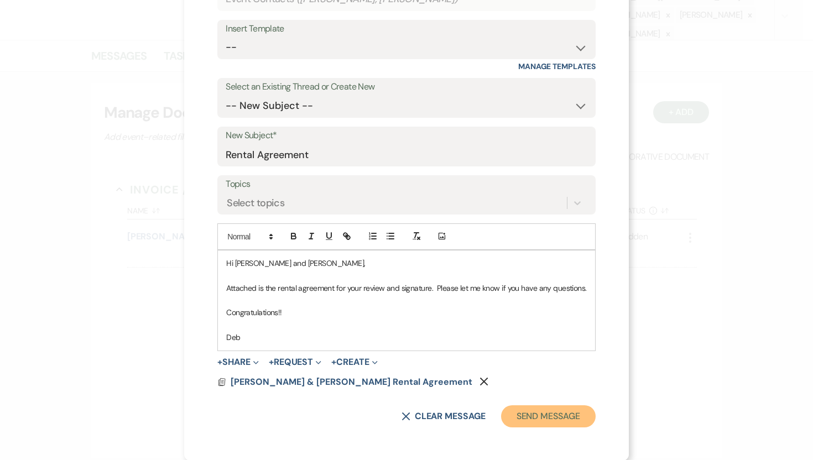
click at [523, 414] on button "Send Message" at bounding box center [548, 416] width 95 height 22
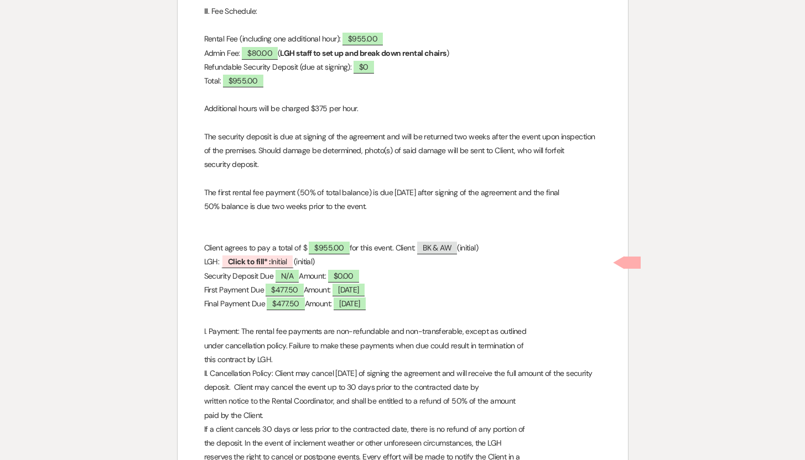
scroll to position [807, 0]
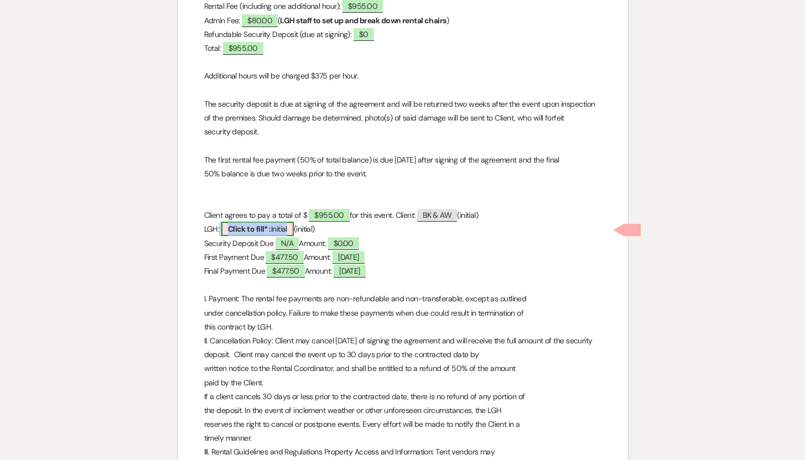
click at [264, 228] on b "Click to fill* :" at bounding box center [249, 229] width 43 height 10
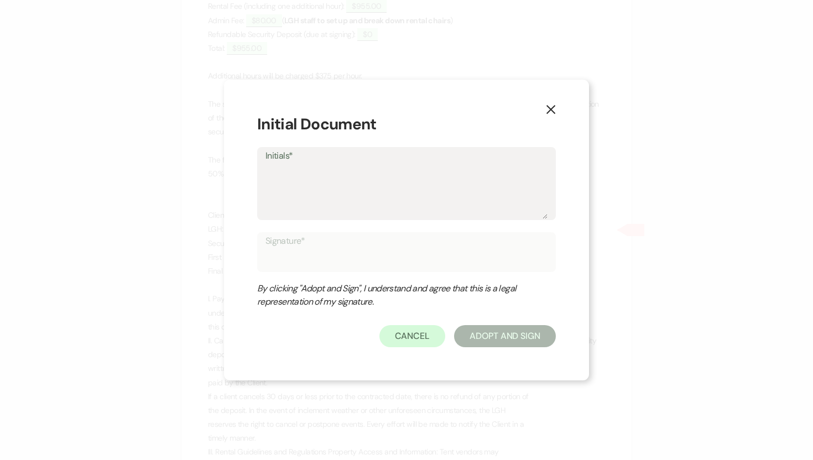
type textarea "L"
type input "L"
type textarea "LG"
type input "LG"
type textarea "LGH"
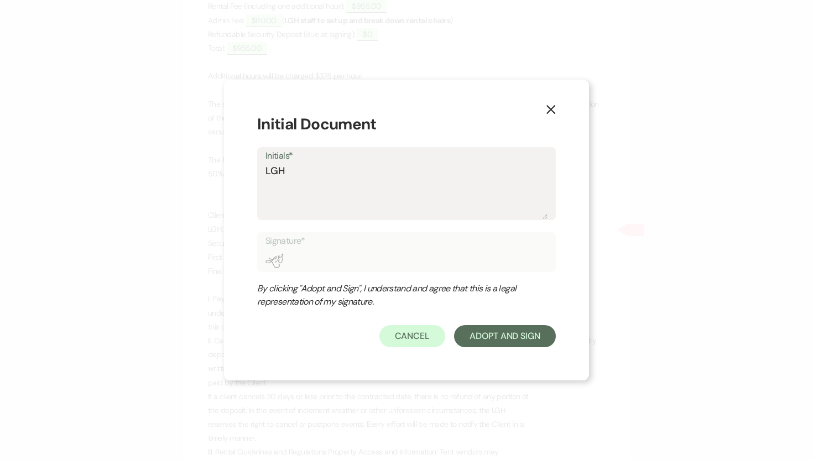
type input "LGH"
type textarea "LGH"
click at [509, 337] on button "Adopt And Sign" at bounding box center [505, 336] width 102 height 22
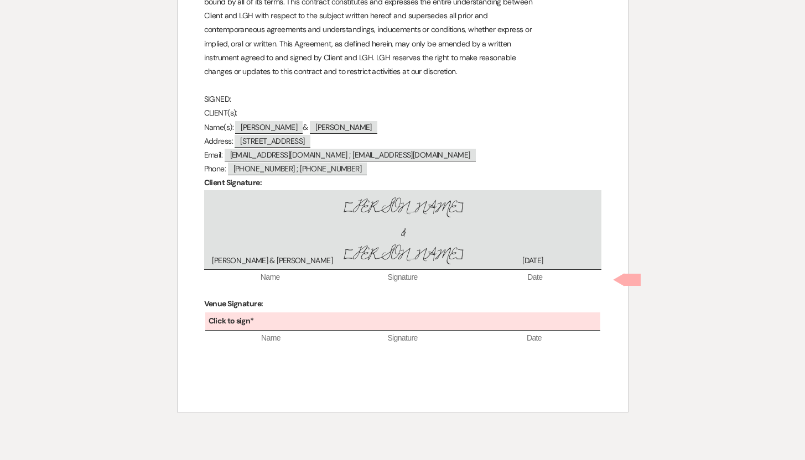
scroll to position [2950, 0]
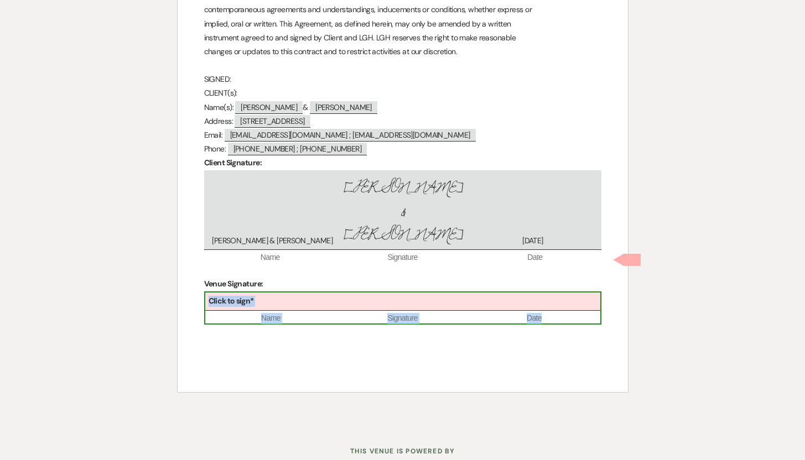
click at [389, 293] on div "Click to sign*" at bounding box center [402, 302] width 395 height 18
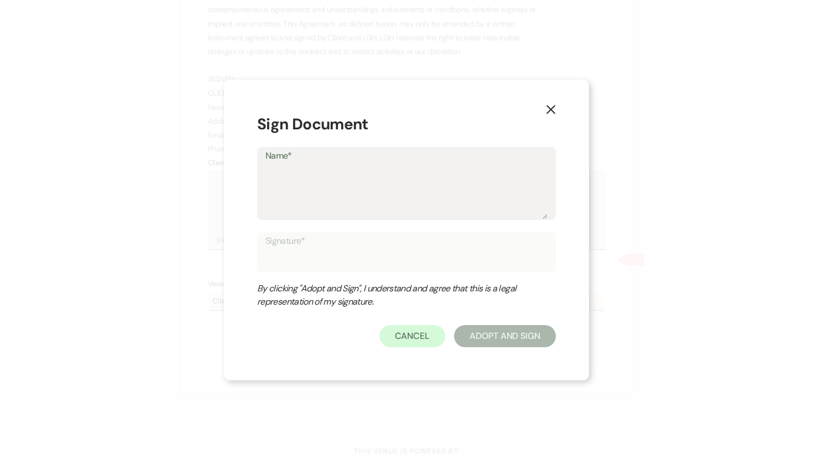
type textarea "D"
type input "D"
type textarea "De"
type input "De"
type textarea "Deb"
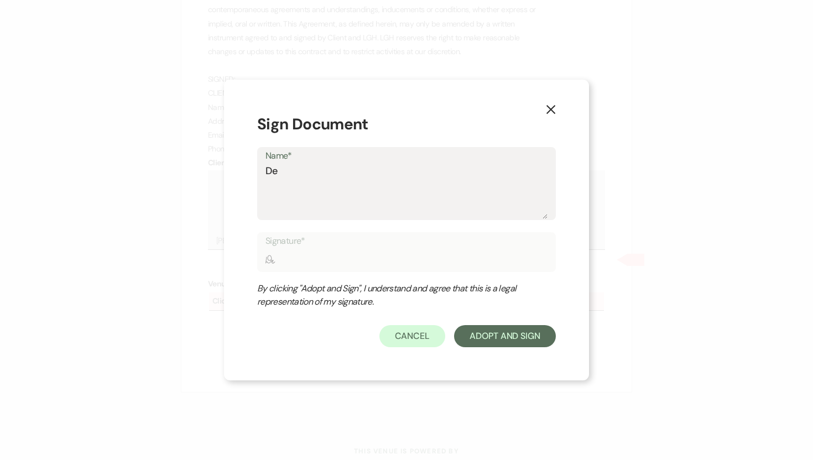
type input "Deb"
type textarea "Deb"
type input "Deb"
type textarea "Deb S"
type input "Deb S"
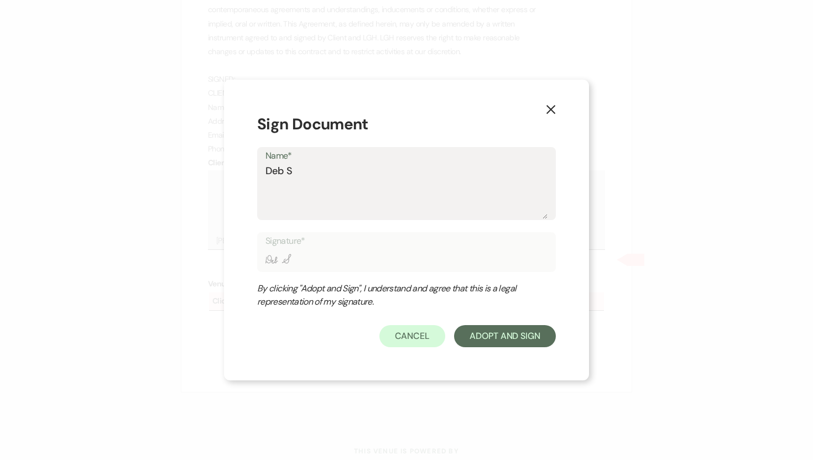
type textarea "Deb Sy"
type input "Deb Sy"
type textarea "Deb Sym"
type input "Deb Sym"
type textarea "Deb Symo"
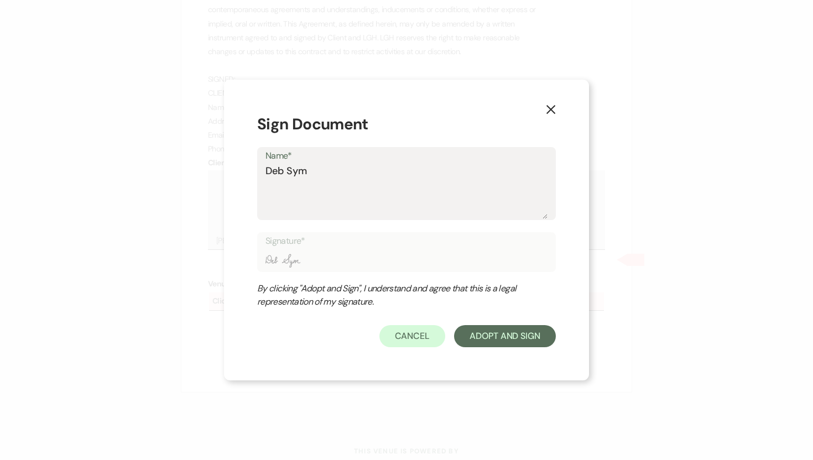
type input "Deb Symo"
type textarea "Deb Symon"
type input "Deb Symon"
type textarea "[PERSON_NAME]"
type input "[PERSON_NAME]"
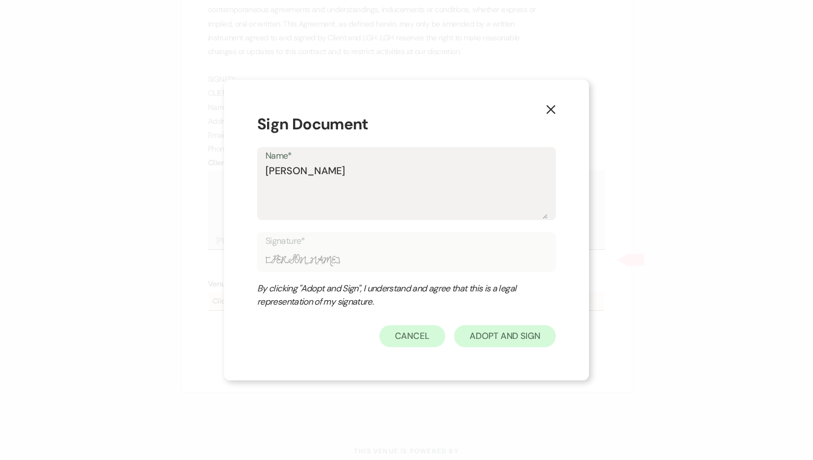
type textarea "[PERSON_NAME]"
click at [477, 335] on button "Adopt And Sign" at bounding box center [505, 336] width 102 height 22
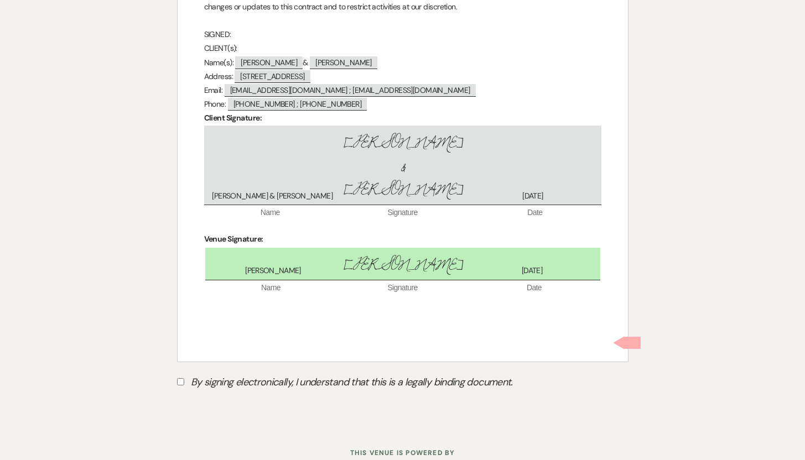
scroll to position [2997, 0]
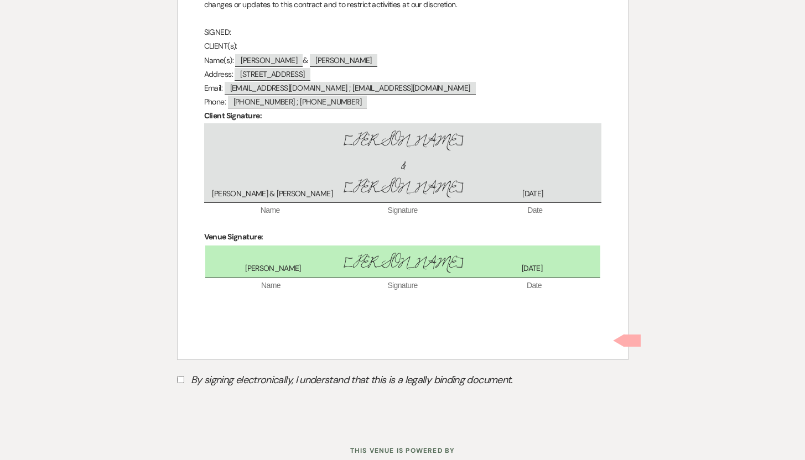
click at [180, 376] on input "By signing electronically, I understand that this is a legally binding document." at bounding box center [180, 379] width 7 height 7
checkbox input "true"
click at [221, 398] on button "Submit" at bounding box center [215, 408] width 77 height 20
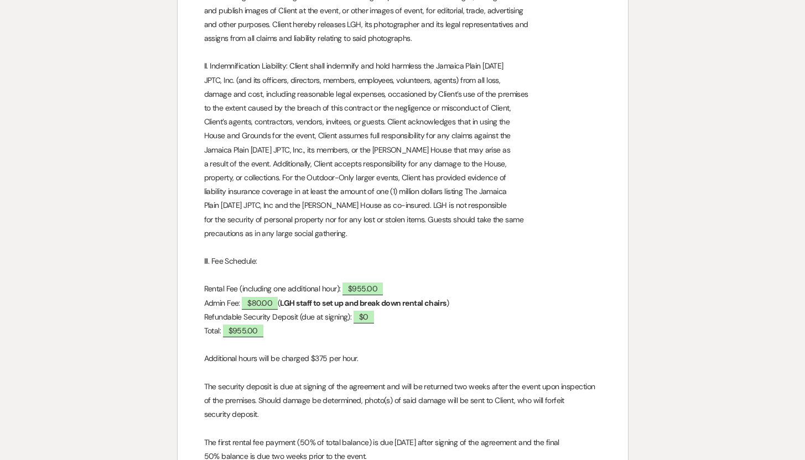
scroll to position [0, 0]
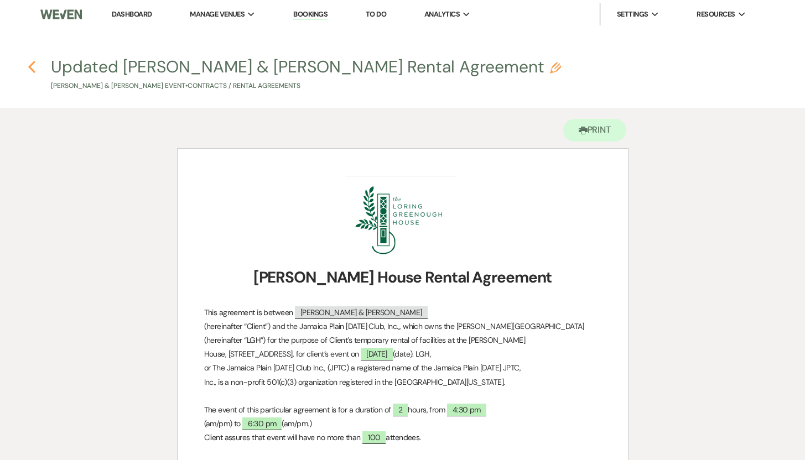
click at [33, 66] on icon "Previous" at bounding box center [32, 66] width 8 height 13
click at [32, 65] on icon "Previous" at bounding box center [32, 66] width 8 height 13
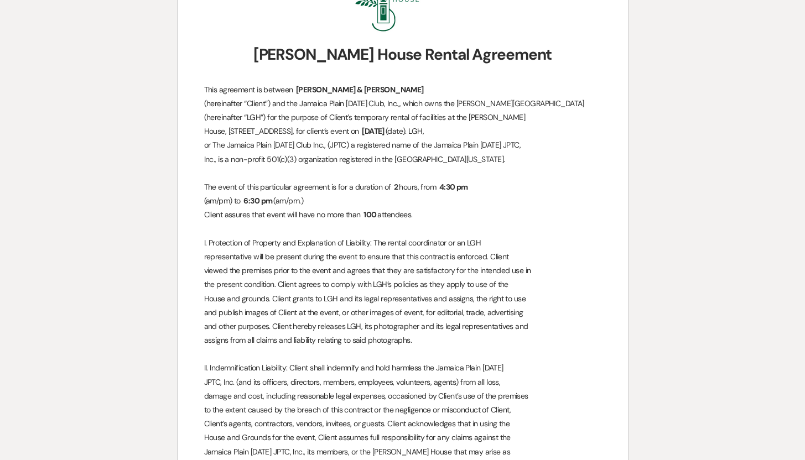
scroll to position [221, 0]
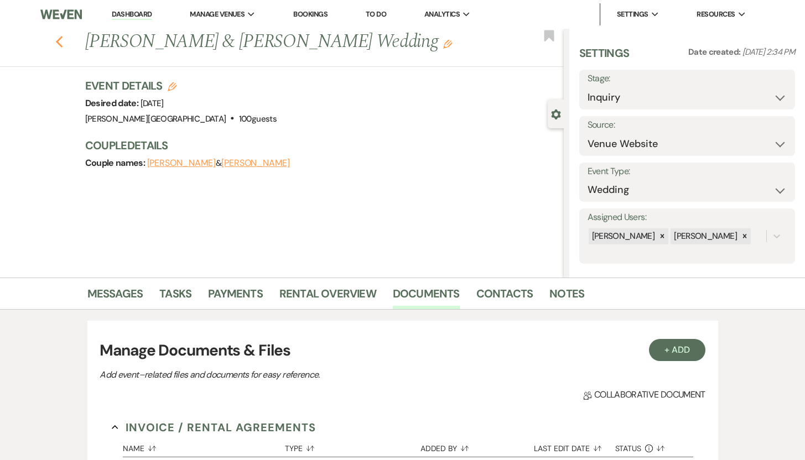
click at [62, 37] on use "button" at bounding box center [58, 42] width 7 height 12
click at [61, 44] on icon "Previous" at bounding box center [59, 41] width 8 height 13
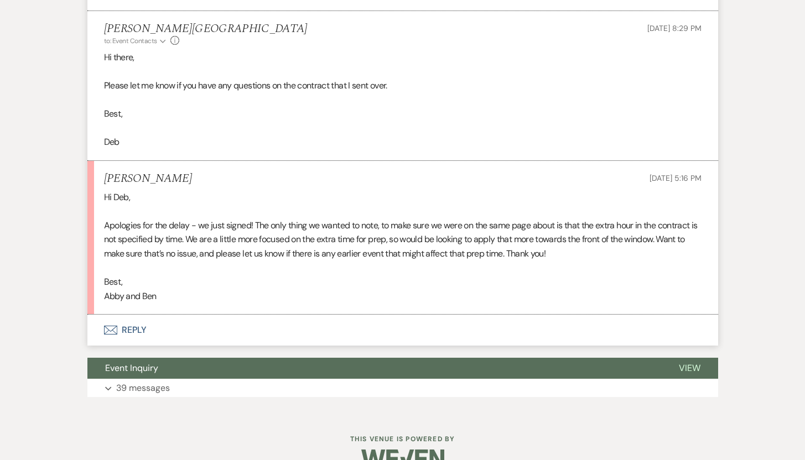
scroll to position [2123, 0]
click at [137, 329] on button "Envelope Reply" at bounding box center [402, 330] width 631 height 31
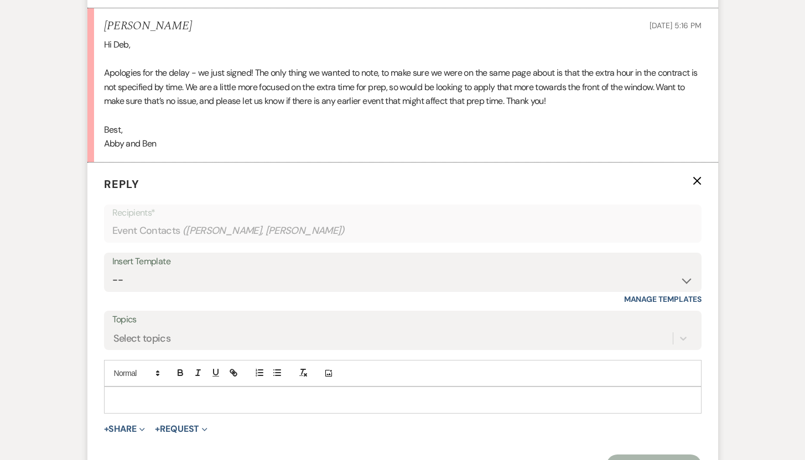
scroll to position [2280, 0]
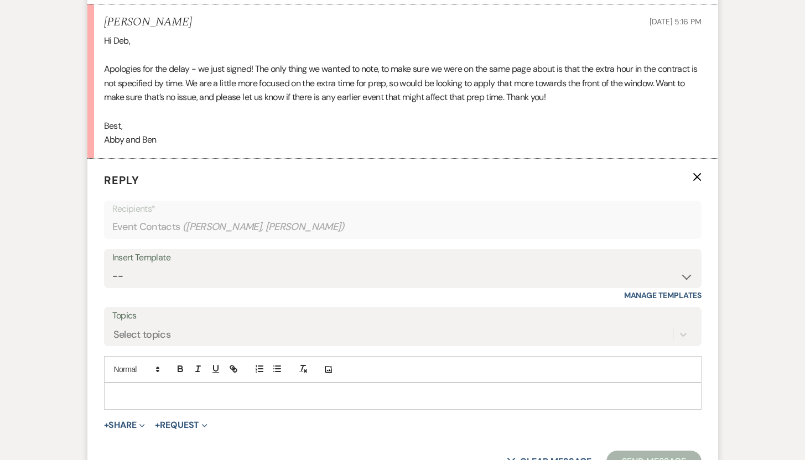
click at [506, 395] on p at bounding box center [403, 396] width 580 height 12
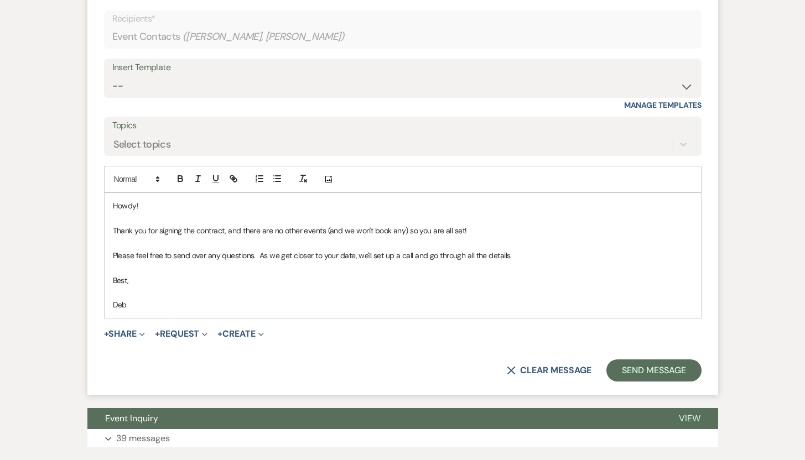
scroll to position [2482, 0]
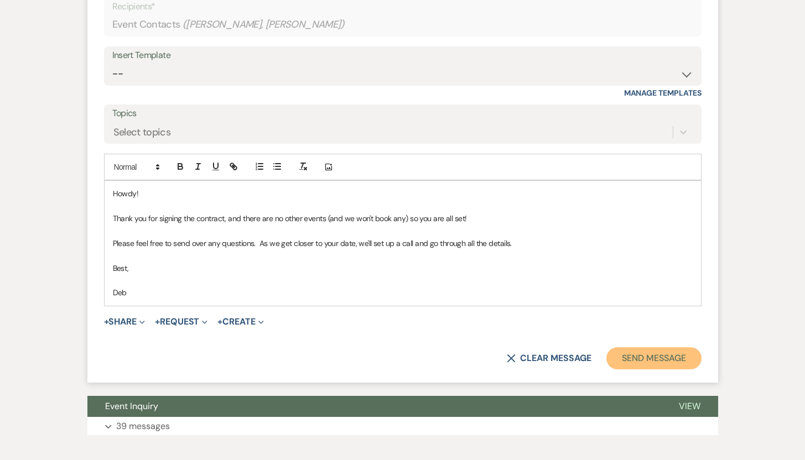
click at [658, 361] on button "Send Message" at bounding box center [653, 358] width 95 height 22
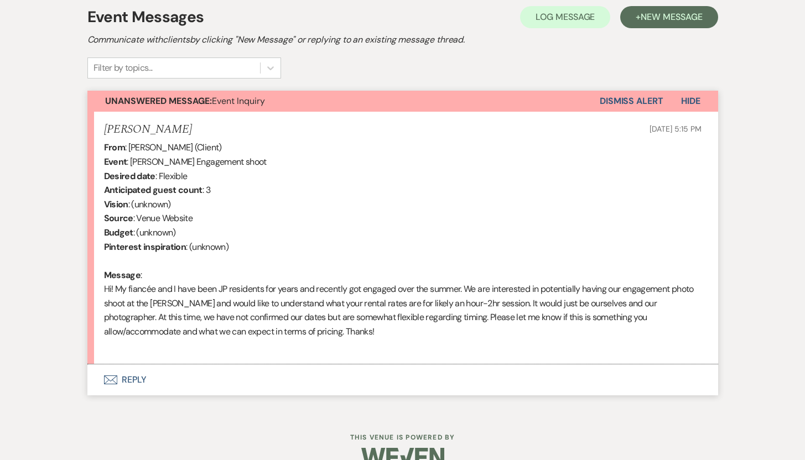
click at [137, 375] on button "Envelope Reply" at bounding box center [402, 379] width 631 height 31
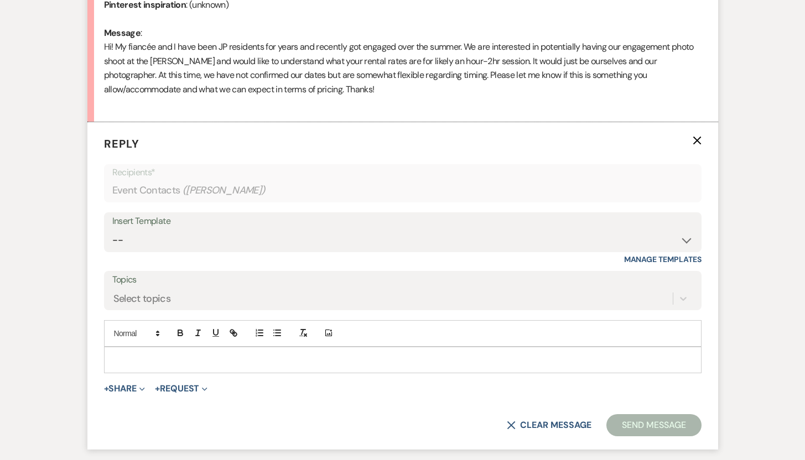
scroll to position [595, 0]
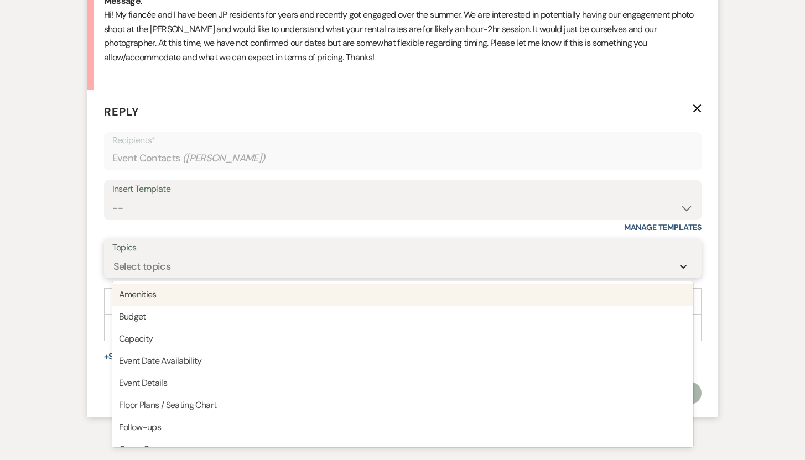
click at [681, 266] on icon at bounding box center [683, 267] width 7 height 4
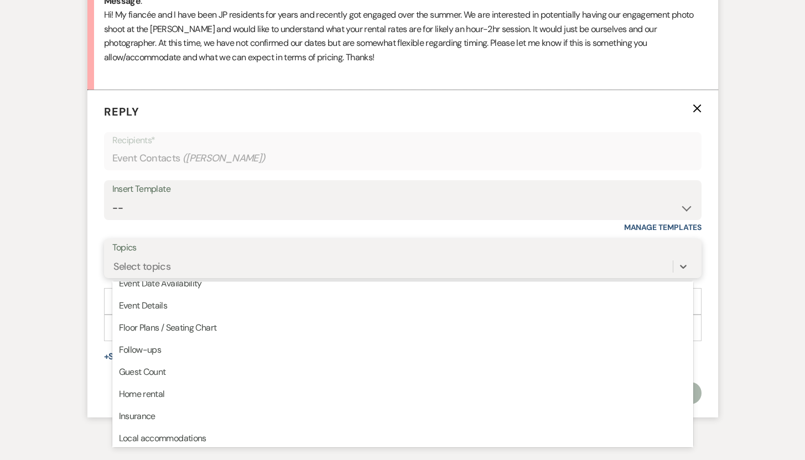
scroll to position [85, 0]
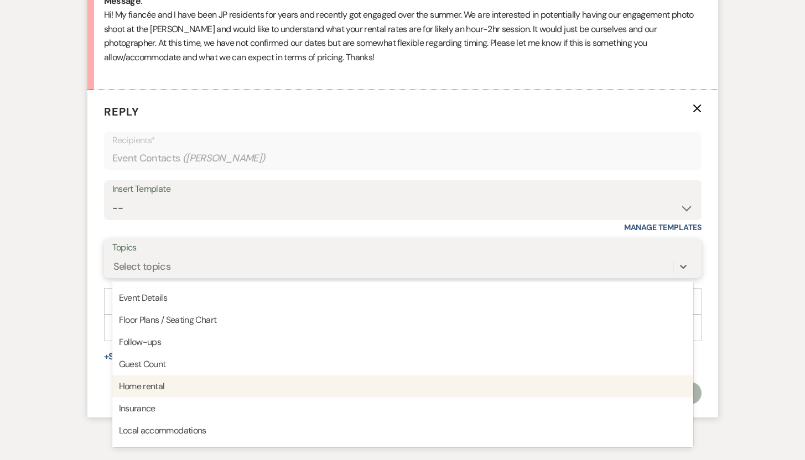
click at [183, 386] on div "Home rental" at bounding box center [402, 387] width 581 height 22
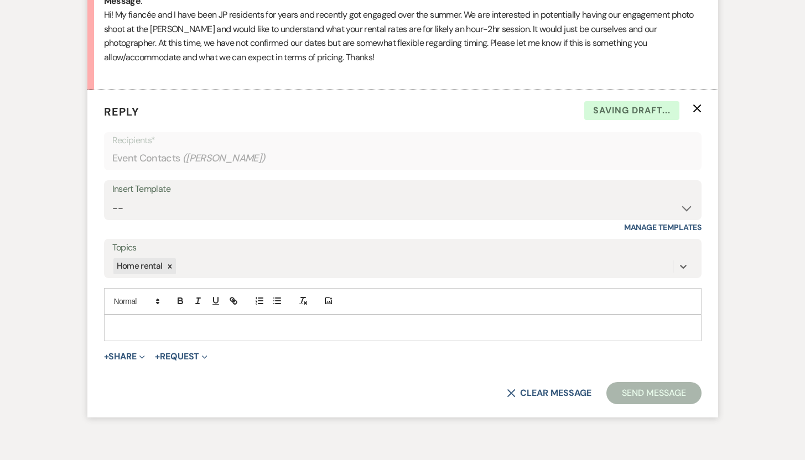
click at [158, 327] on p at bounding box center [403, 328] width 580 height 12
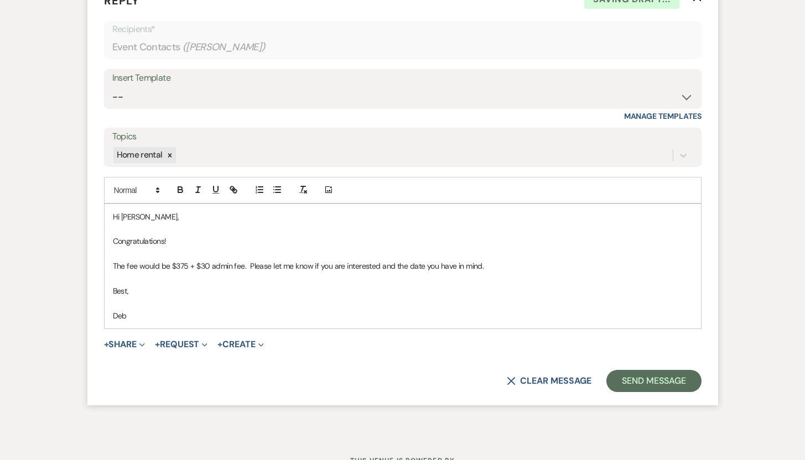
scroll to position [752, 0]
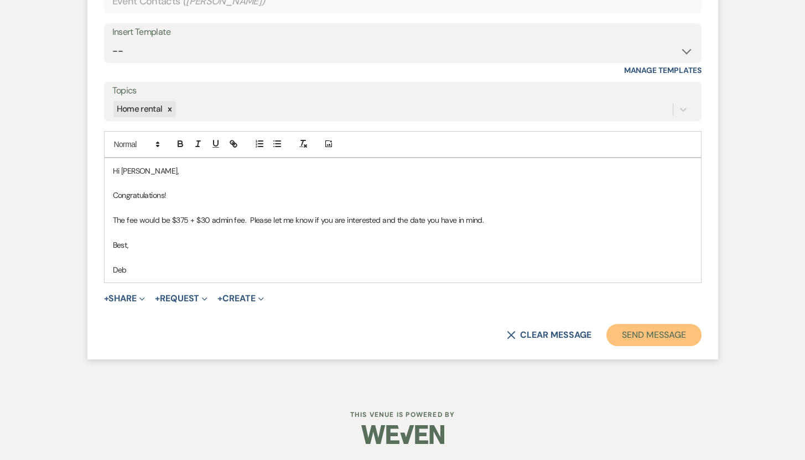
click at [653, 331] on button "Send Message" at bounding box center [653, 335] width 95 height 22
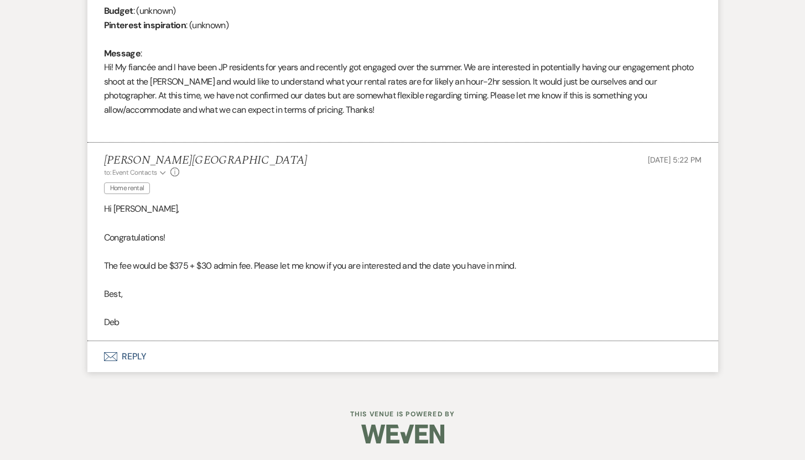
scroll to position [542, 0]
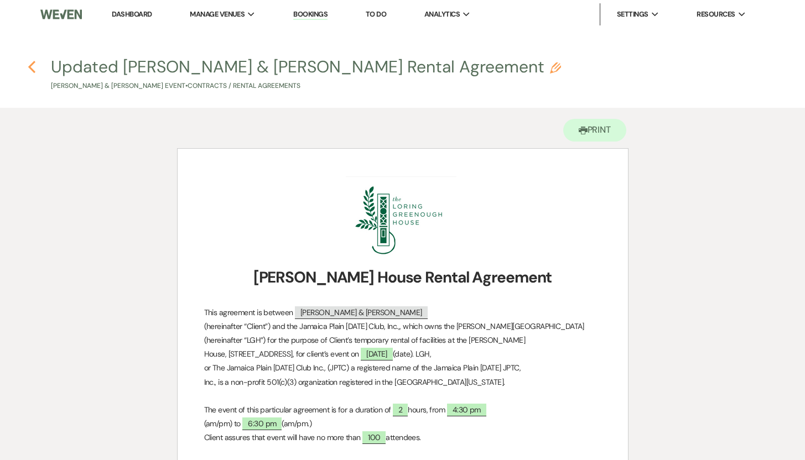
click at [32, 65] on use "button" at bounding box center [31, 67] width 7 height 12
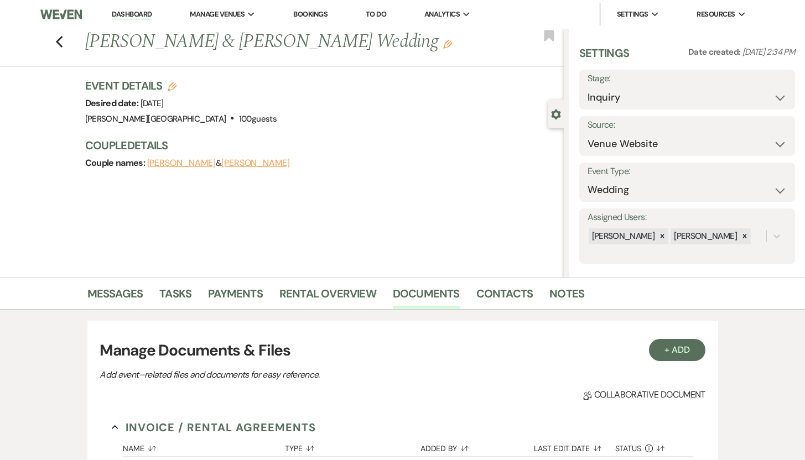
click at [128, 17] on link "Dashboard" at bounding box center [132, 14] width 40 height 11
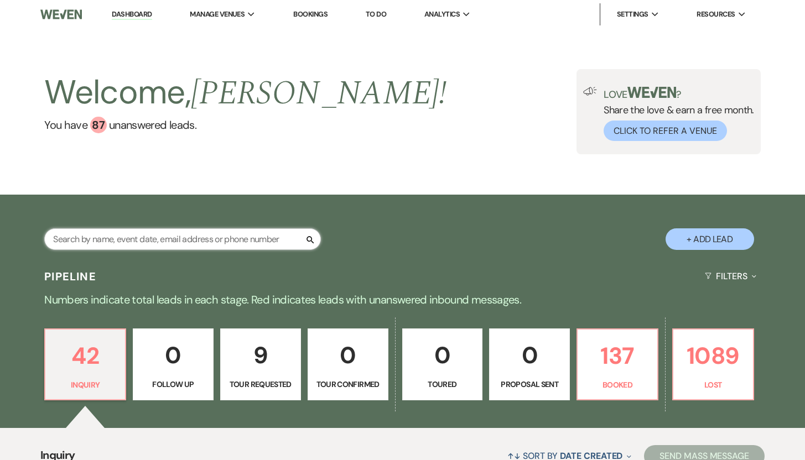
click at [136, 239] on input "text" at bounding box center [182, 239] width 277 height 22
paste input "[PERSON_NAME] & [PERSON_NAME]"
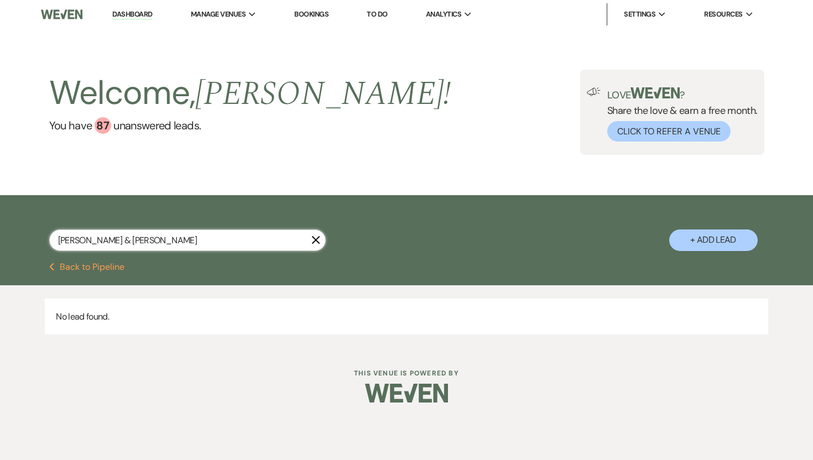
drag, startPoint x: 128, startPoint y: 238, endPoint x: 53, endPoint y: 238, distance: 74.7
click at [53, 238] on input "[PERSON_NAME] & [PERSON_NAME]" at bounding box center [187, 241] width 277 height 22
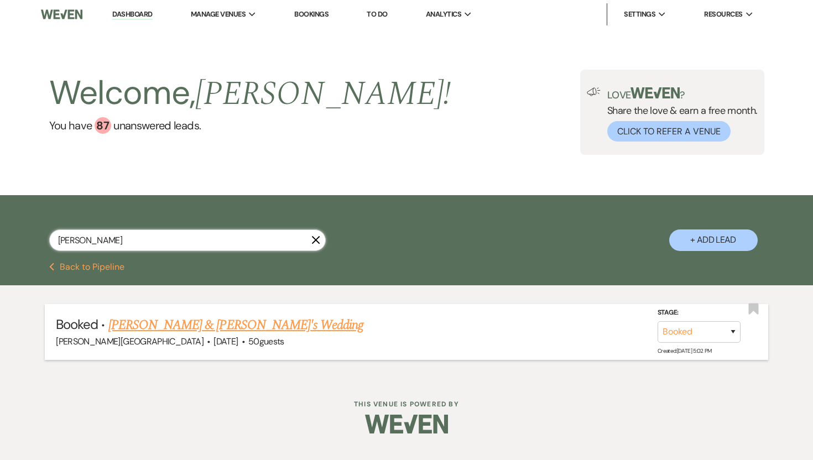
type input "[PERSON_NAME]"
click at [153, 325] on link "[PERSON_NAME] & [PERSON_NAME]'s Wedding" at bounding box center [236, 325] width 256 height 20
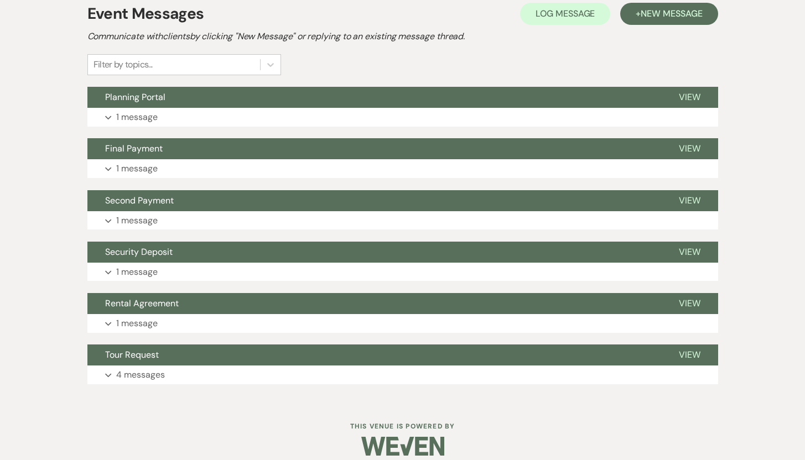
scroll to position [263, 0]
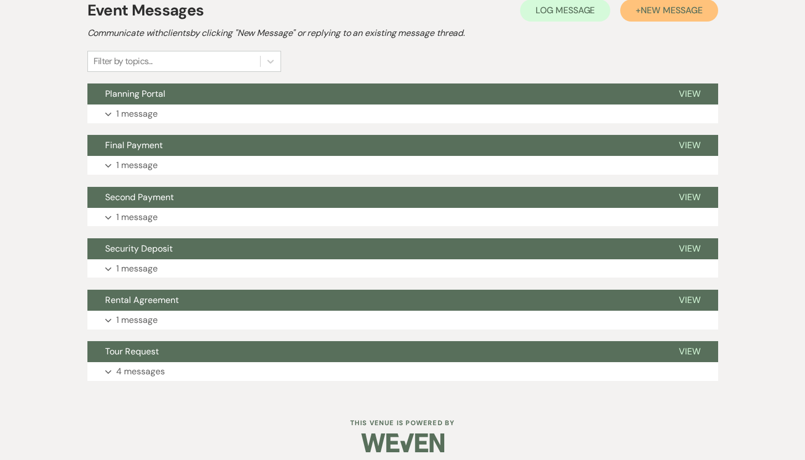
click at [666, 14] on span "New Message" at bounding box center [670, 10] width 61 height 12
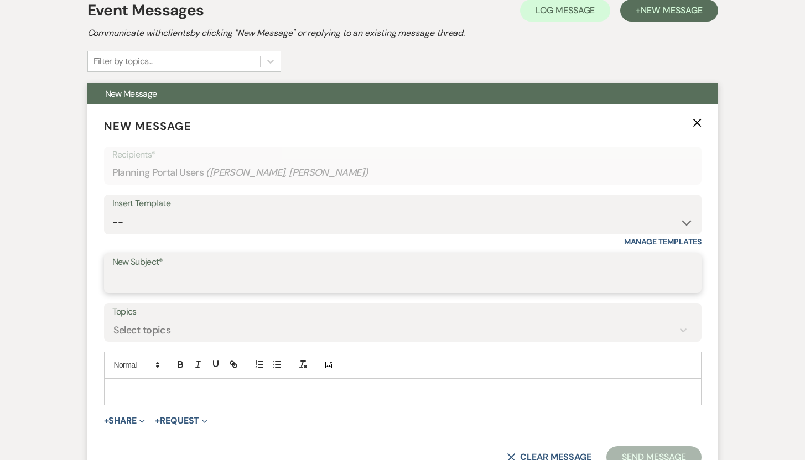
click at [127, 285] on input "New Subject*" at bounding box center [402, 281] width 581 height 22
type input "Visit to LGH"
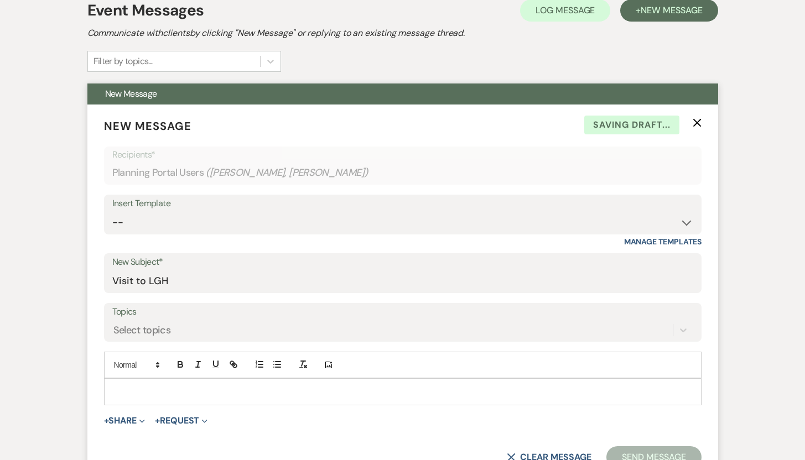
click at [113, 390] on p at bounding box center [403, 391] width 580 height 12
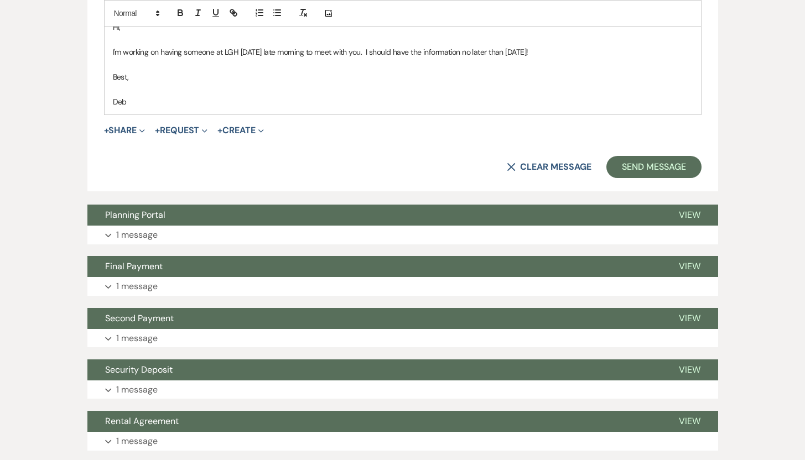
scroll to position [659, 0]
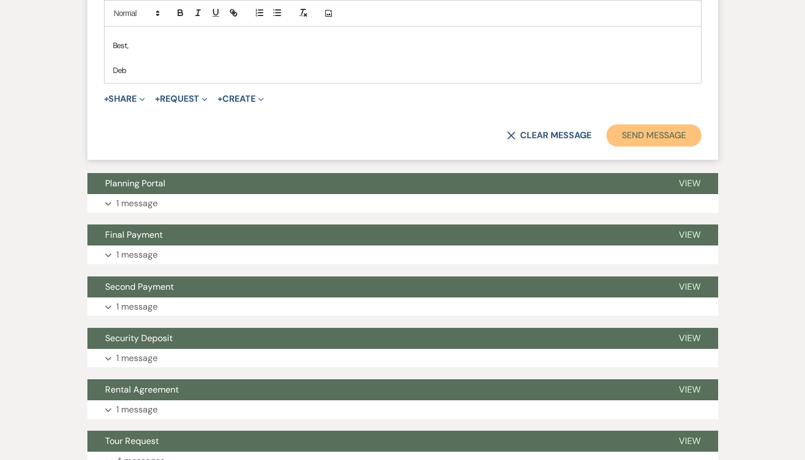
click at [626, 134] on button "Send Message" at bounding box center [653, 135] width 95 height 22
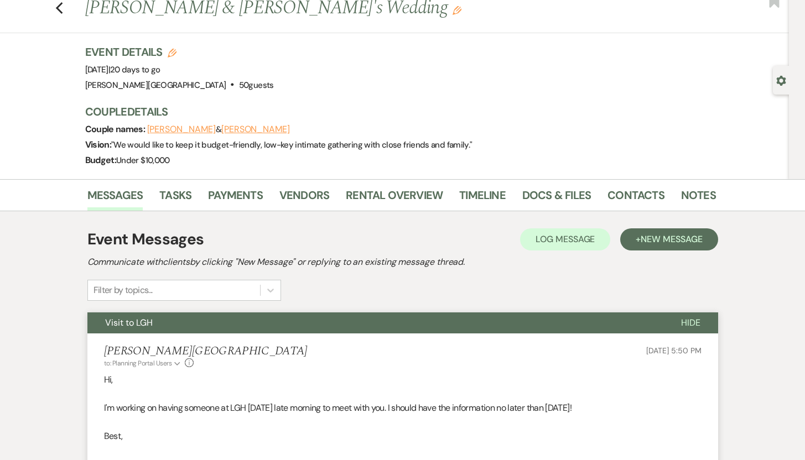
scroll to position [0, 0]
